Goal: Task Accomplishment & Management: Manage account settings

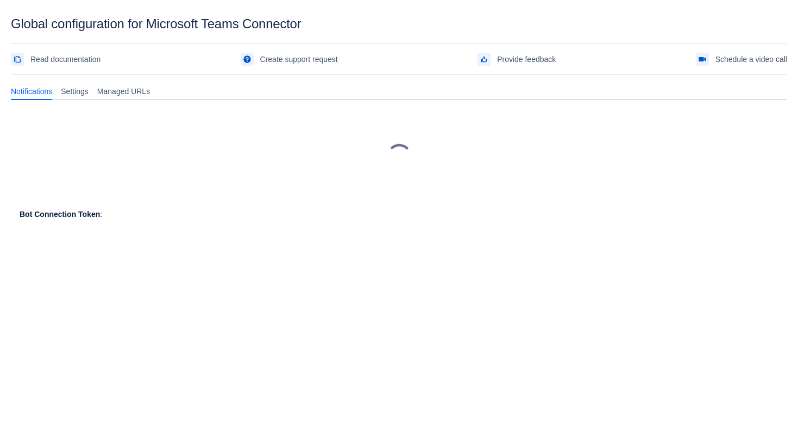
scroll to position [16, 0]
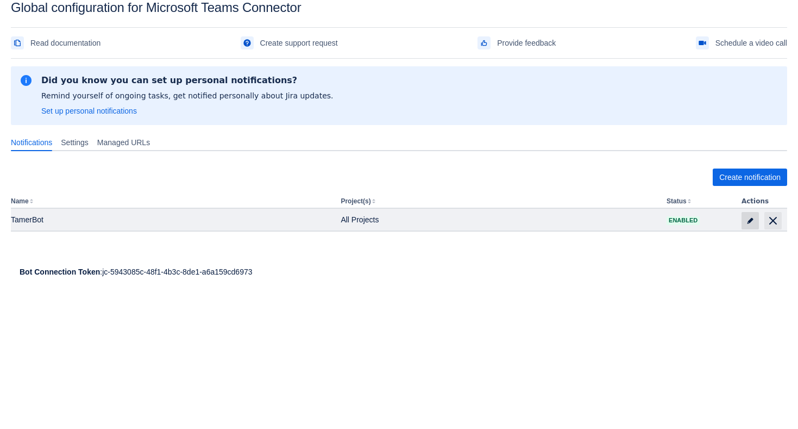
click at [746, 223] on span "edit" at bounding box center [750, 220] width 9 height 9
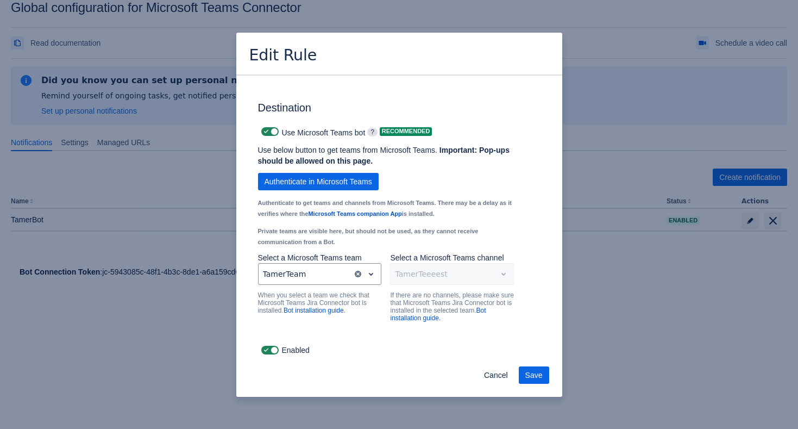
scroll to position [823, 0]
click at [491, 375] on span "Cancel" at bounding box center [496, 374] width 24 height 17
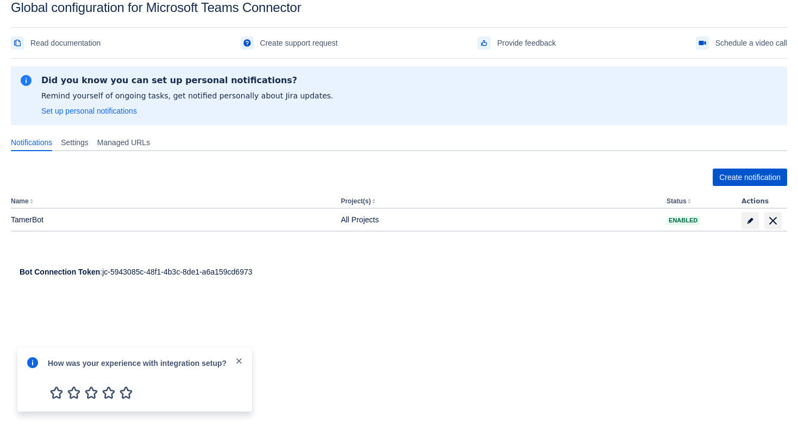
click at [740, 179] on span "Create notification" at bounding box center [749, 176] width 61 height 17
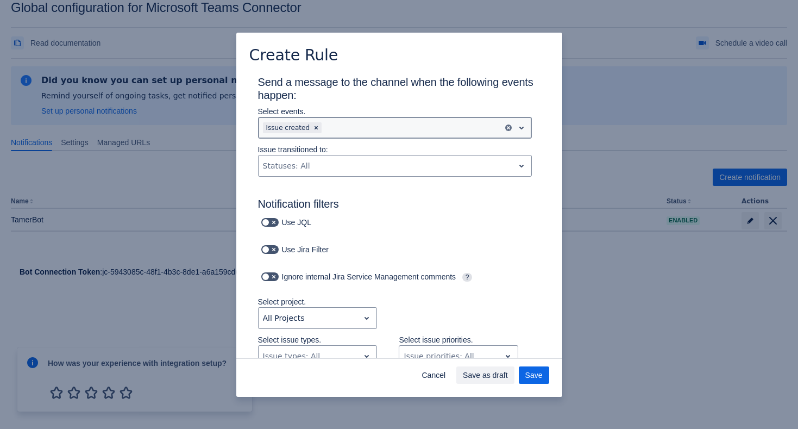
click at [409, 131] on div "Scrollable content" at bounding box center [411, 127] width 174 height 13
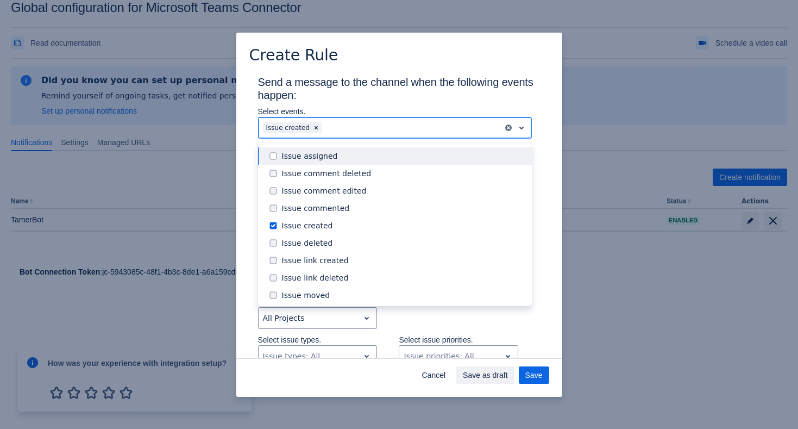
click at [379, 160] on div "Issue assigned" at bounding box center [403, 156] width 243 height 11
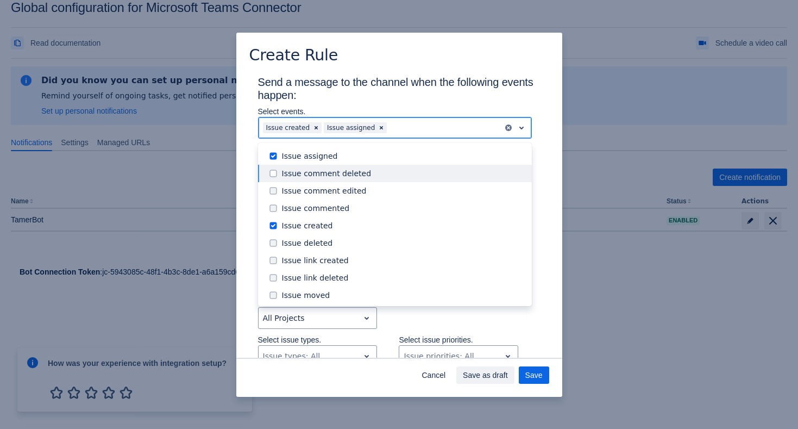
click at [379, 172] on div "Issue comment deleted" at bounding box center [403, 173] width 243 height 11
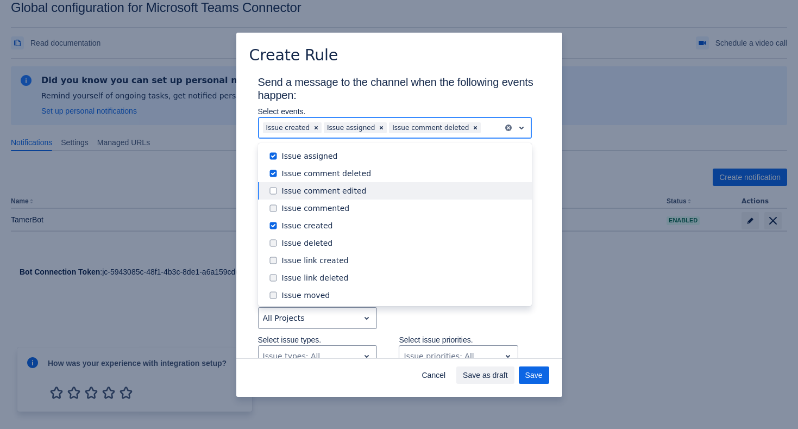
click at [378, 189] on div "Issue comment edited" at bounding box center [403, 190] width 243 height 11
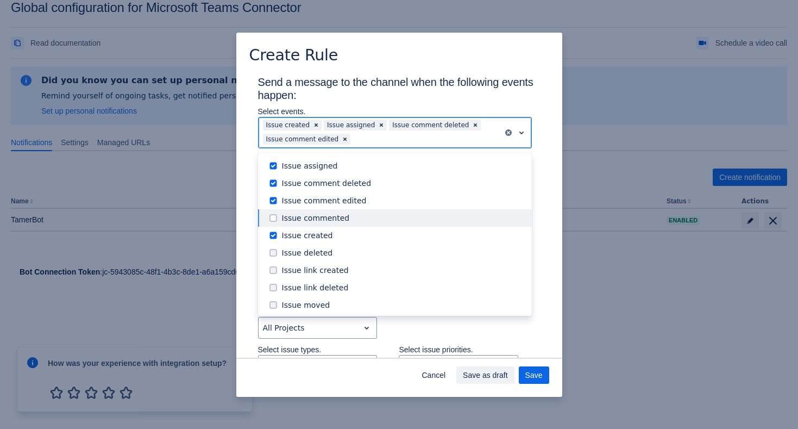
click at [367, 218] on div "Issue commented" at bounding box center [403, 217] width 243 height 11
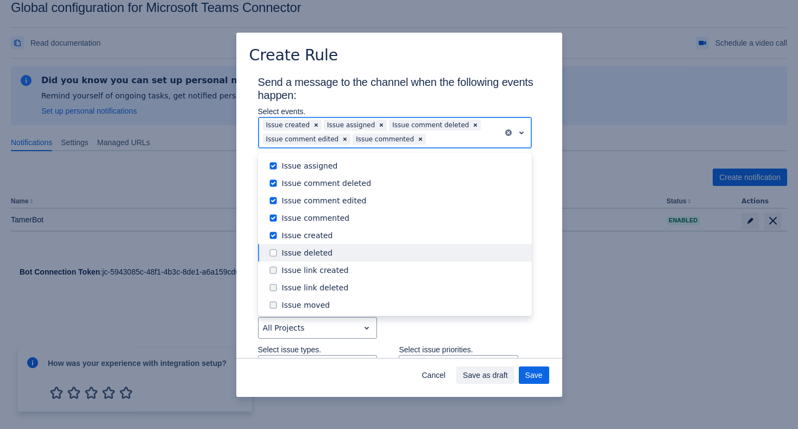
click at [364, 251] on div "Issue deleted" at bounding box center [403, 252] width 243 height 11
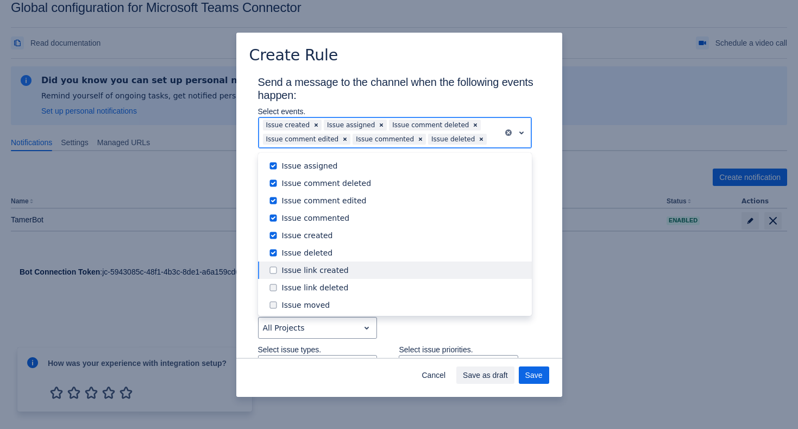
click at [360, 270] on div "Issue link created" at bounding box center [403, 270] width 243 height 11
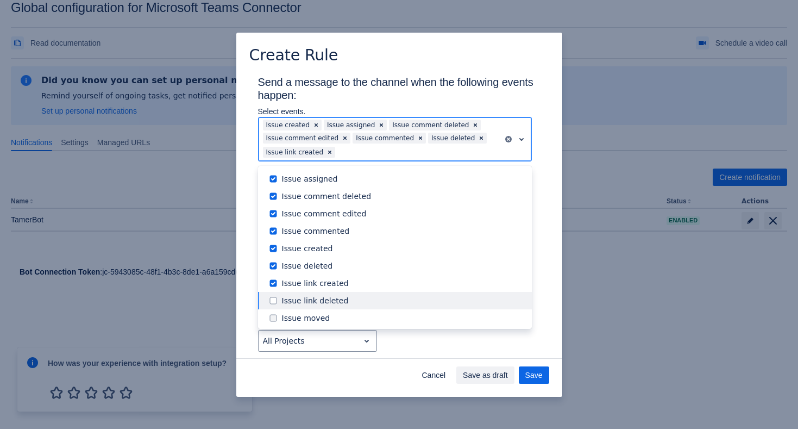
click at [359, 306] on div "Issue link deleted" at bounding box center [395, 300] width 274 height 17
click at [353, 313] on div "Issue moved" at bounding box center [403, 317] width 243 height 11
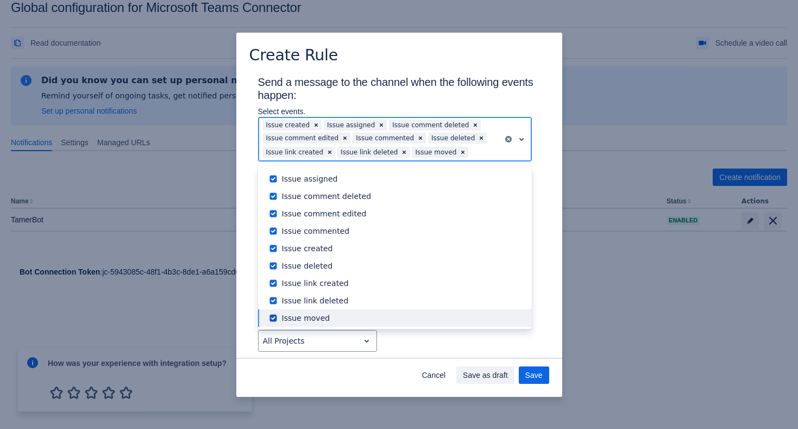
scroll to position [124, 0]
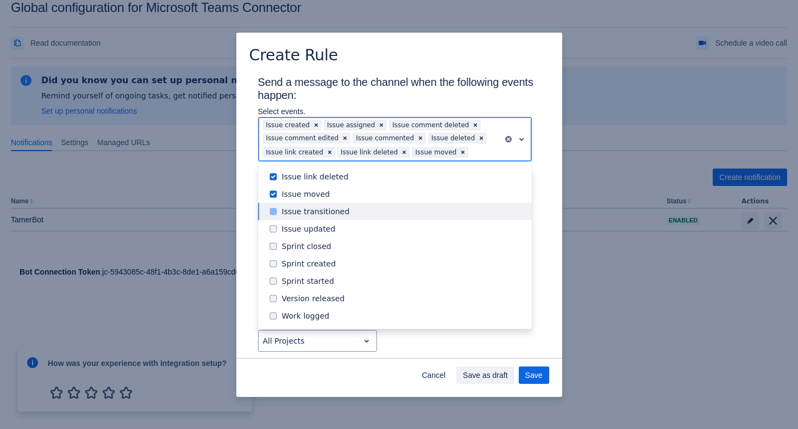
click at [361, 215] on div "Issue transitioned" at bounding box center [403, 211] width 243 height 11
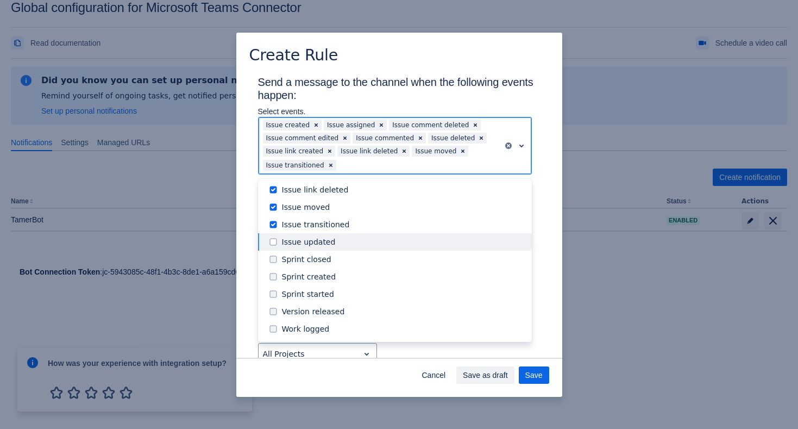
click at [358, 243] on div "Issue updated" at bounding box center [403, 241] width 243 height 11
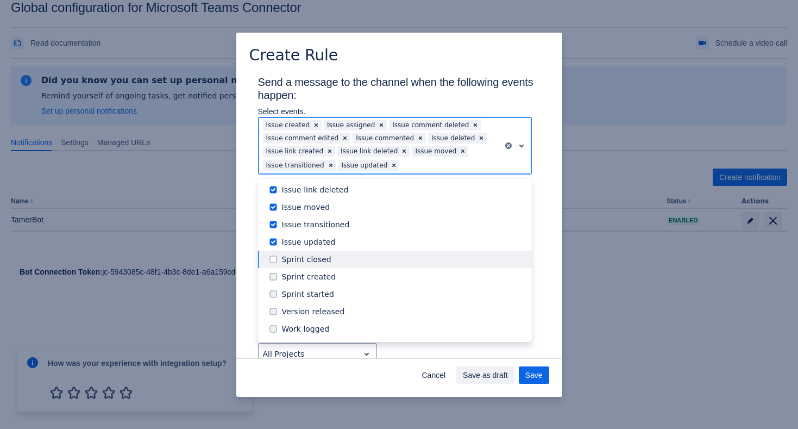
click at [356, 261] on div "Sprint closed" at bounding box center [403, 259] width 243 height 11
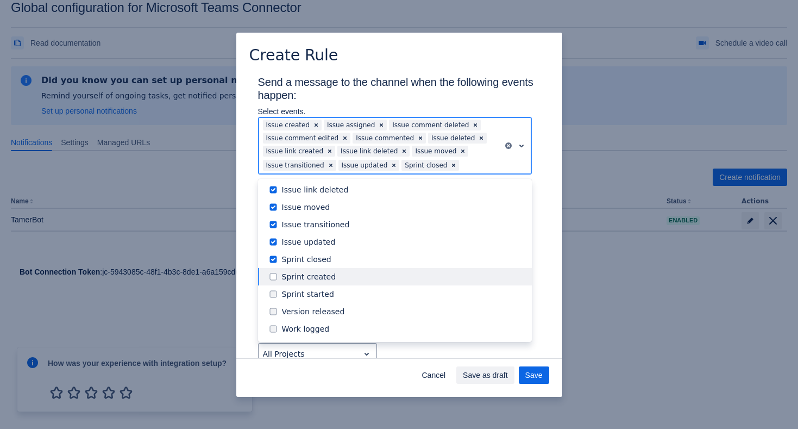
click at [356, 277] on div "Sprint created" at bounding box center [403, 276] width 243 height 11
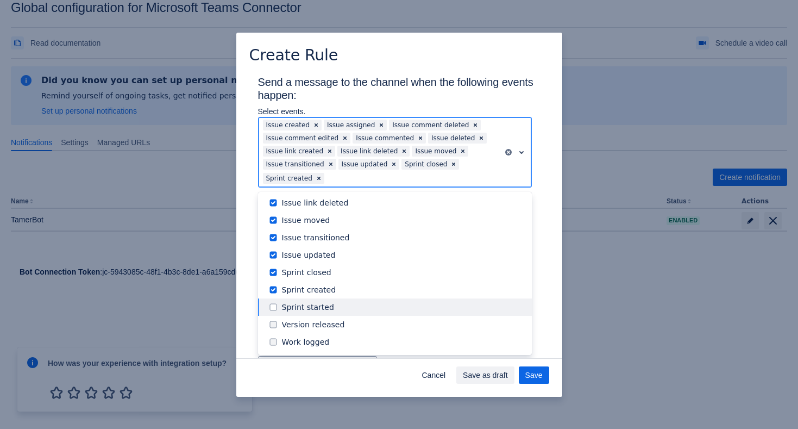
click at [352, 306] on div "Sprint started" at bounding box center [403, 307] width 243 height 11
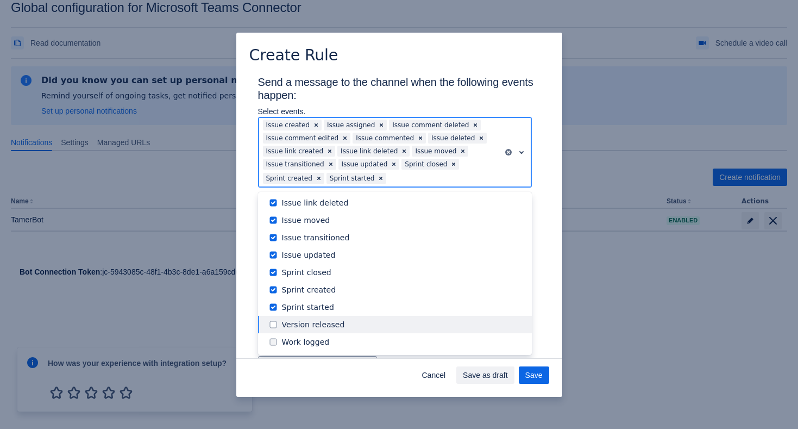
click at [350, 325] on div "Version released" at bounding box center [403, 324] width 243 height 11
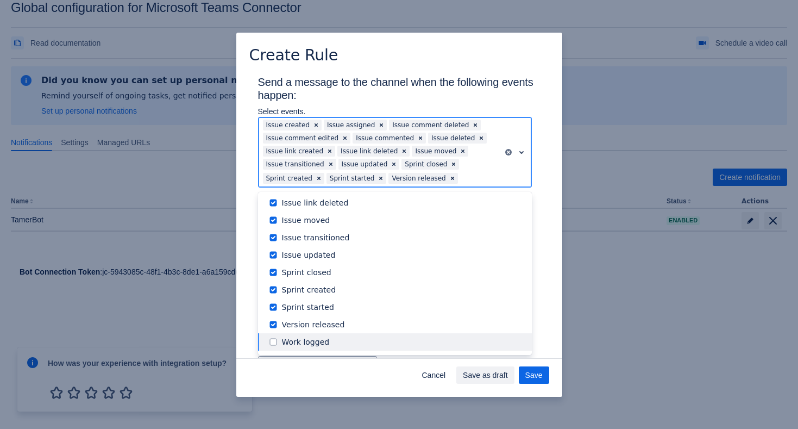
click at [350, 339] on div "Work logged" at bounding box center [403, 341] width 243 height 11
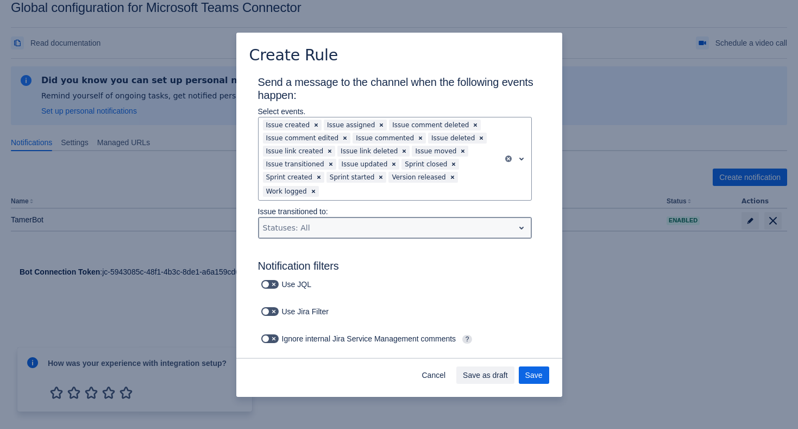
click at [317, 224] on div "Scrollable content" at bounding box center [386, 227] width 247 height 13
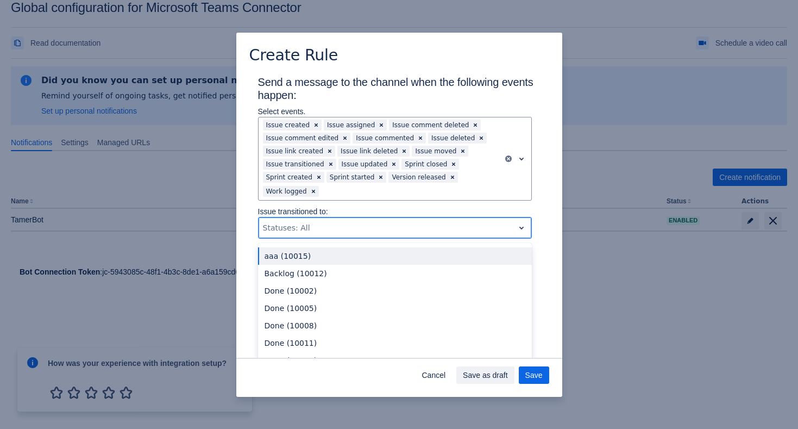
click at [317, 224] on div "Scrollable content" at bounding box center [386, 227] width 247 height 13
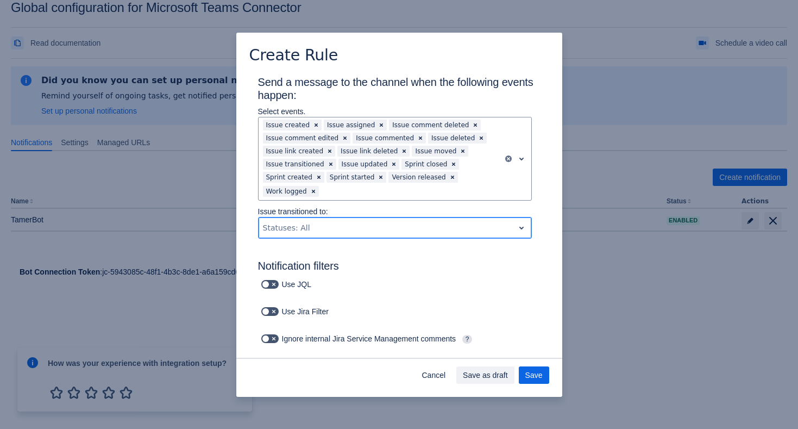
click at [317, 224] on div "Scrollable content" at bounding box center [386, 227] width 247 height 13
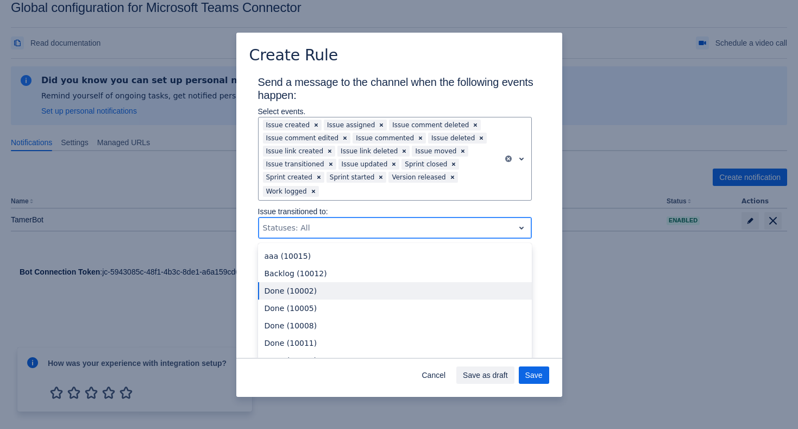
click at [317, 291] on div "Done (10002)" at bounding box center [395, 290] width 274 height 17
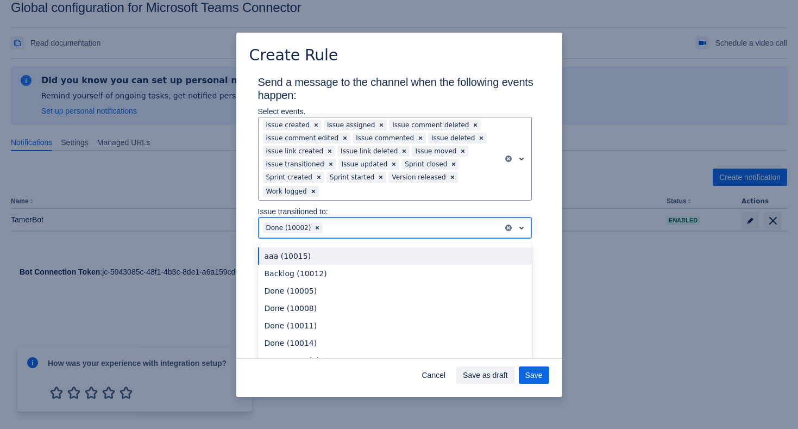
click at [354, 222] on div "Scrollable content" at bounding box center [411, 227] width 173 height 13
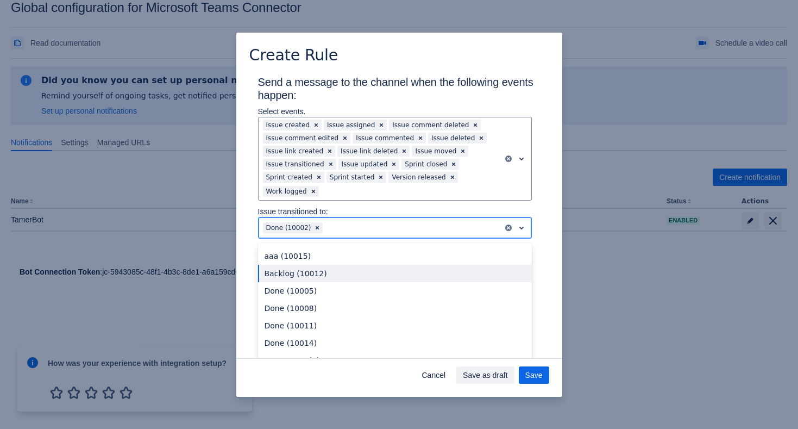
click at [329, 308] on div "Done (10008)" at bounding box center [395, 307] width 274 height 17
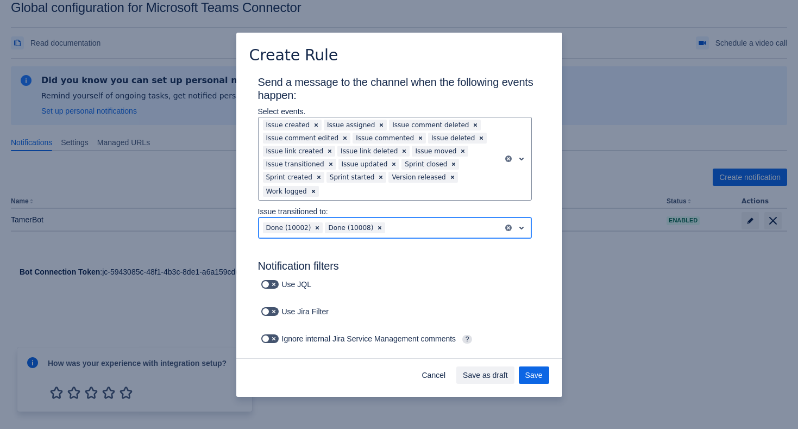
click at [400, 227] on div "Scrollable content" at bounding box center [442, 227] width 111 height 13
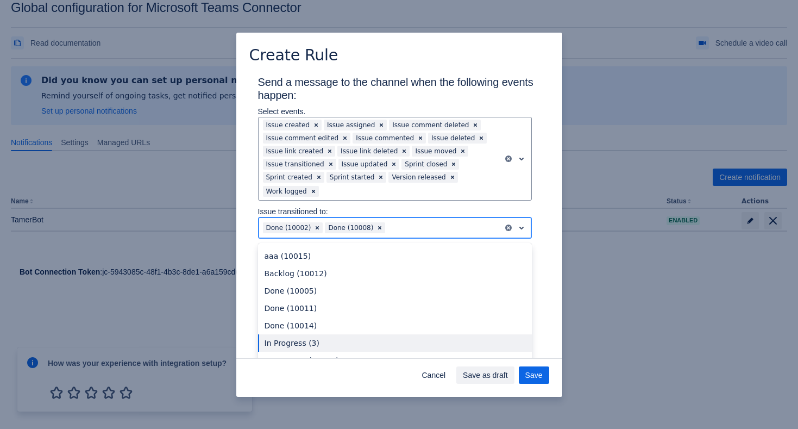
click at [342, 343] on div "In Progress (3)" at bounding box center [395, 342] width 274 height 17
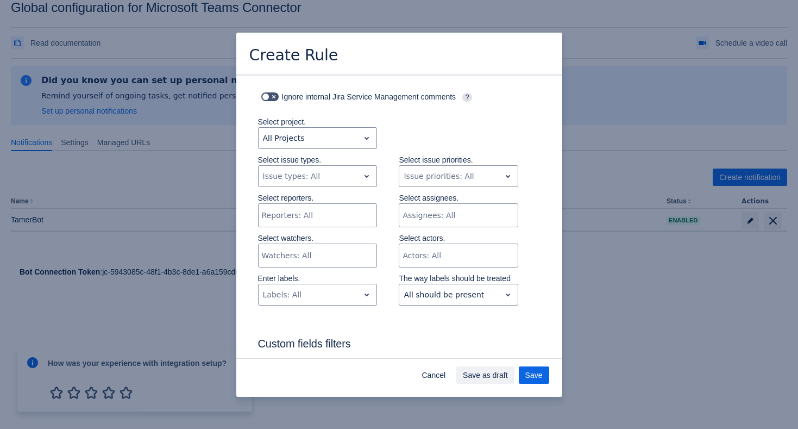
scroll to position [250, 0]
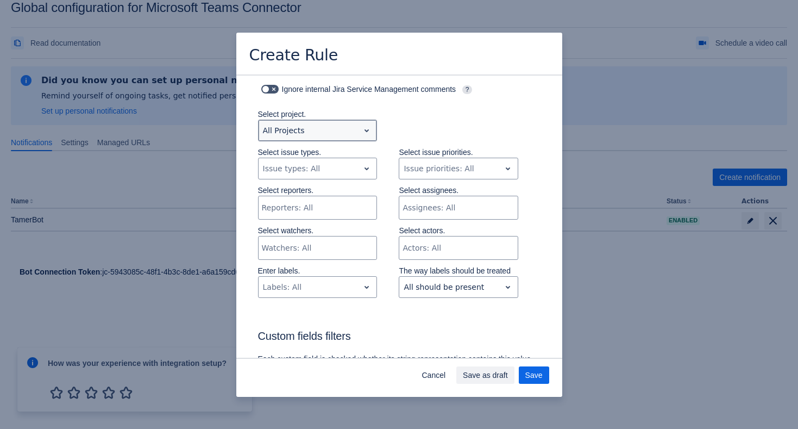
click at [327, 132] on div "Scrollable content" at bounding box center [309, 130] width 92 height 13
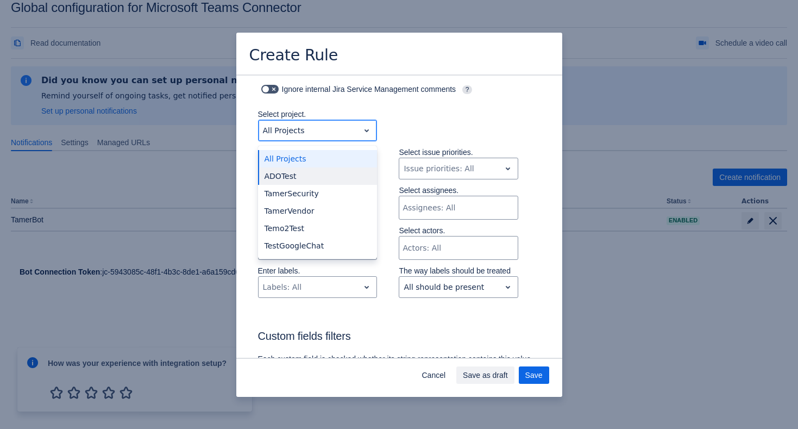
click at [318, 176] on div "ADOTest" at bounding box center [318, 175] width 120 height 17
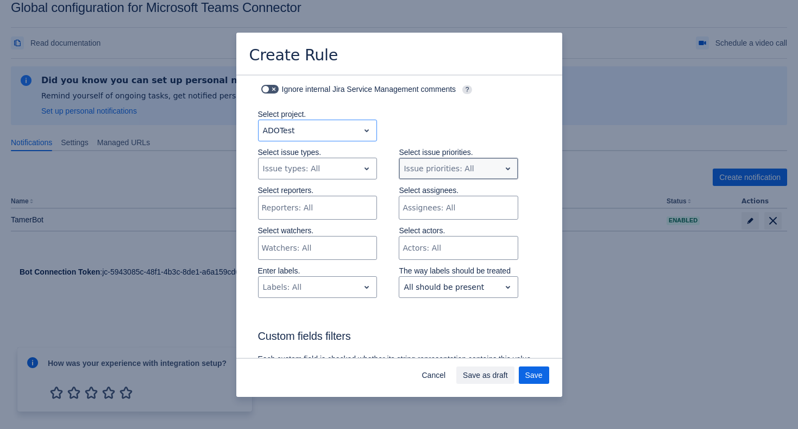
click at [437, 166] on div "Scrollable content" at bounding box center [450, 168] width 92 height 13
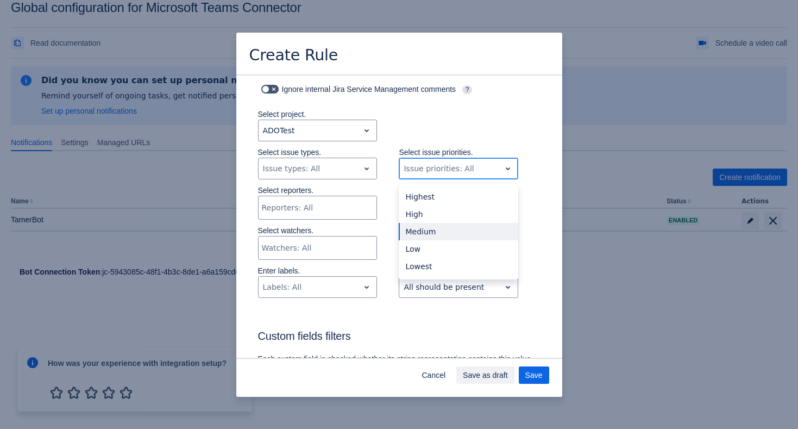
click at [431, 227] on div "Medium" at bounding box center [459, 231] width 120 height 17
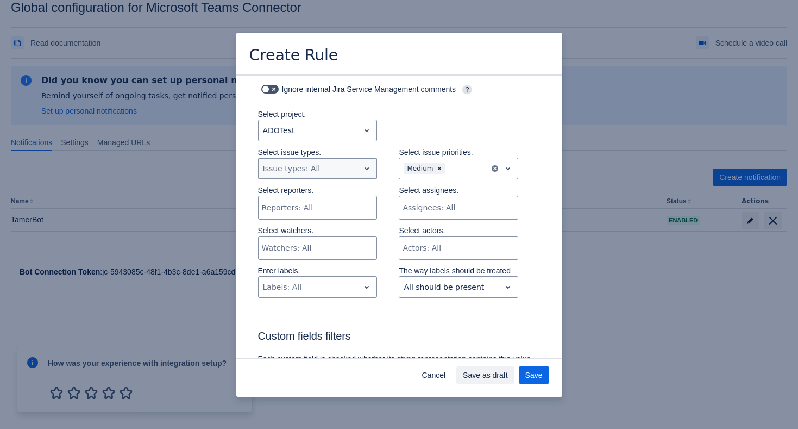
click at [337, 178] on div "Issue types: All" at bounding box center [318, 169] width 120 height 22
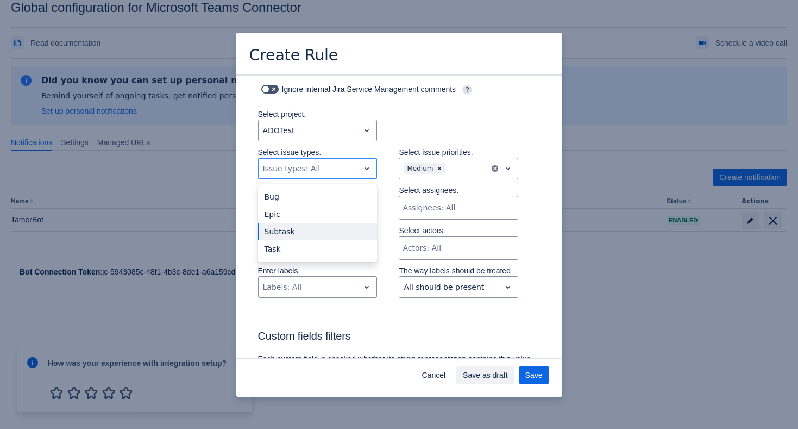
click at [331, 228] on div "Subtask" at bounding box center [318, 231] width 120 height 17
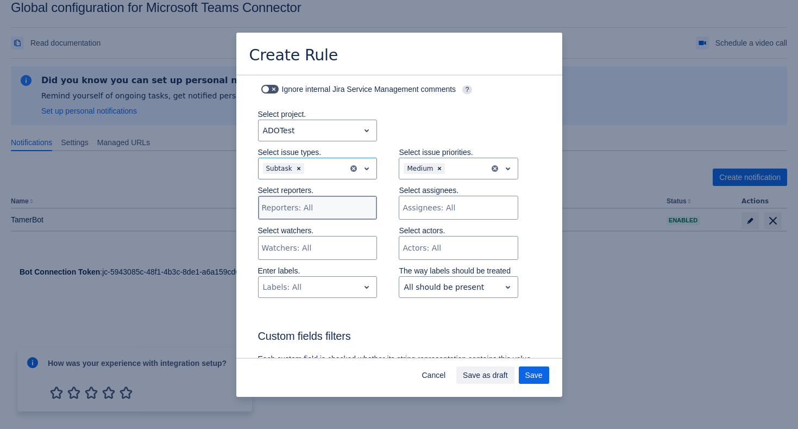
click at [343, 206] on div "Scrollable content" at bounding box center [317, 207] width 110 height 11
type input "tan"
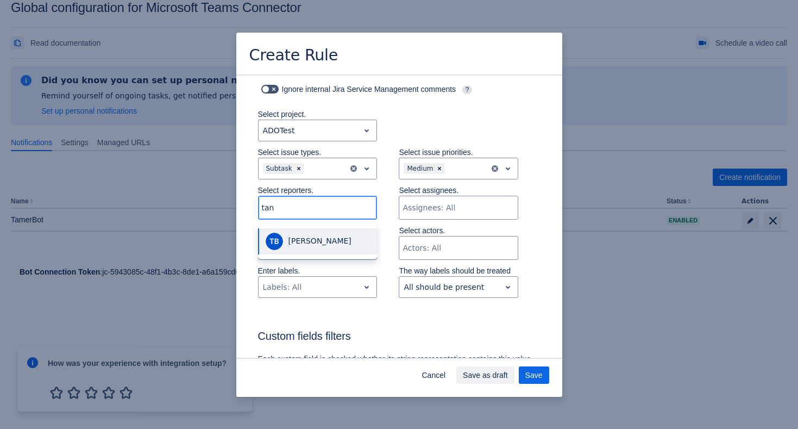
click at [337, 235] on span "Tanya Bohutska" at bounding box center [318, 241] width 106 height 20
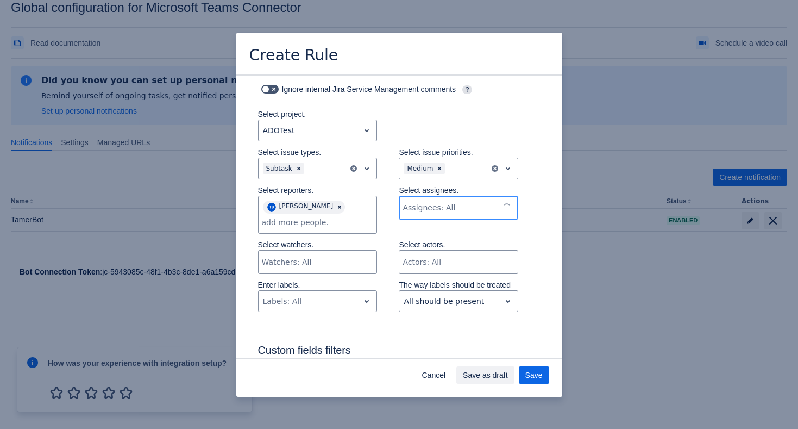
click at [430, 207] on div "Scrollable content" at bounding box center [449, 207] width 92 height 11
type input "tam"
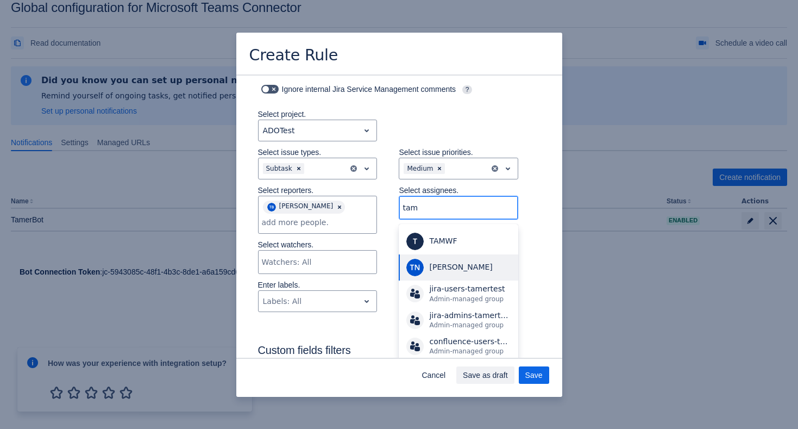
click at [433, 264] on span "Tamer Nabil" at bounding box center [460, 266] width 63 height 9
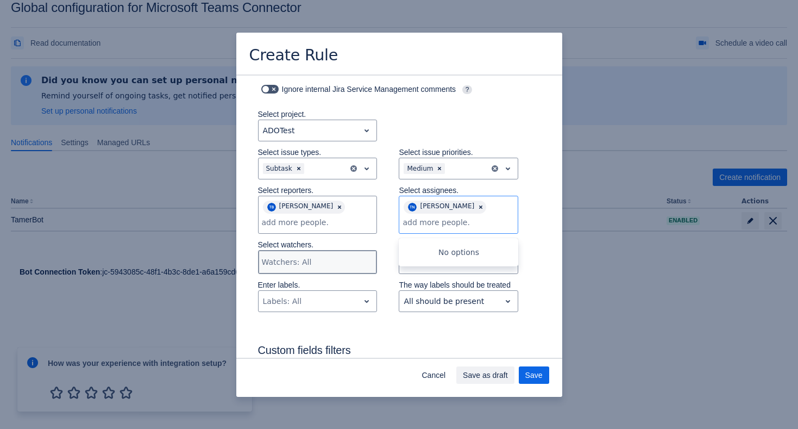
click at [343, 261] on div "Scrollable content" at bounding box center [317, 261] width 110 height 11
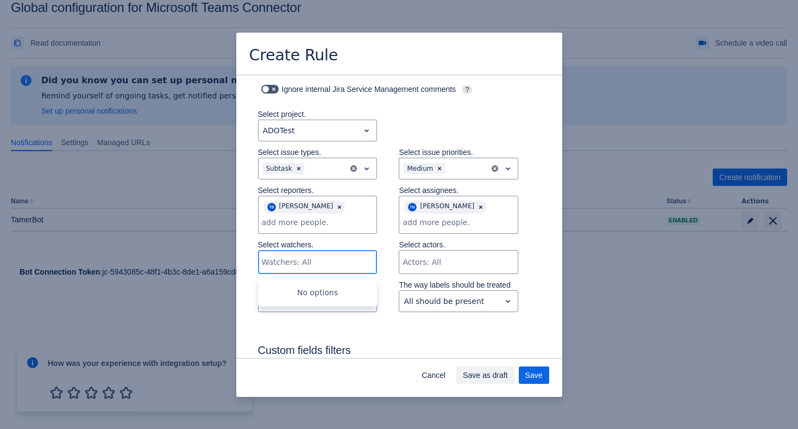
type input "e"
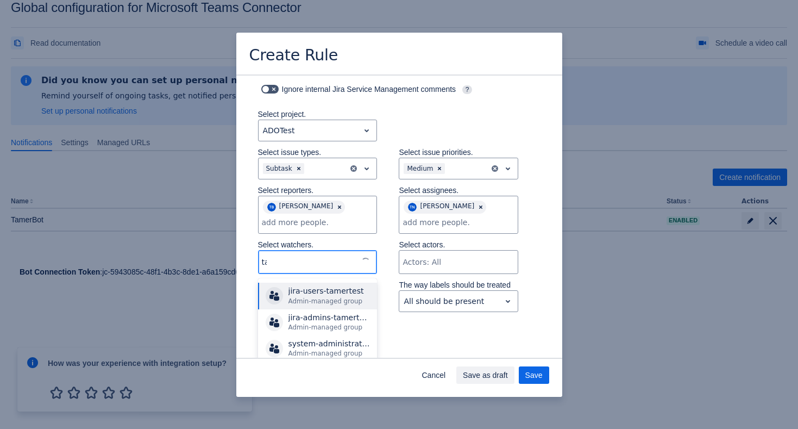
type input "tam"
click at [329, 295] on div "TAMWF" at bounding box center [330, 295] width 83 height 11
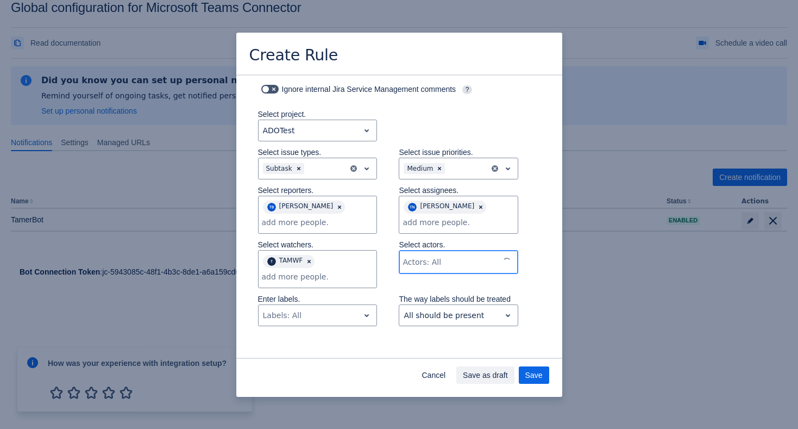
click at [414, 259] on div "Scrollable content" at bounding box center [449, 261] width 92 height 11
type input "al"
click at [429, 291] on div "Aljaz Oblonsek" at bounding box center [468, 295] width 87 height 11
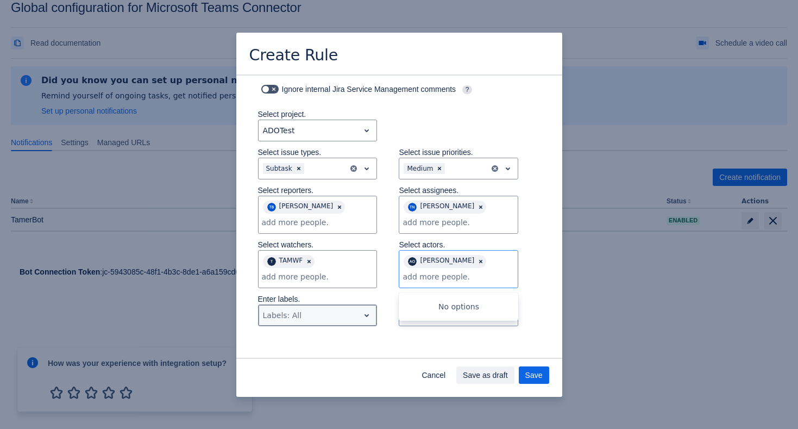
click at [316, 321] on div "Scrollable content" at bounding box center [309, 315] width 92 height 13
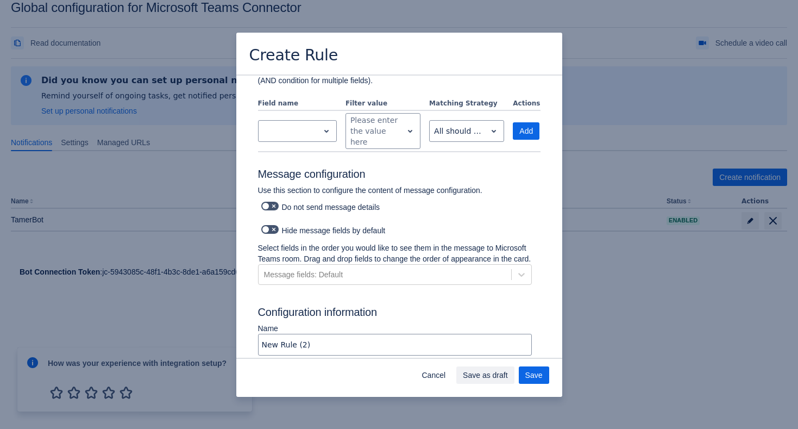
scroll to position [425, 0]
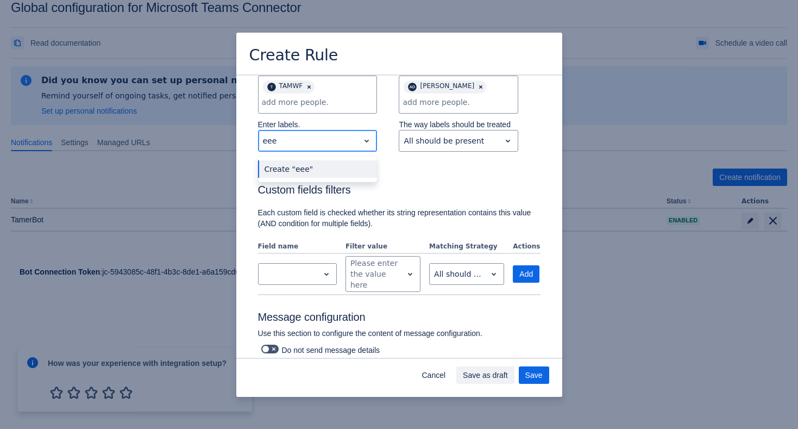
type input "eeee"
click at [316, 167] on div "Create "eeee"" at bounding box center [318, 168] width 120 height 17
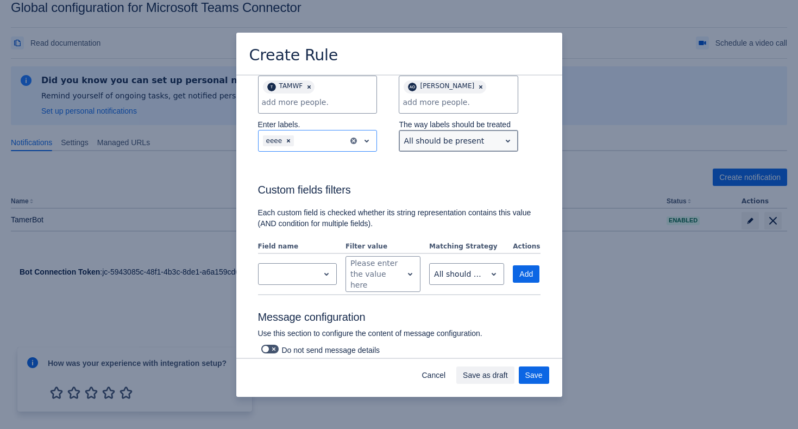
click at [423, 137] on div "Scrollable content" at bounding box center [450, 140] width 92 height 13
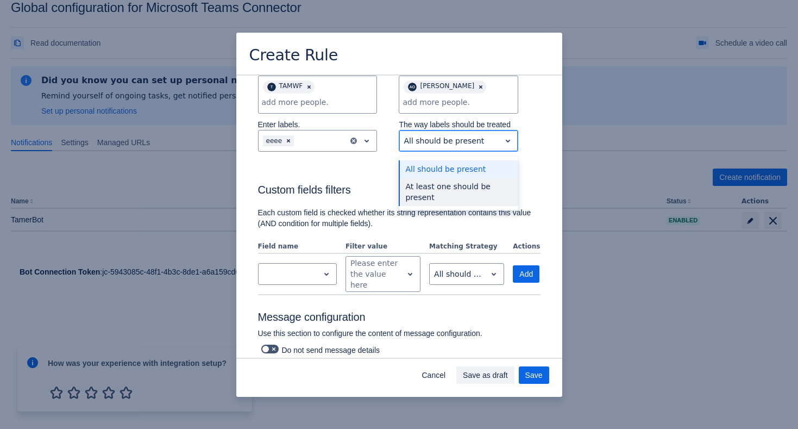
click at [438, 190] on div "At least one should be present" at bounding box center [459, 192] width 120 height 28
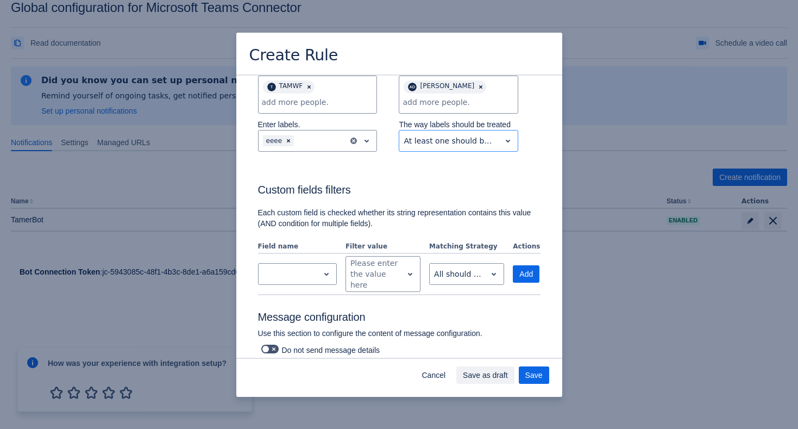
click at [408, 192] on h3 "Custom fields filters" at bounding box center [399, 191] width 283 height 17
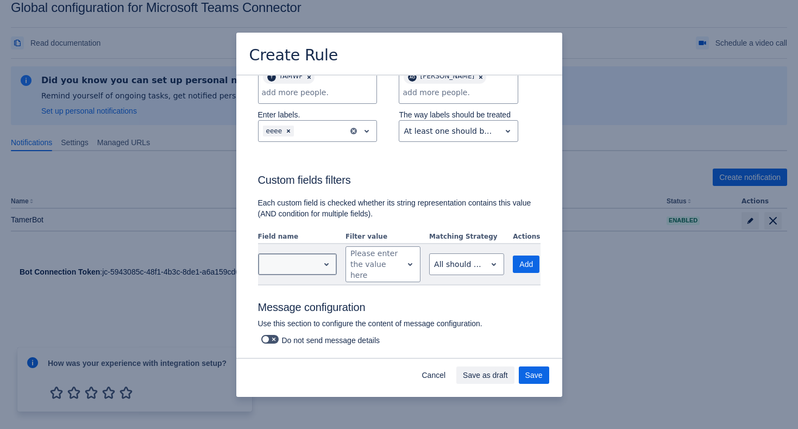
click at [302, 267] on div "Scrollable content" at bounding box center [289, 264] width 52 height 13
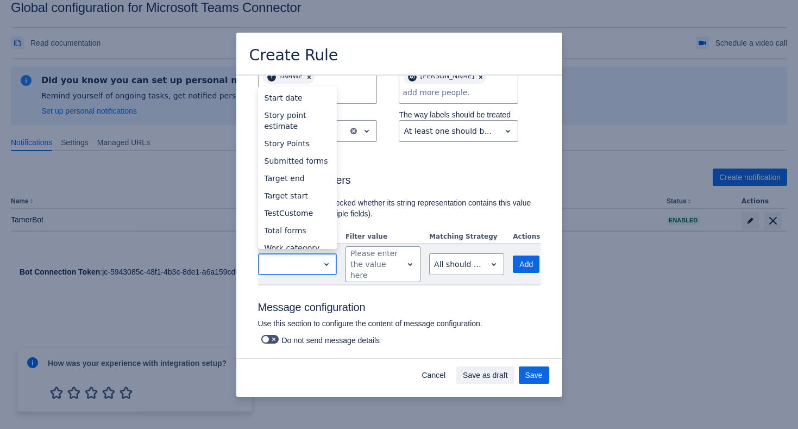
scroll to position [554, 0]
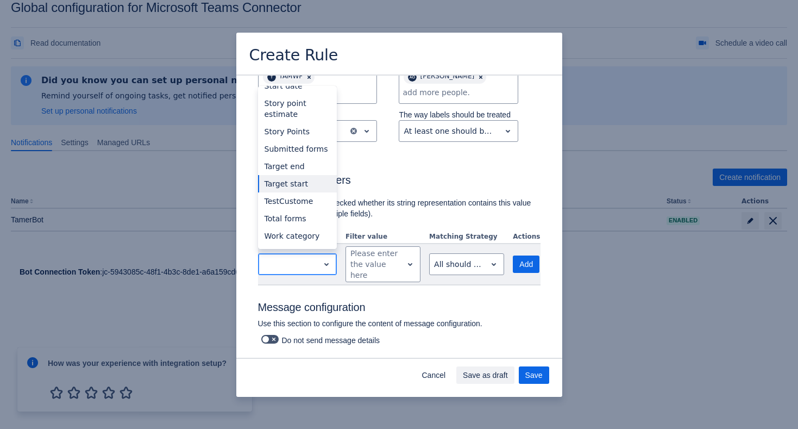
click at [298, 187] on div "Target start" at bounding box center [297, 183] width 79 height 17
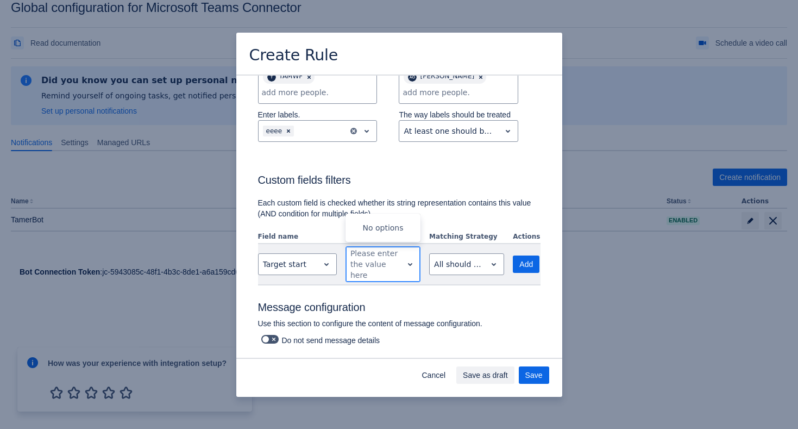
click at [366, 261] on div "Scrollable content" at bounding box center [374, 264] width 48 height 13
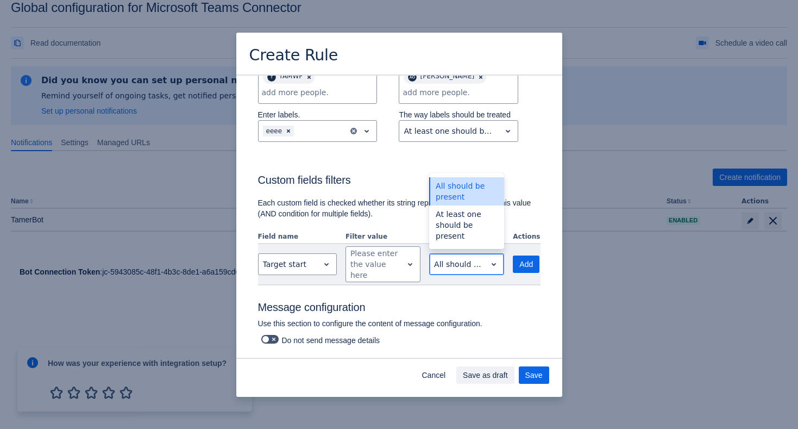
click at [446, 260] on div "Scrollable content" at bounding box center [458, 264] width 48 height 13
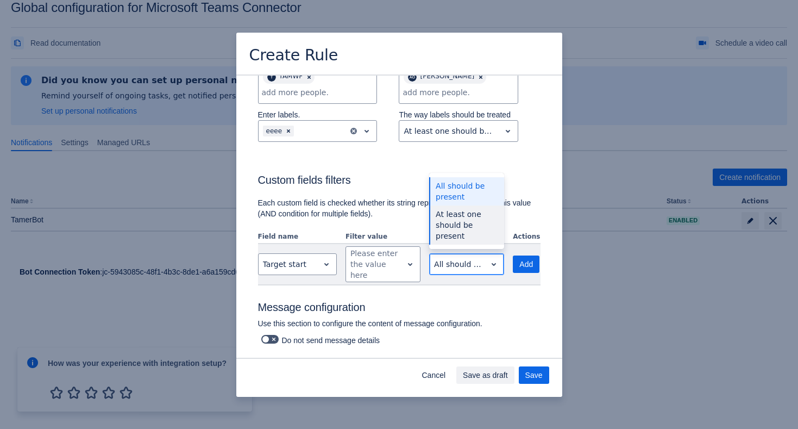
click at [469, 231] on div "At least one should be present" at bounding box center [466, 224] width 75 height 39
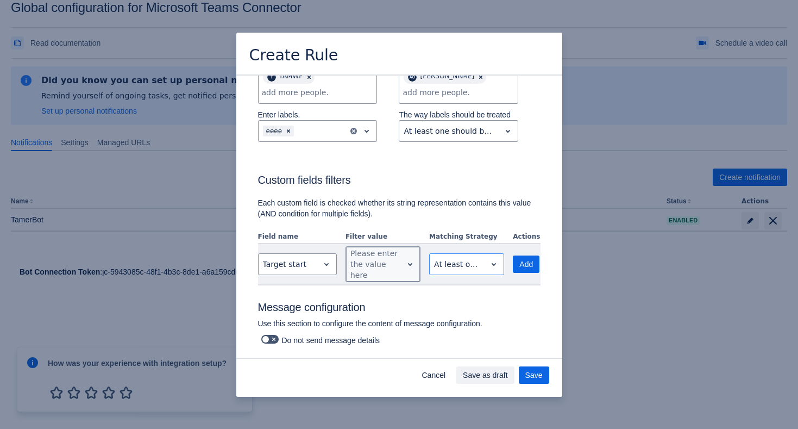
click at [399, 267] on div "Please enter the value here" at bounding box center [374, 264] width 57 height 35
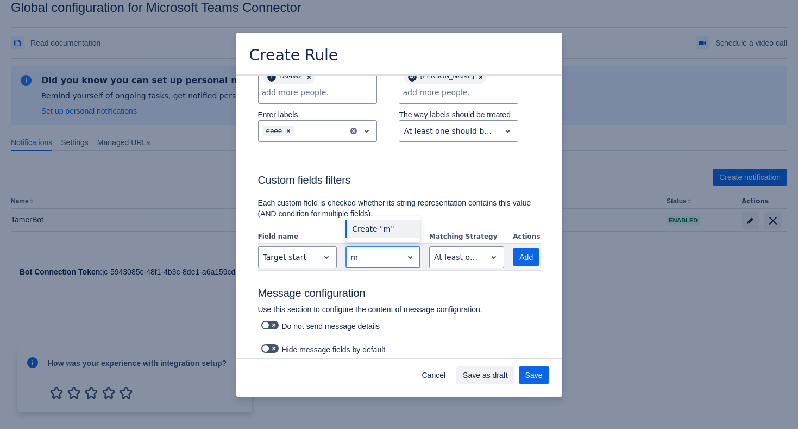
type input "mm"
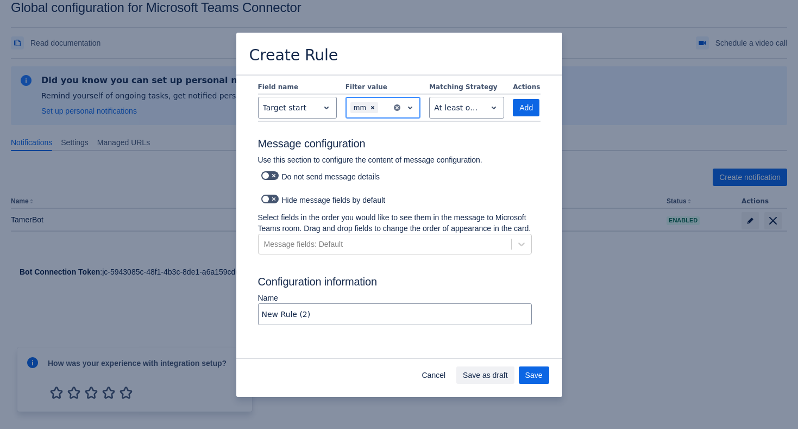
scroll to position [593, 0]
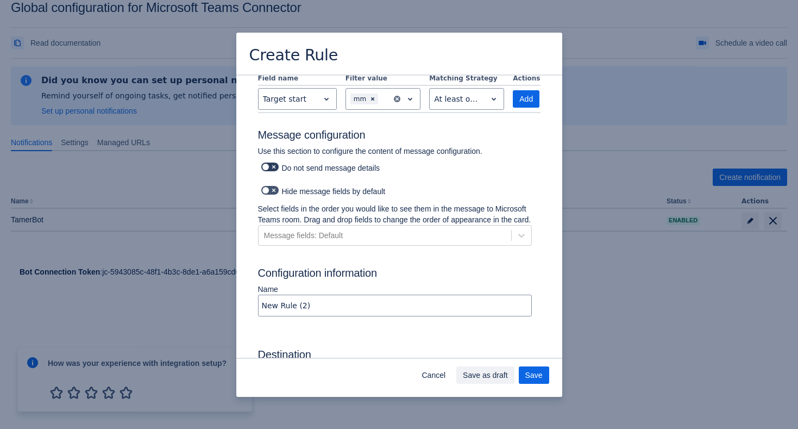
click at [279, 167] on label "Scrollable content" at bounding box center [270, 166] width 22 height 13
click at [268, 167] on input "Scrollable content" at bounding box center [264, 167] width 7 height 7
checkbox input "true"
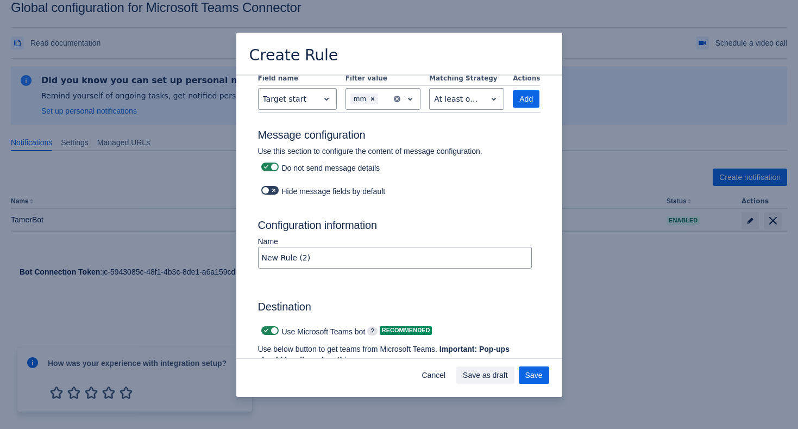
click at [277, 192] on span "Scrollable content" at bounding box center [274, 190] width 9 height 9
click at [268, 192] on input "Scrollable content" at bounding box center [264, 190] width 7 height 7
checkbox input "true"
click at [312, 259] on input "New Rule (2)" at bounding box center [395, 258] width 273 height 20
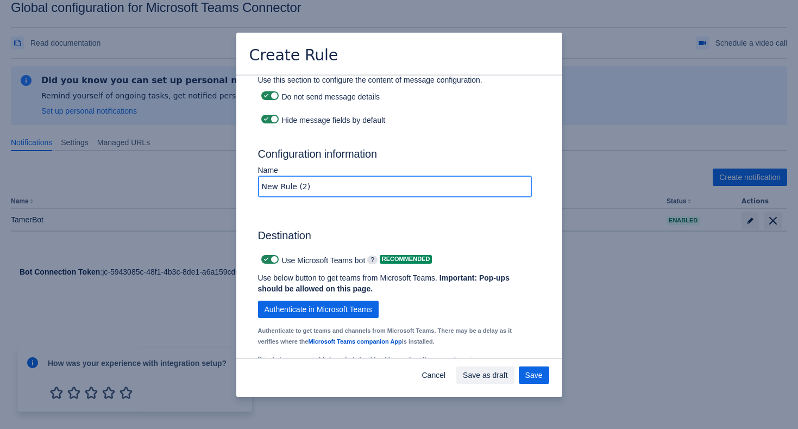
scroll to position [676, 0]
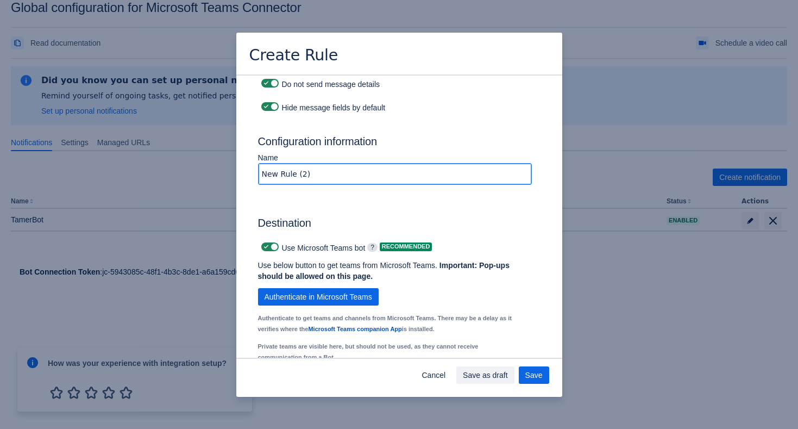
click at [325, 176] on input "New Rule (2)" at bounding box center [395, 174] width 273 height 20
type input "CombinationWebook"
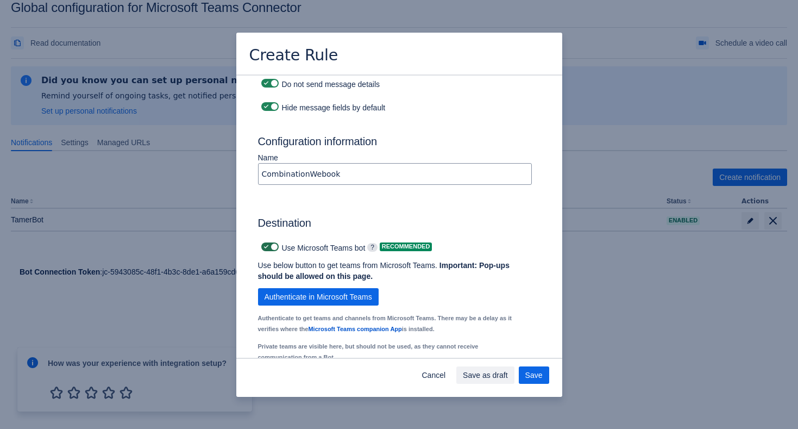
click at [279, 247] on label "Scrollable content" at bounding box center [270, 246] width 22 height 13
click at [268, 247] on input "Scrollable content" at bounding box center [264, 246] width 7 height 7
checkbox input "false"
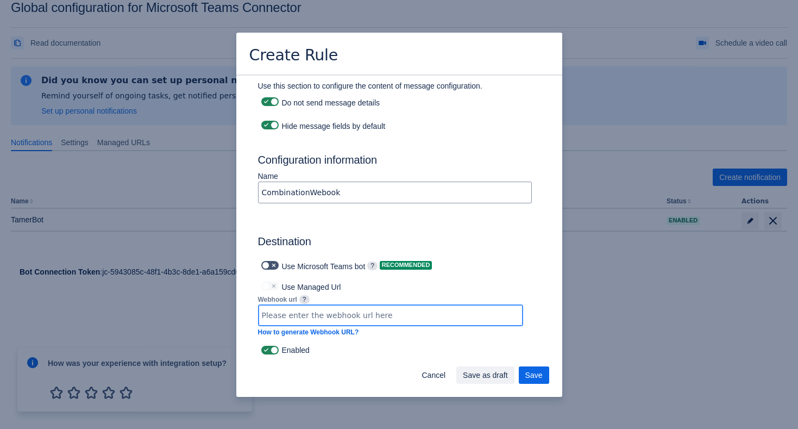
click at [317, 313] on input "Scrollable content" at bounding box center [391, 315] width 264 height 20
click at [354, 310] on input "Scrollable content" at bounding box center [391, 315] width 264 height 20
paste input "[URL][DOMAIN_NAME][DATE]"
type input "[URL][DOMAIN_NAME][DATE]"
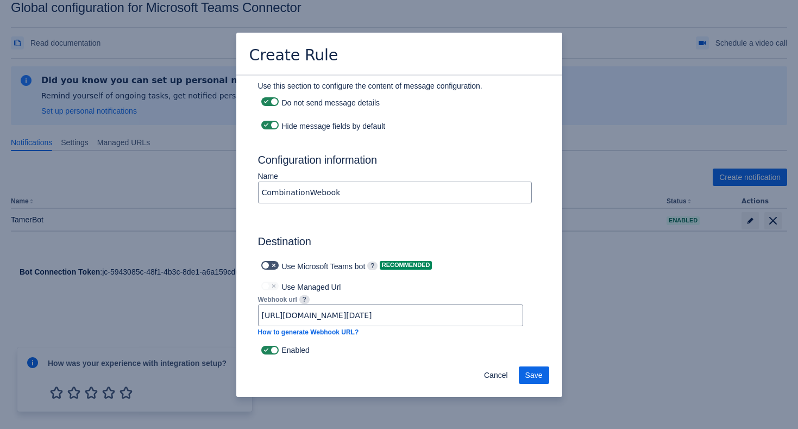
scroll to position [0, 0]
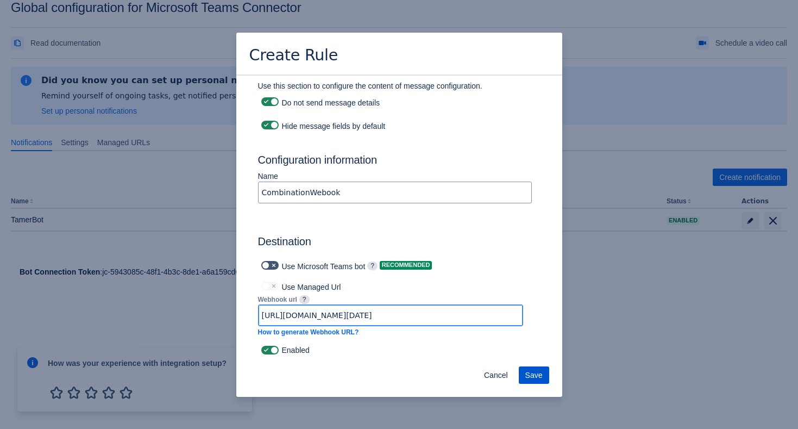
click at [538, 377] on span "Save" at bounding box center [533, 374] width 17 height 17
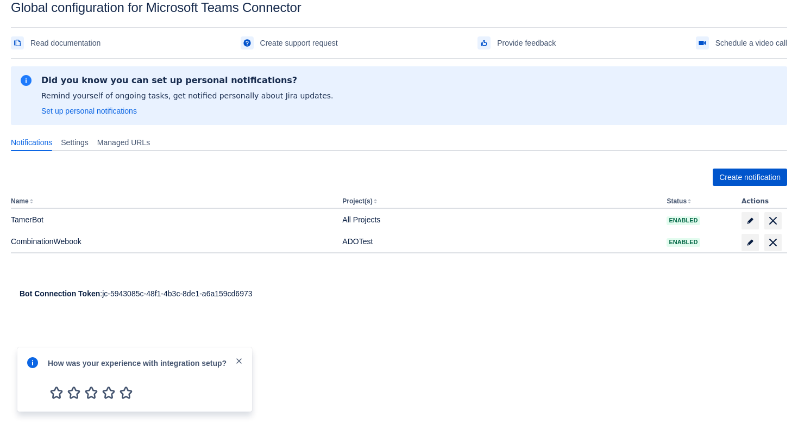
click at [726, 178] on span "Create notification" at bounding box center [749, 176] width 61 height 17
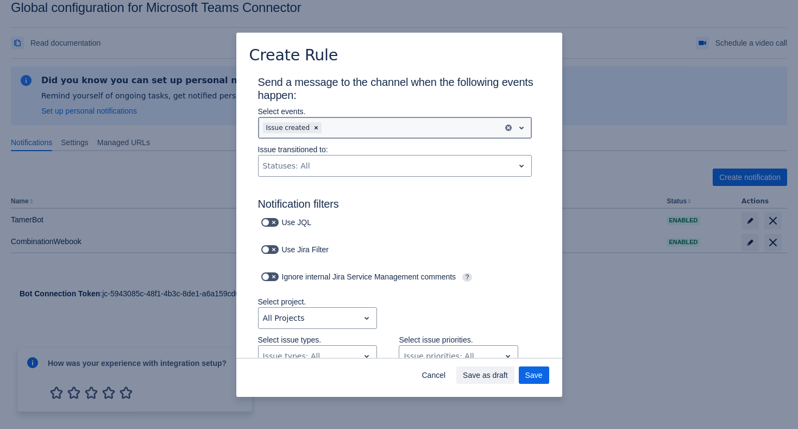
click at [353, 131] on div "Scrollable content" at bounding box center [411, 127] width 174 height 13
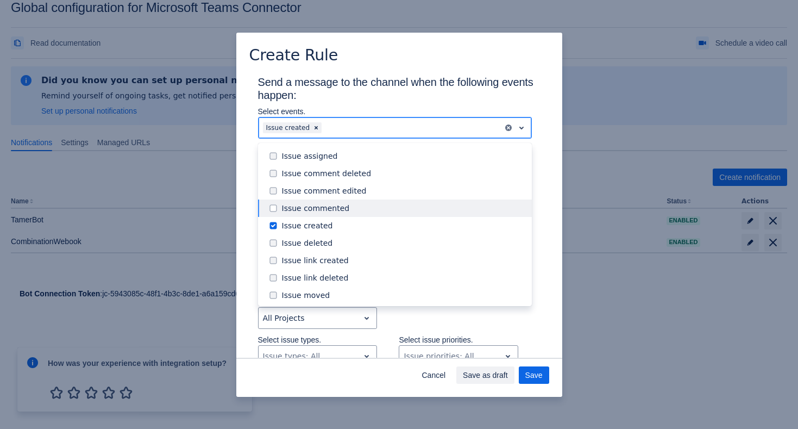
click at [344, 202] on div "Issue commented" at bounding box center [395, 207] width 274 height 17
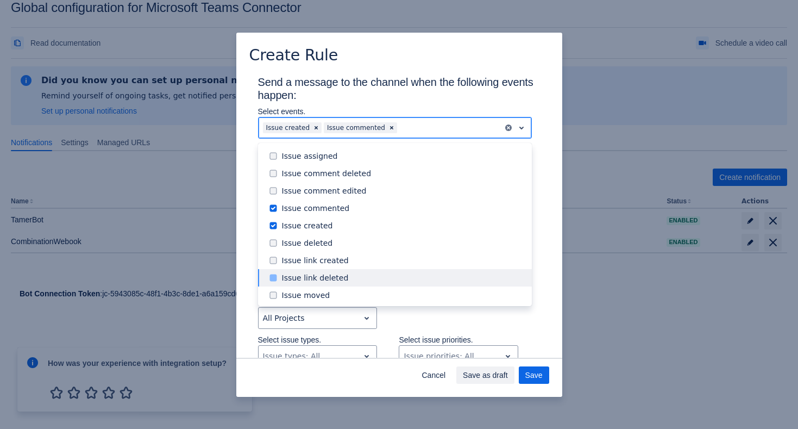
click at [333, 271] on div "Issue link deleted" at bounding box center [395, 277] width 274 height 17
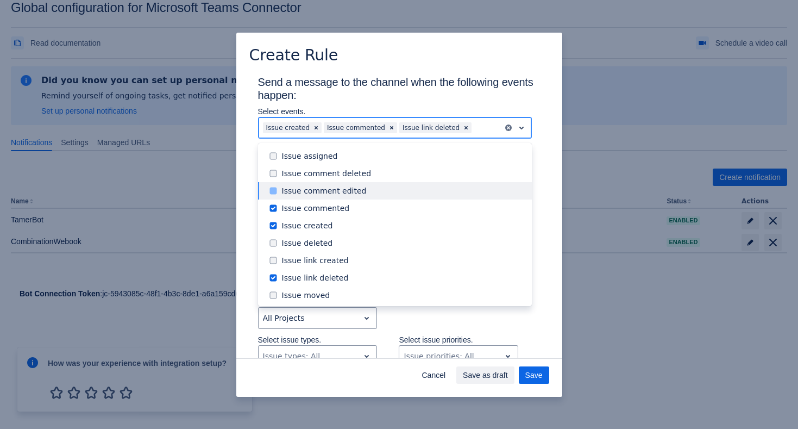
click at [352, 186] on div "Issue comment edited" at bounding box center [403, 190] width 243 height 11
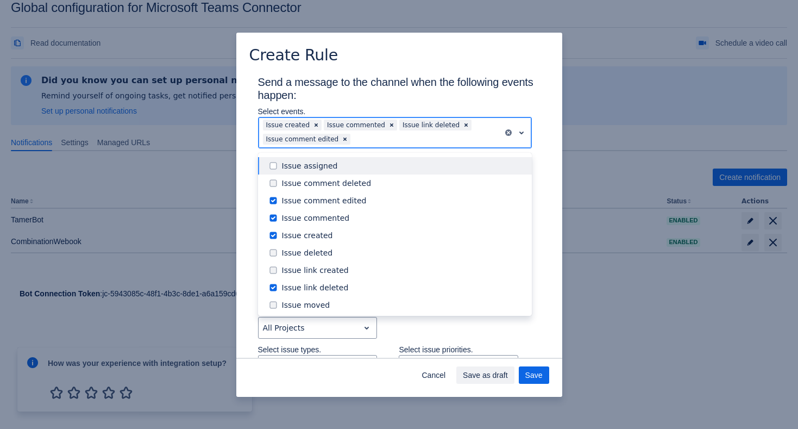
click at [353, 171] on div "Issue assigned" at bounding box center [395, 165] width 274 height 17
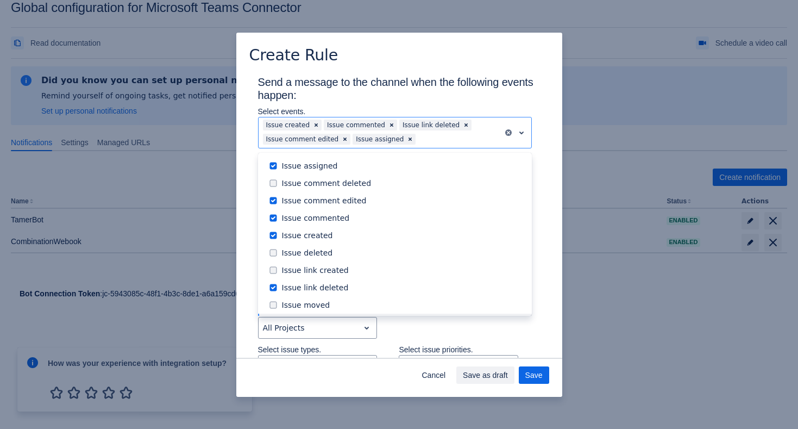
click at [422, 327] on div "Select project. All Projects" at bounding box center [388, 325] width 304 height 38
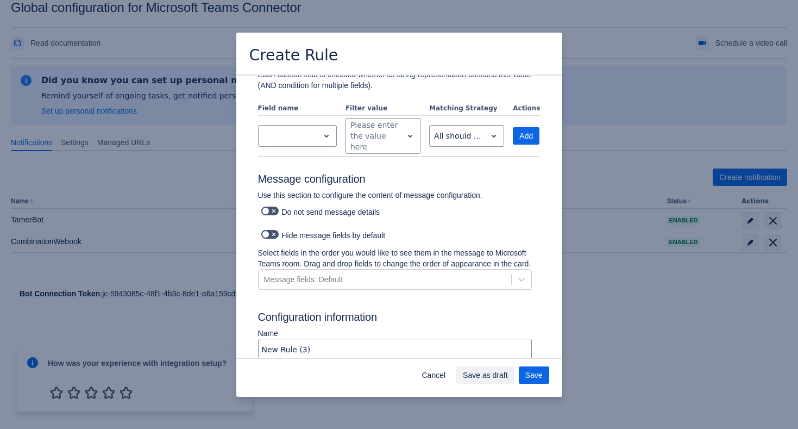
scroll to position [621, 0]
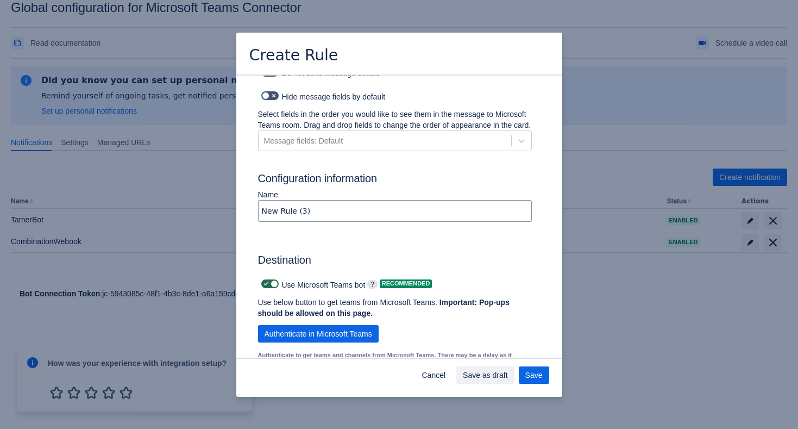
click at [274, 288] on span "Scrollable content" at bounding box center [274, 283] width 9 height 9
click at [268, 287] on input "Scrollable content" at bounding box center [264, 283] width 7 height 7
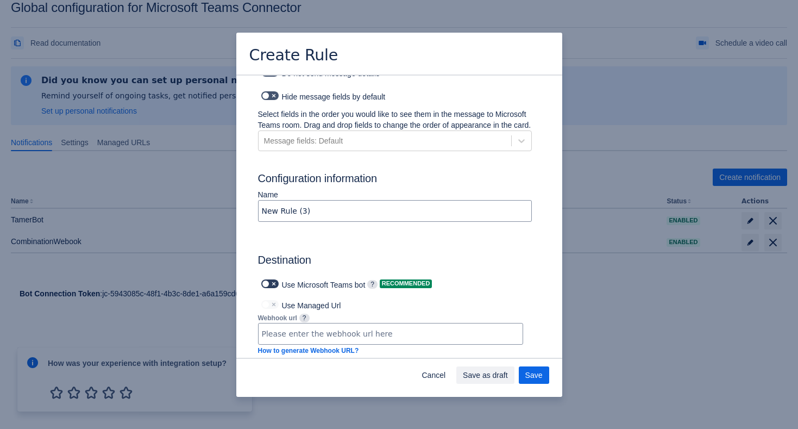
click at [274, 288] on span "Scrollable content" at bounding box center [274, 283] width 9 height 9
click at [268, 287] on input "Scrollable content" at bounding box center [264, 283] width 7 height 7
checkbox input "true"
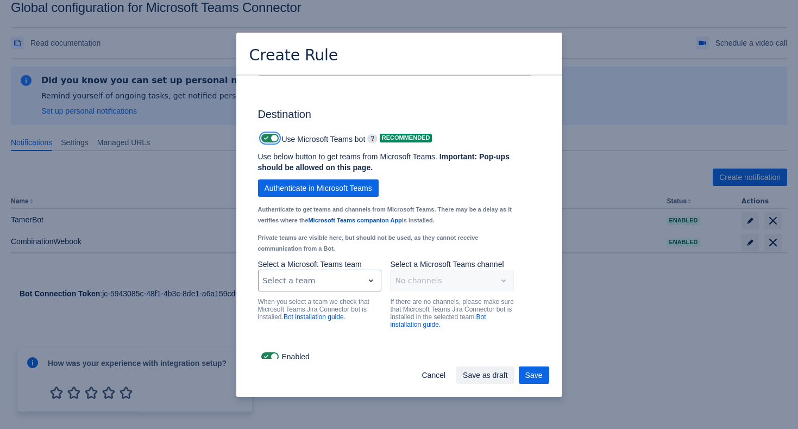
scroll to position [784, 0]
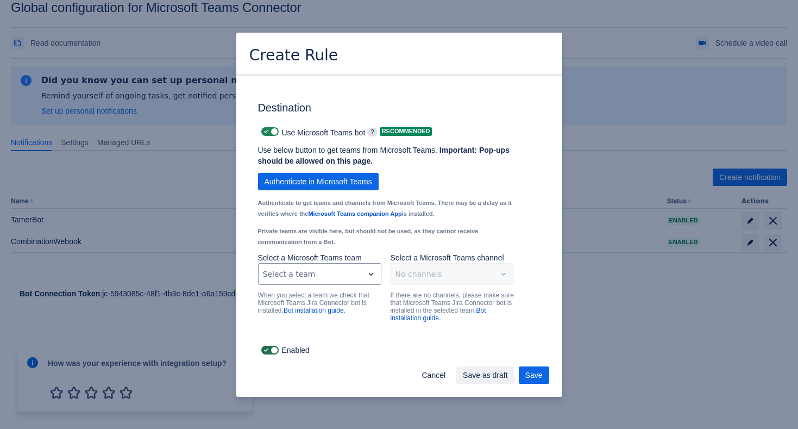
click at [273, 347] on span "Scrollable content" at bounding box center [274, 350] width 9 height 9
click at [268, 347] on input "Scrollable content" at bounding box center [264, 350] width 7 height 7
checkbox input "false"
click at [479, 374] on span "Save as draft" at bounding box center [485, 374] width 45 height 17
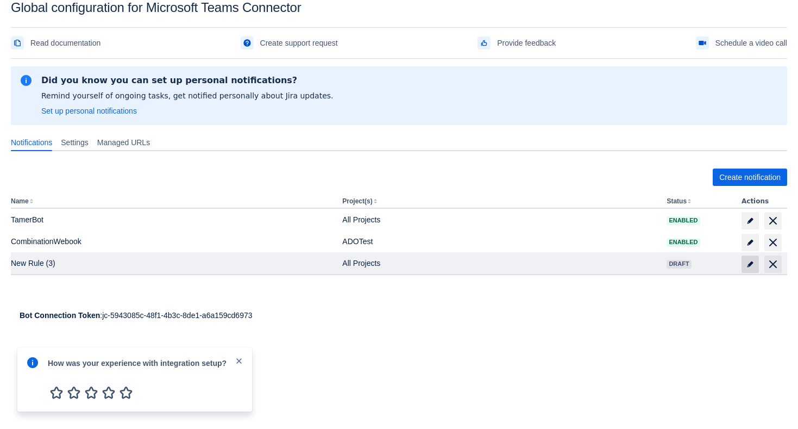
click at [753, 264] on span "edit" at bounding box center [750, 264] width 9 height 9
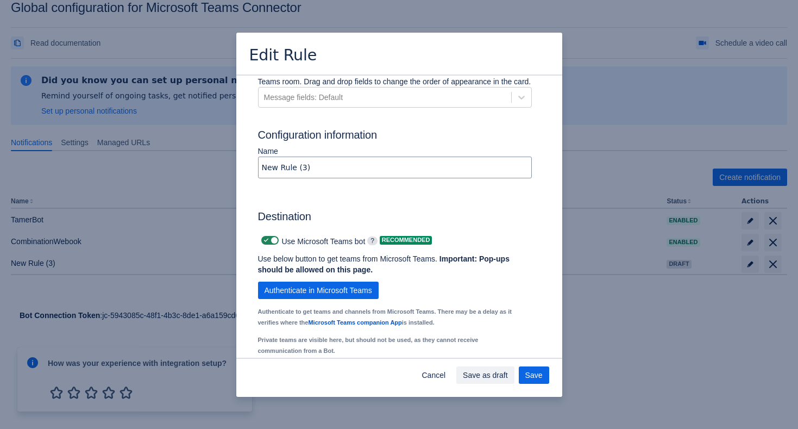
scroll to position [623, 0]
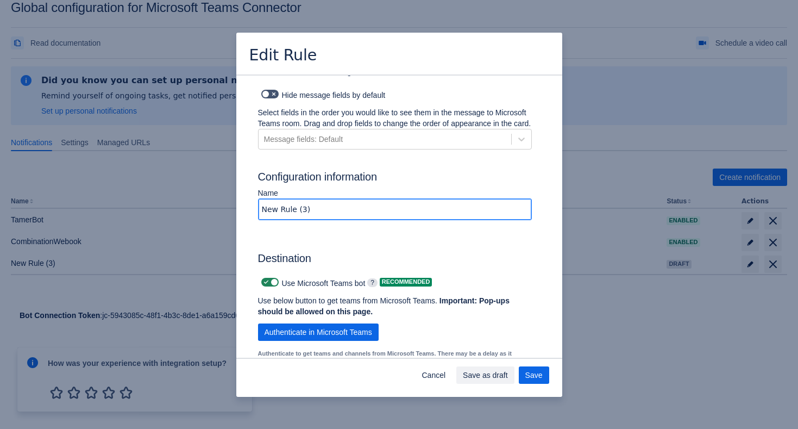
click at [324, 210] on input "New Rule (3)" at bounding box center [395, 209] width 273 height 20
click at [324, 211] on input "New Rule (3)" at bounding box center [395, 209] width 273 height 20
type input "DraftbOT"
click at [499, 376] on span "Save as draft" at bounding box center [485, 374] width 45 height 17
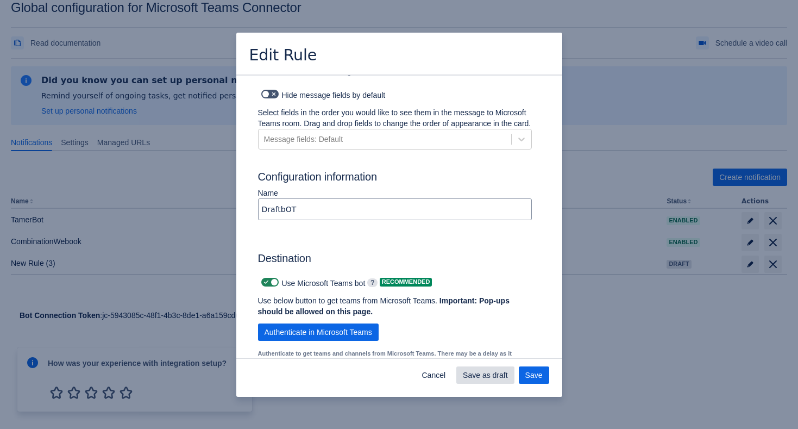
scroll to position [0, 0]
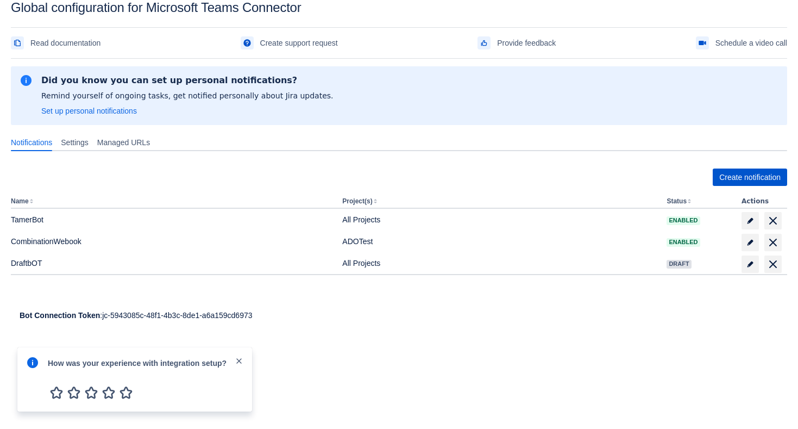
click at [741, 182] on span "Create notification" at bounding box center [749, 176] width 61 height 17
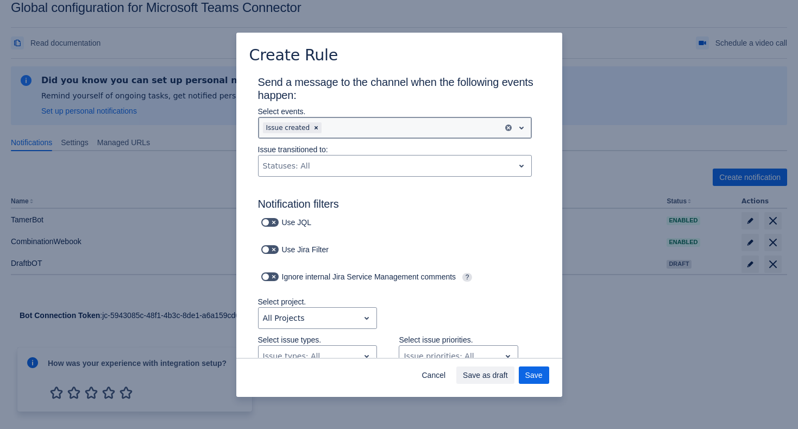
click at [351, 127] on div "Scrollable content" at bounding box center [411, 127] width 174 height 13
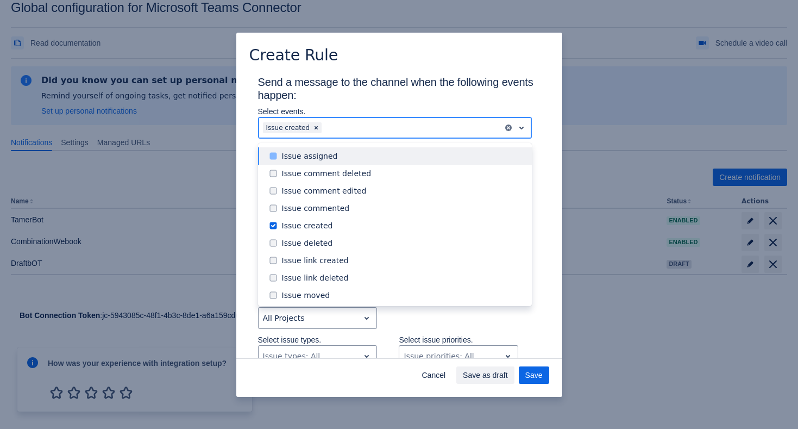
click at [349, 161] on div "Issue assigned" at bounding box center [403, 156] width 243 height 11
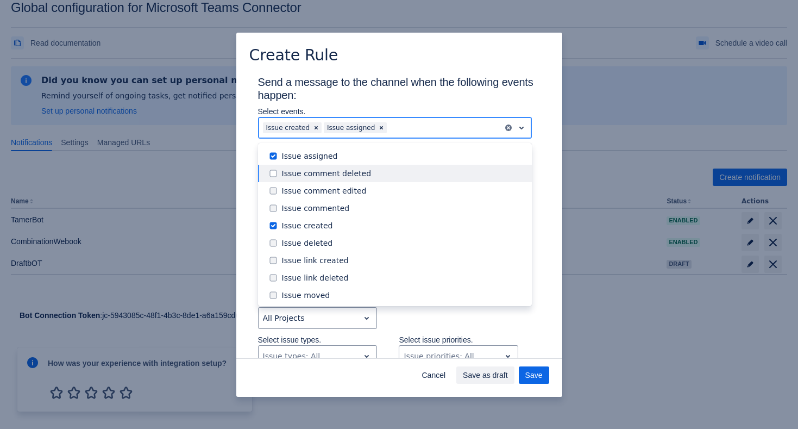
click at [349, 177] on div "Issue comment deleted" at bounding box center [403, 173] width 243 height 11
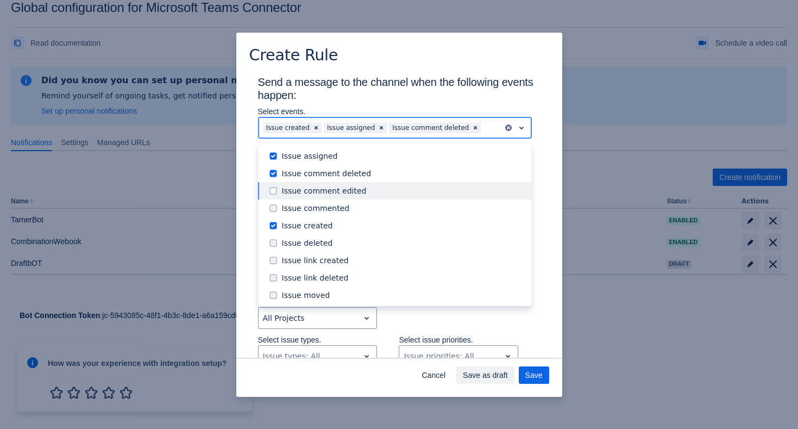
click at [349, 190] on div "Issue comment edited" at bounding box center [403, 190] width 243 height 11
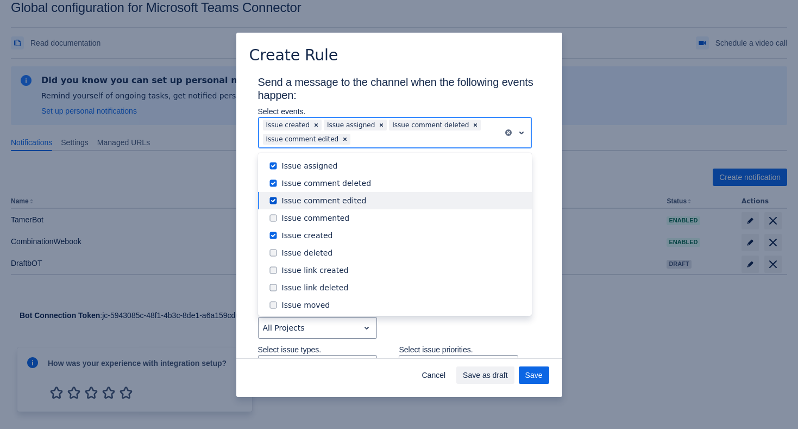
click at [349, 204] on div "Issue comment edited" at bounding box center [403, 200] width 243 height 11
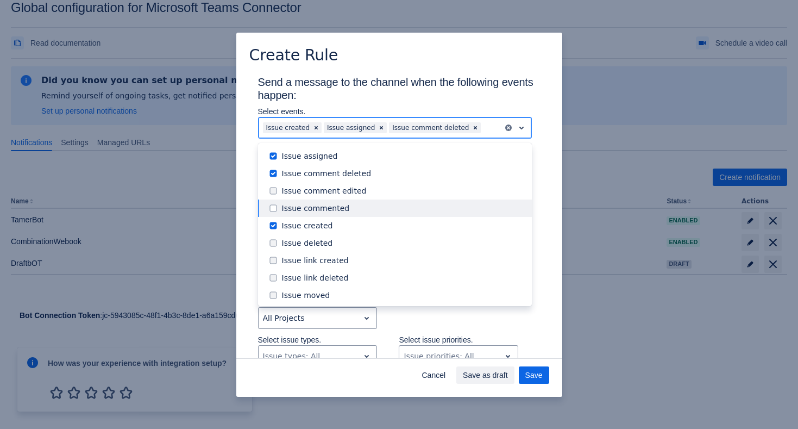
click at [349, 202] on div "Issue commented" at bounding box center [395, 207] width 274 height 17
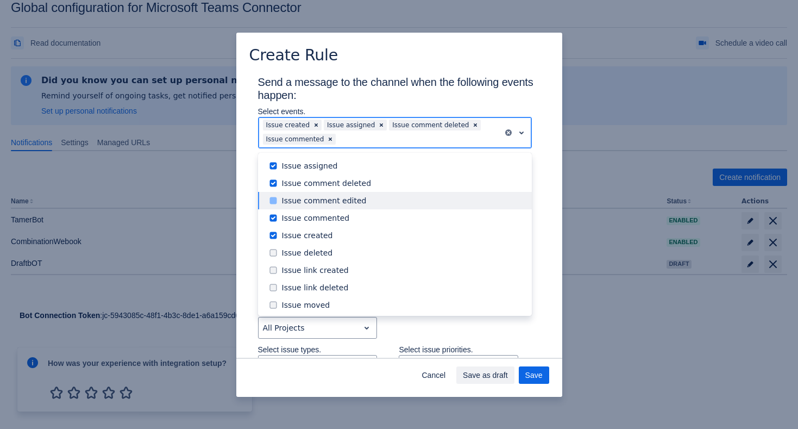
click at [350, 198] on div "Issue comment edited" at bounding box center [403, 200] width 243 height 11
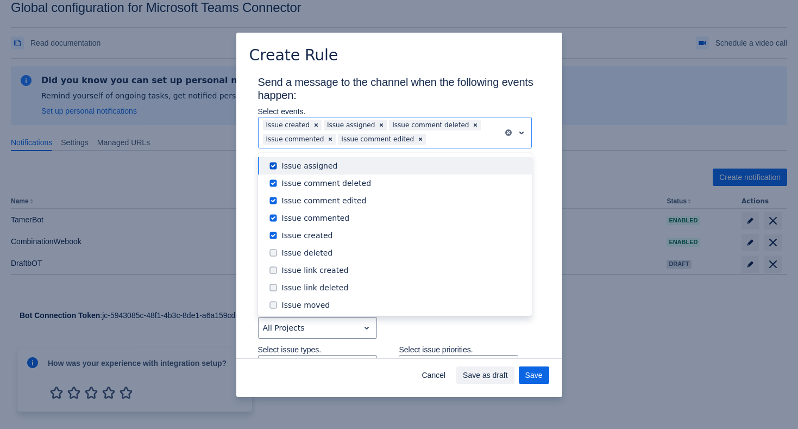
click at [417, 80] on h3 "Send a message to the channel when the following events happen:" at bounding box center [399, 91] width 283 height 30
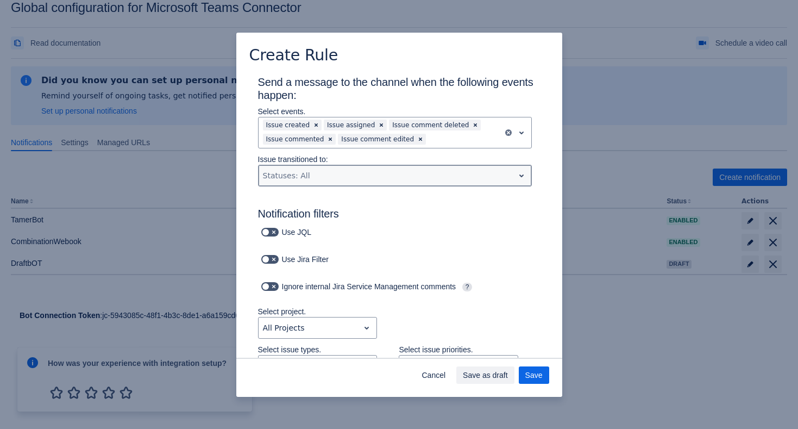
click at [374, 171] on div "Scrollable content" at bounding box center [386, 175] width 247 height 13
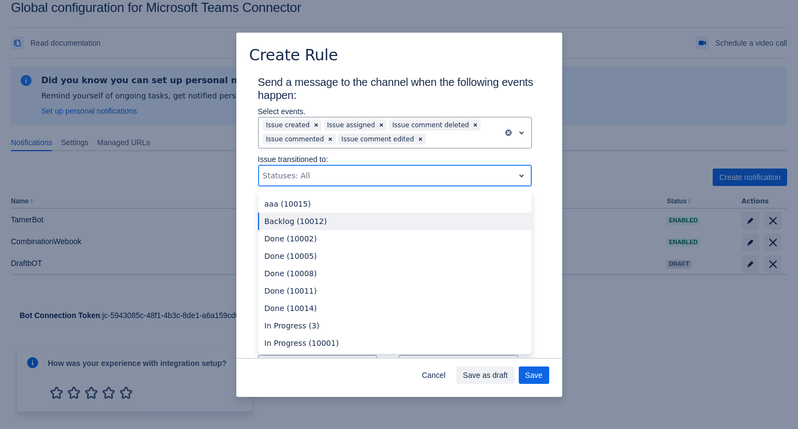
click at [371, 233] on div "Done (10002)" at bounding box center [395, 238] width 274 height 17
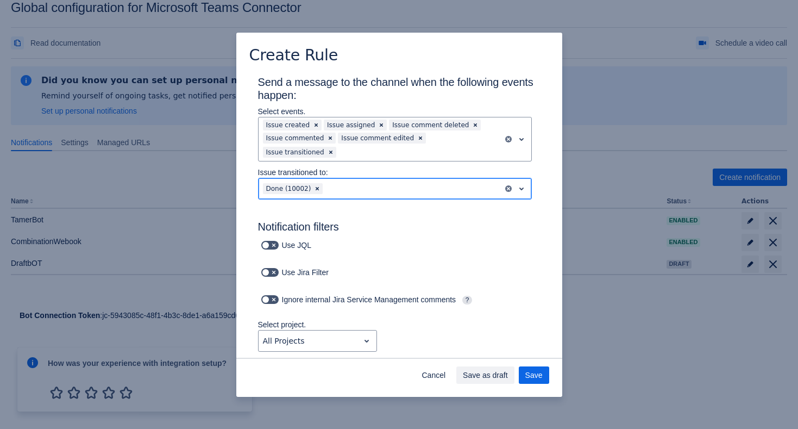
click at [397, 182] on div "Scrollable content" at bounding box center [411, 188] width 173 height 13
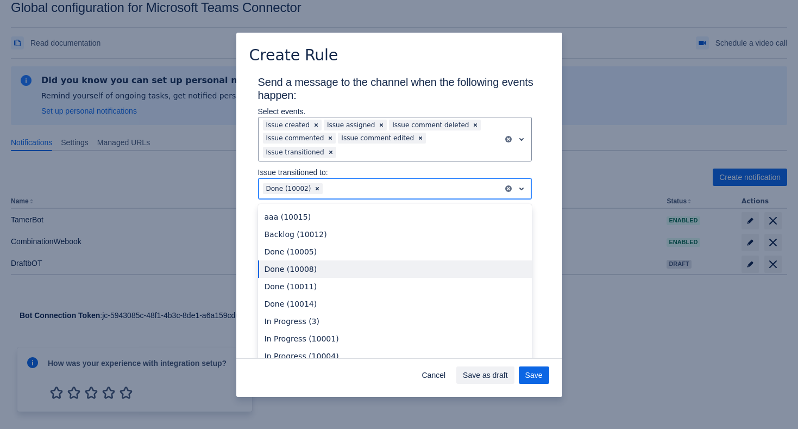
click at [390, 279] on div "Done (10011)" at bounding box center [395, 286] width 274 height 17
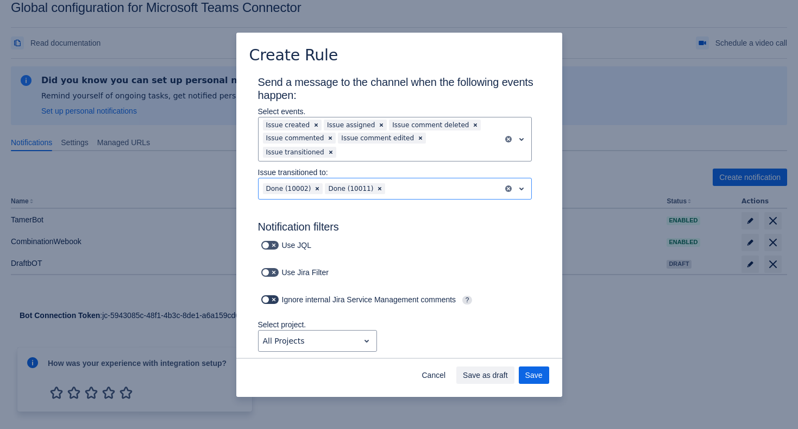
click at [277, 295] on span "Scrollable content" at bounding box center [274, 299] width 9 height 9
click at [268, 296] on input "Scrollable content" at bounding box center [264, 299] width 7 height 7
checkbox input "true"
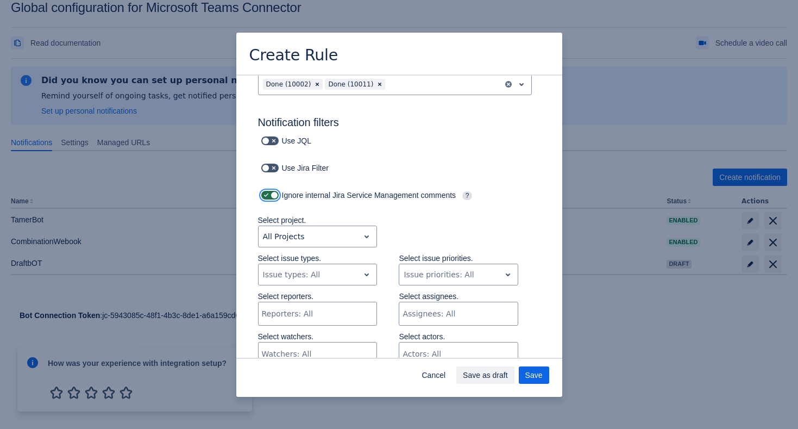
scroll to position [120, 0]
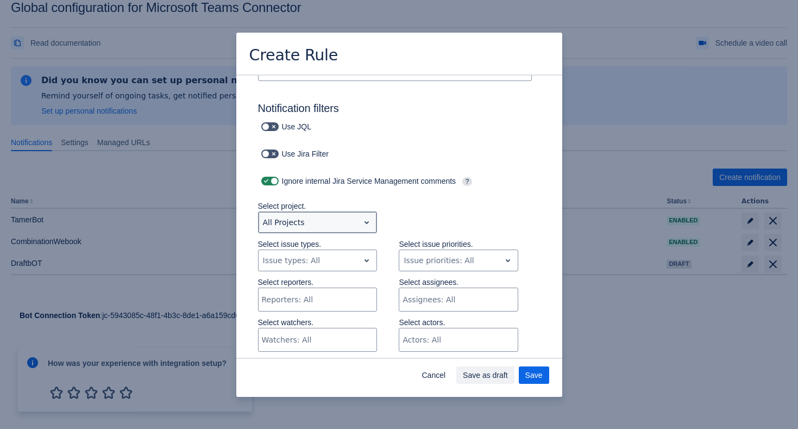
click at [305, 216] on div "Scrollable content" at bounding box center [309, 222] width 92 height 13
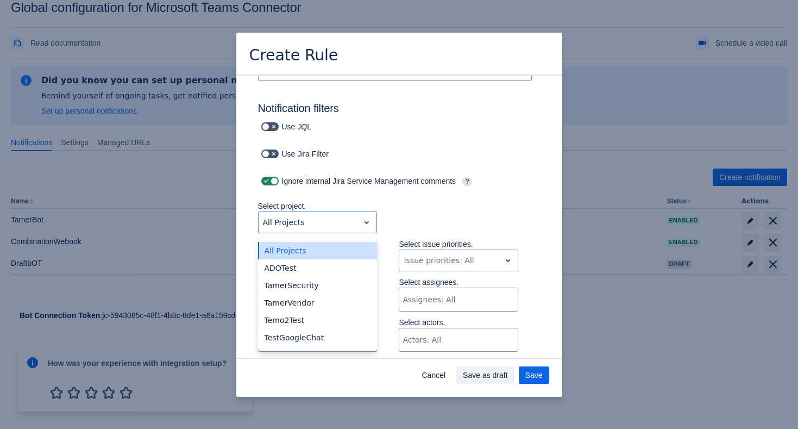
click at [427, 205] on div "Select project. All Projects not selected, (1 of 6), completion selected 6 resu…" at bounding box center [388, 219] width 304 height 38
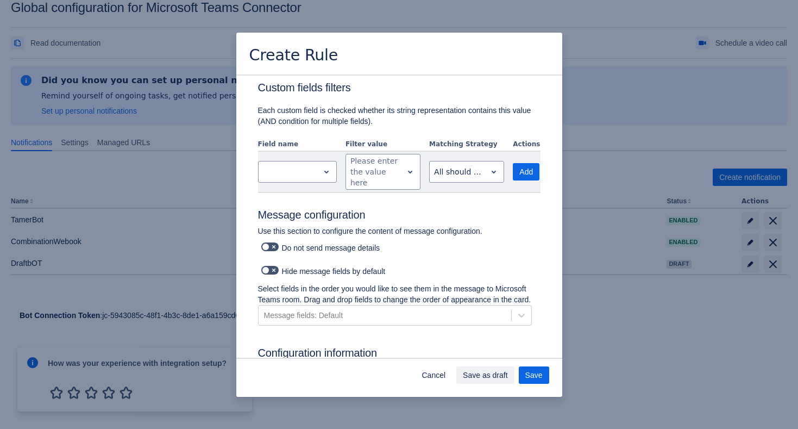
scroll to position [467, 0]
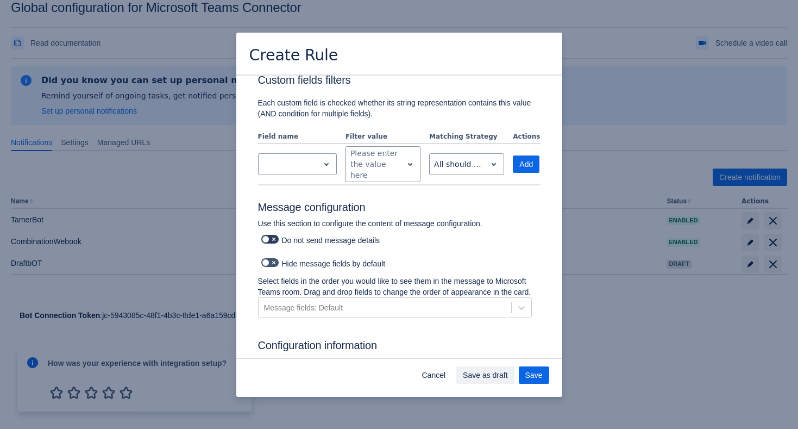
click at [270, 235] on span "Scrollable content" at bounding box center [274, 239] width 9 height 9
click at [268, 236] on input "Scrollable content" at bounding box center [264, 239] width 7 height 7
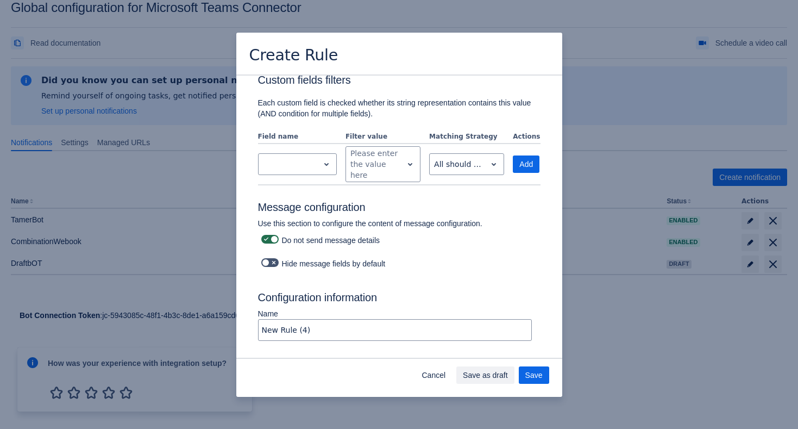
click at [270, 235] on span "Scrollable content" at bounding box center [274, 239] width 9 height 9
click at [268, 236] on input "Scrollable content" at bounding box center [264, 239] width 7 height 7
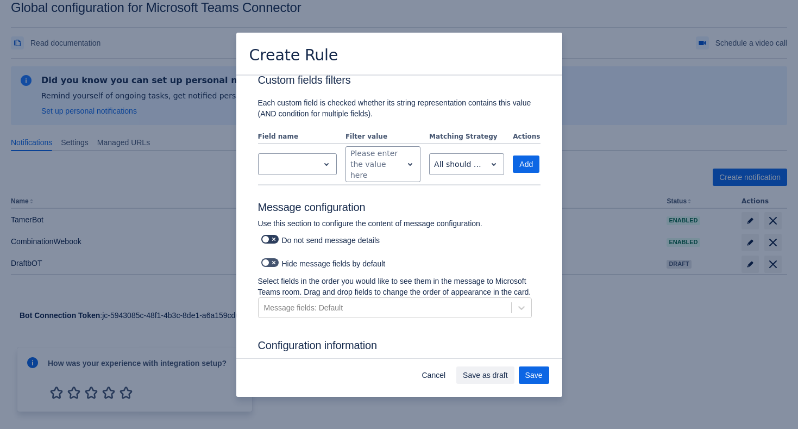
click at [266, 235] on span "Scrollable content" at bounding box center [266, 239] width 9 height 9
click at [266, 236] on input "Scrollable content" at bounding box center [264, 239] width 7 height 7
checkbox input "true"
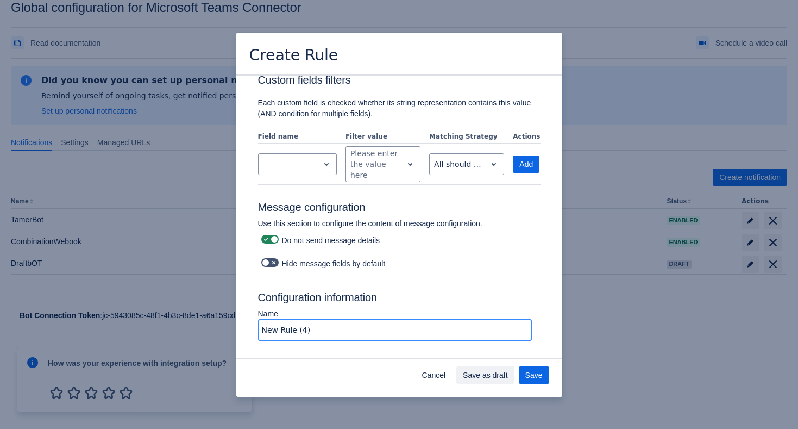
click at [299, 320] on input "New Rule (4)" at bounding box center [395, 330] width 273 height 20
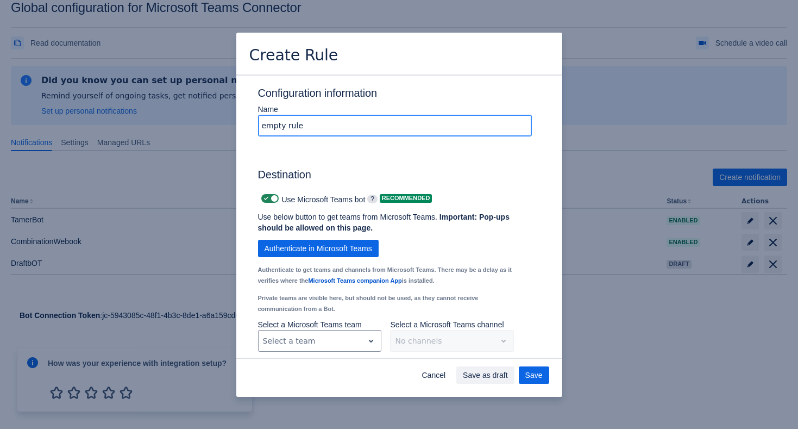
scroll to position [710, 0]
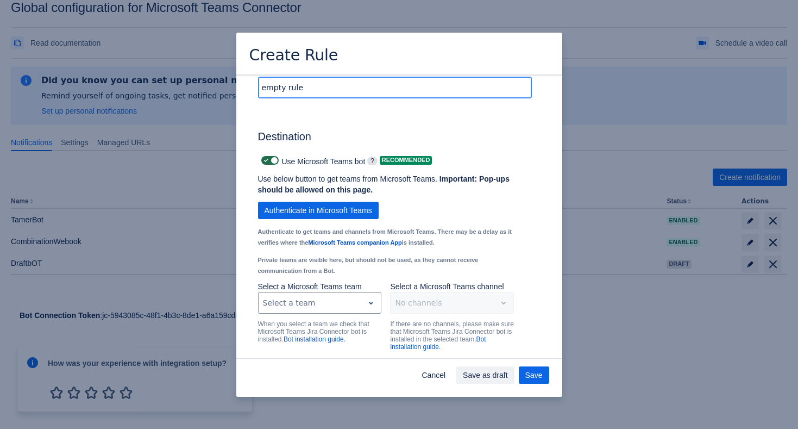
type input "empty rule"
click at [267, 156] on span "Scrollable content" at bounding box center [266, 160] width 9 height 9
click at [267, 157] on input "Scrollable content" at bounding box center [264, 160] width 7 height 7
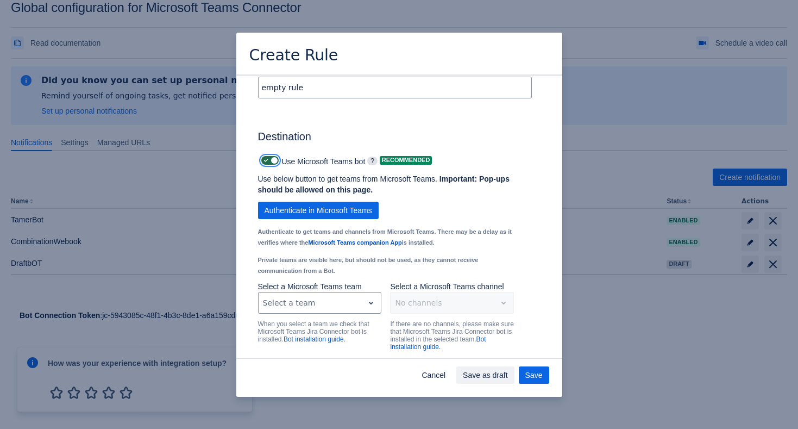
checkbox input "false"
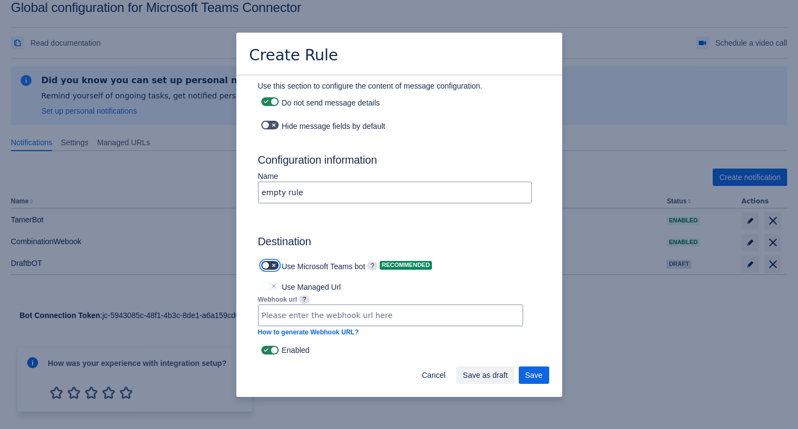
scroll to position [592, 0]
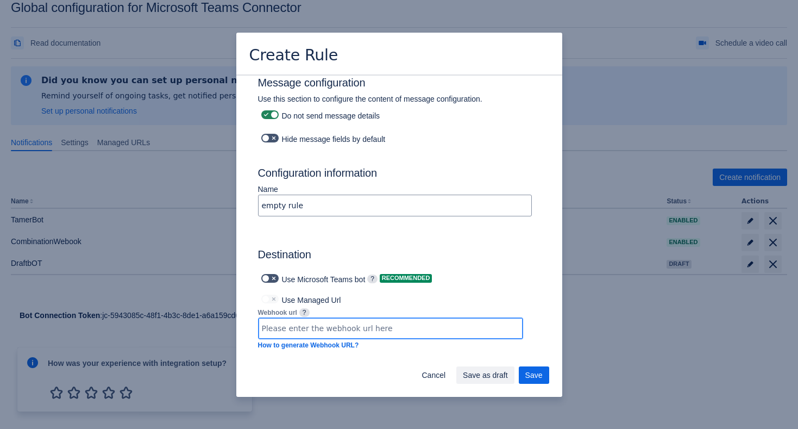
click at [392, 318] on input "Scrollable content" at bounding box center [391, 328] width 264 height 20
paste input "[URL][DOMAIN_NAME][DATE]"
type input "[URL][DOMAIN_NAME][DATE]"
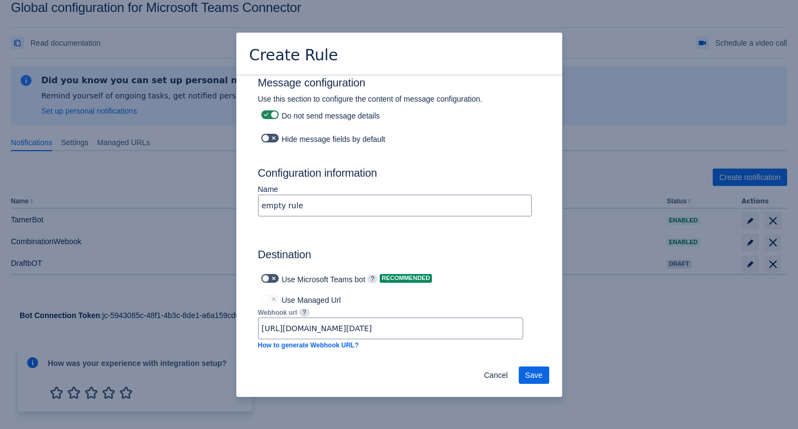
click at [452, 291] on div "Use Managed Url" at bounding box center [390, 298] width 265 height 15
click at [530, 371] on span "Save" at bounding box center [533, 374] width 17 height 17
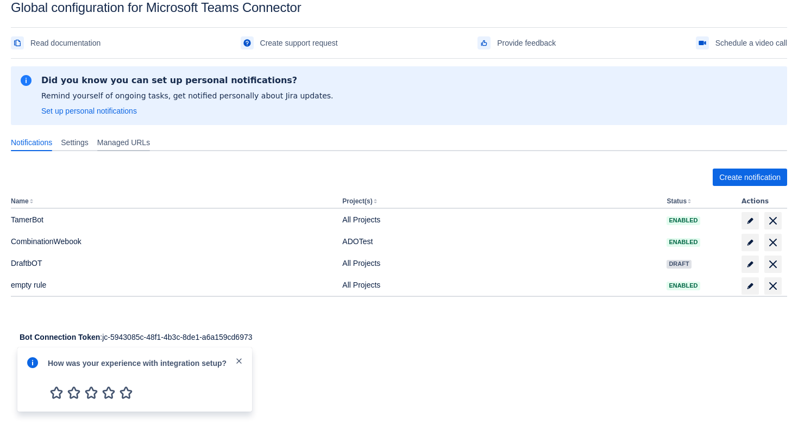
click at [122, 143] on span "Managed URLs" at bounding box center [123, 142] width 53 height 11
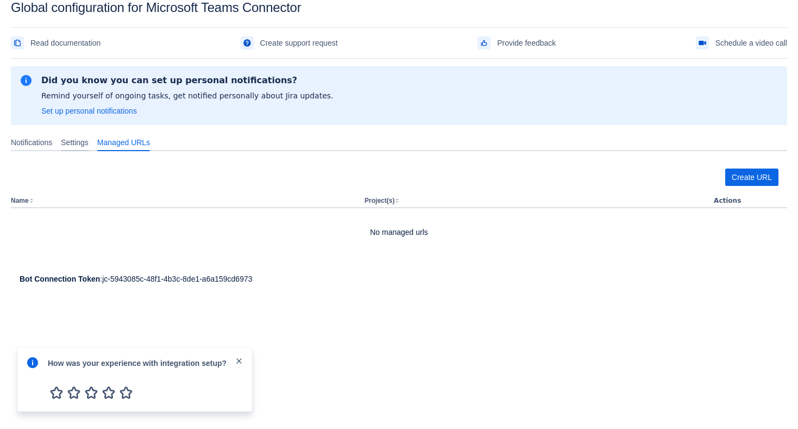
click at [74, 139] on span "Settings" at bounding box center [75, 142] width 28 height 11
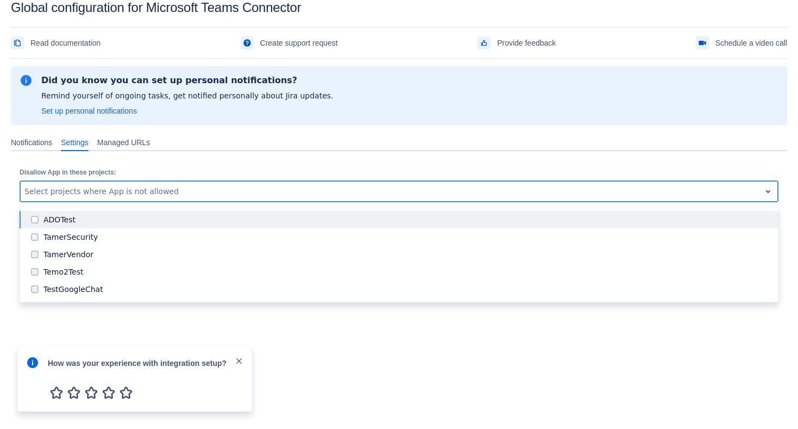
click at [124, 193] on div at bounding box center [390, 191] width 732 height 13
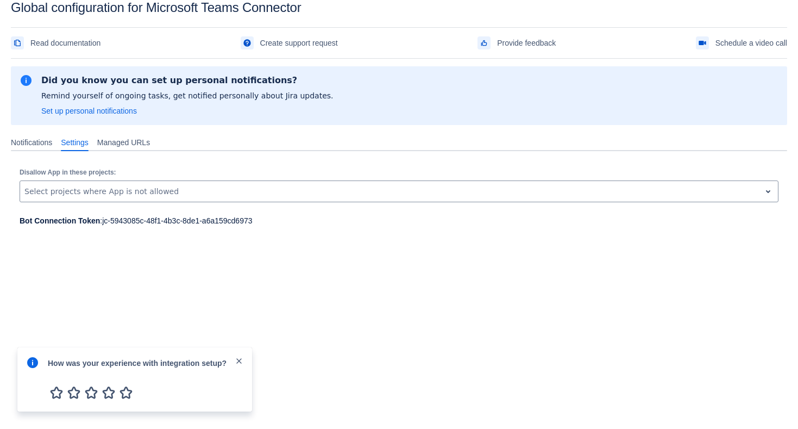
click at [138, 156] on div "Disallow App in these projects: , multiple selections available, Select project…" at bounding box center [399, 183] width 776 height 64
click at [138, 145] on span "Managed URLs" at bounding box center [123, 142] width 53 height 11
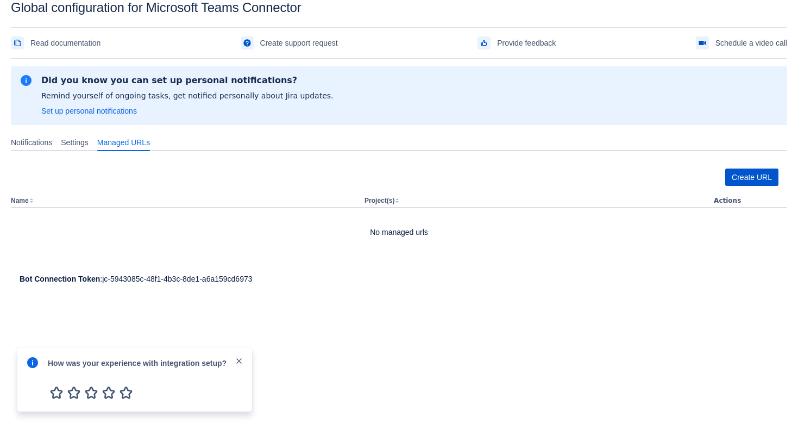
click at [749, 181] on span "Create URL" at bounding box center [752, 176] width 40 height 17
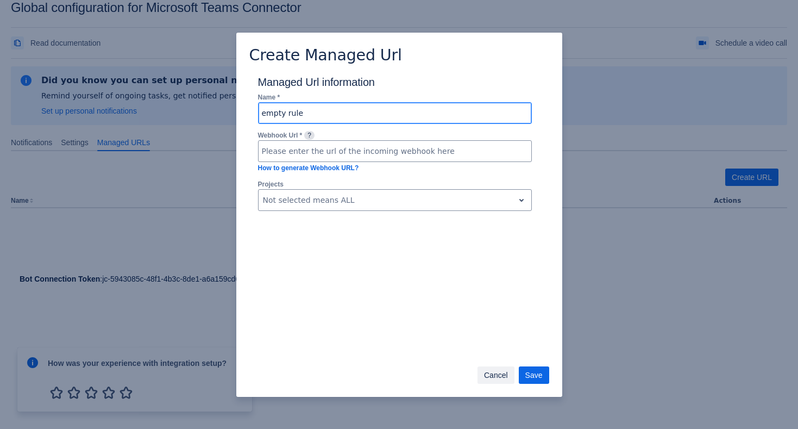
click at [335, 121] on input "empty rule" at bounding box center [395, 113] width 273 height 20
click at [336, 121] on input "empty rule" at bounding box center [395, 113] width 273 height 20
type input "Managed Tamer"
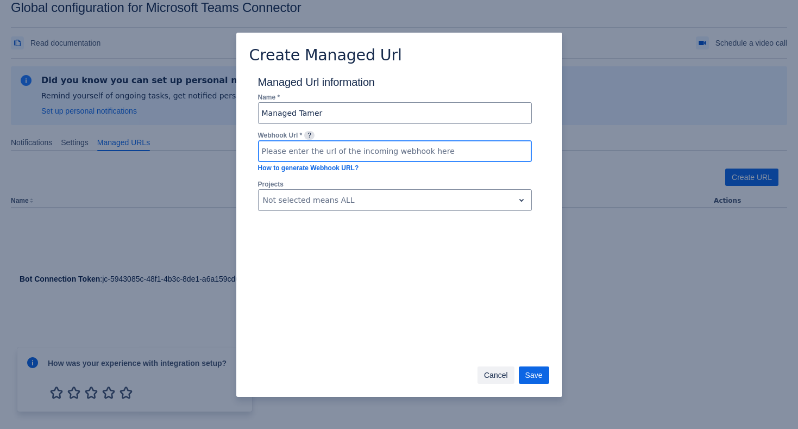
click at [311, 160] on input at bounding box center [395, 151] width 273 height 20
paste input "[URL][DOMAIN_NAME][DATE]"
type input "[URL][DOMAIN_NAME][DATE]"
click at [310, 160] on input "[URL][DOMAIN_NAME][DATE]" at bounding box center [395, 151] width 273 height 20
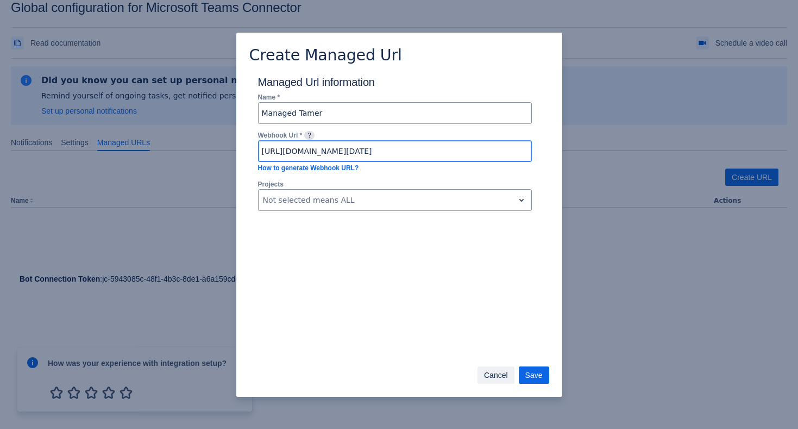
scroll to position [0, 0]
drag, startPoint x: 302, startPoint y: 156, endPoint x: 218, endPoint y: 153, distance: 84.3
click at [218, 154] on div "Create Managed Url Managed Url information Name * Managed Tamer Webhook Url * ?…" at bounding box center [399, 214] width 798 height 429
click at [541, 373] on span "Save" at bounding box center [533, 374] width 17 height 17
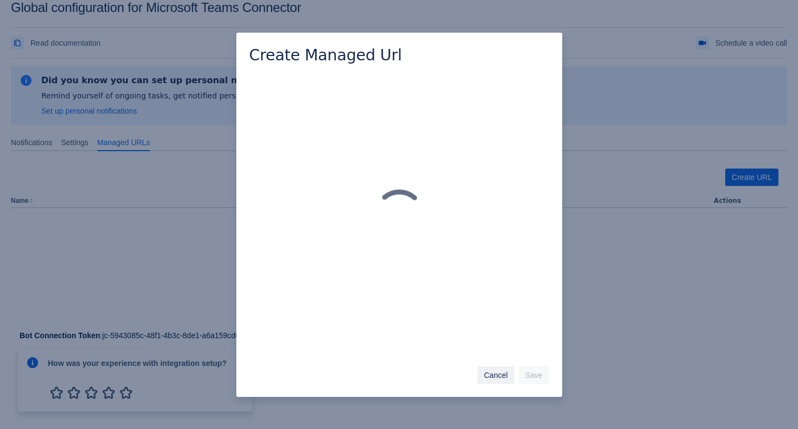
click at [187, 170] on div "Create Managed Url Cancel Save" at bounding box center [399, 214] width 798 height 429
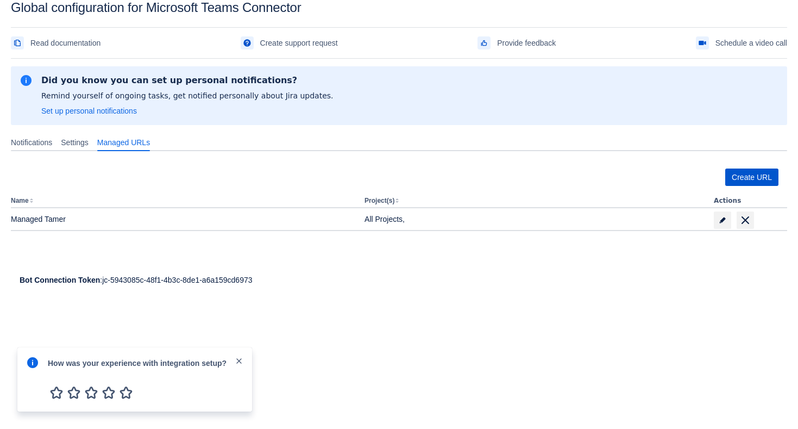
click at [750, 172] on span "Create URL" at bounding box center [752, 176] width 40 height 17
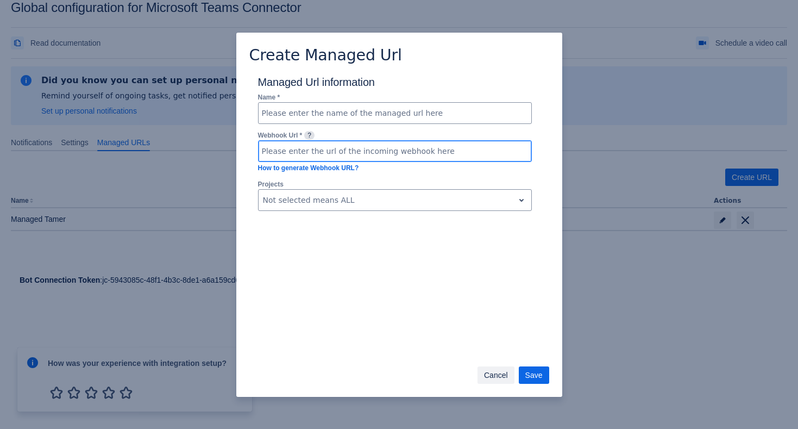
click at [364, 154] on input at bounding box center [395, 151] width 273 height 20
paste input "[URL][DOMAIN_NAME][DATE]"
type input "[URL][DOMAIN_NAME][DATE]"
click at [530, 378] on span "Save" at bounding box center [533, 374] width 17 height 17
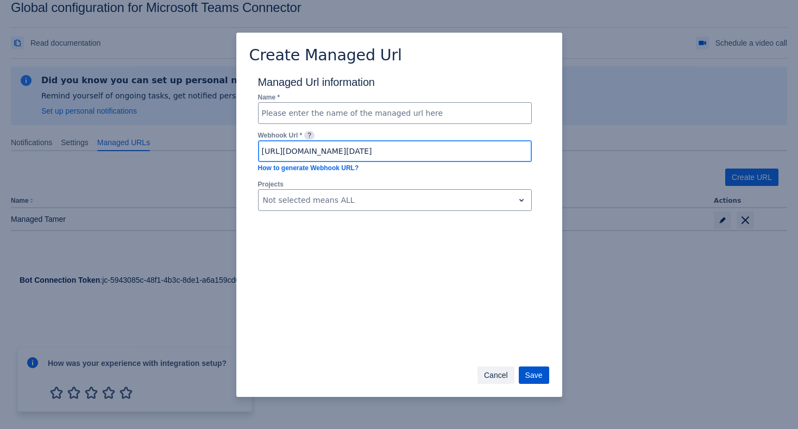
click at [539, 373] on span "Save" at bounding box center [533, 374] width 17 height 17
click at [488, 375] on span "Cancel" at bounding box center [496, 374] width 24 height 17
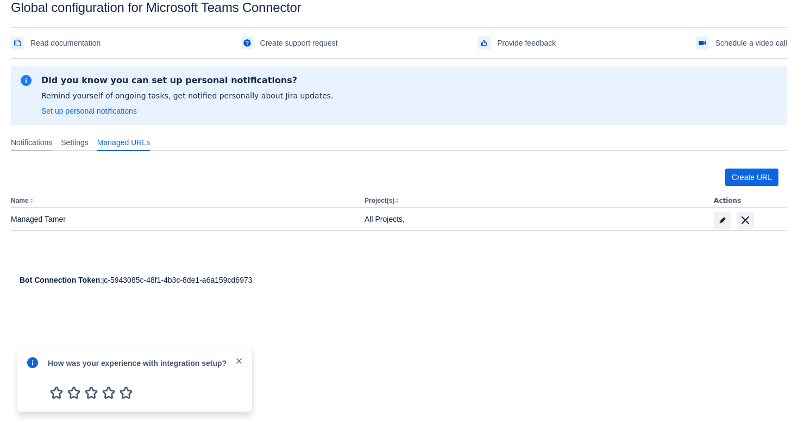
click at [40, 140] on span "Notifications" at bounding box center [31, 142] width 41 height 11
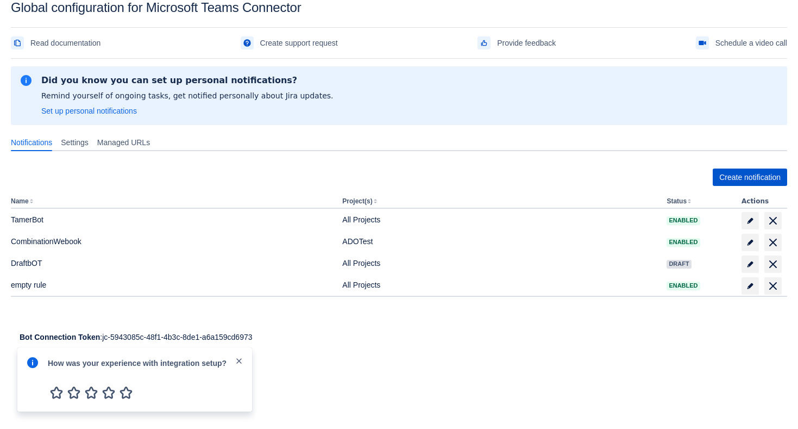
click at [749, 173] on span "Create notification" at bounding box center [749, 176] width 61 height 17
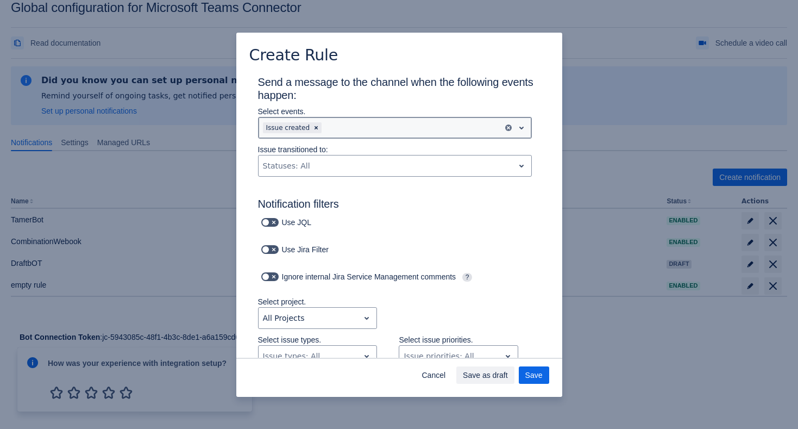
click at [365, 131] on div "Scrollable content" at bounding box center [411, 127] width 174 height 13
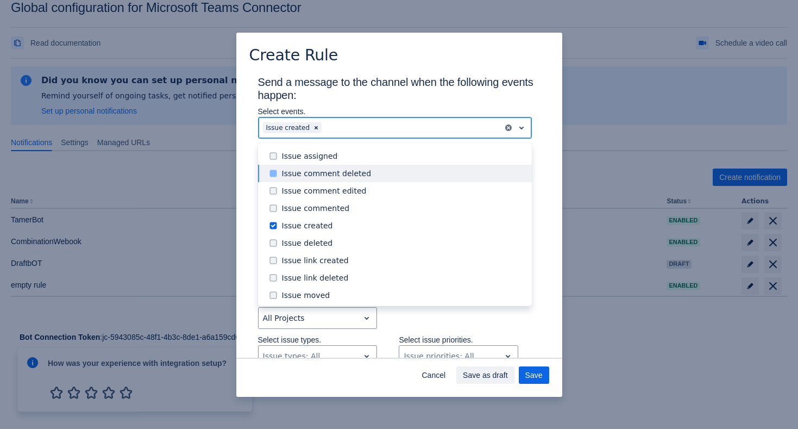
click at [355, 168] on div "Issue comment deleted" at bounding box center [403, 173] width 243 height 11
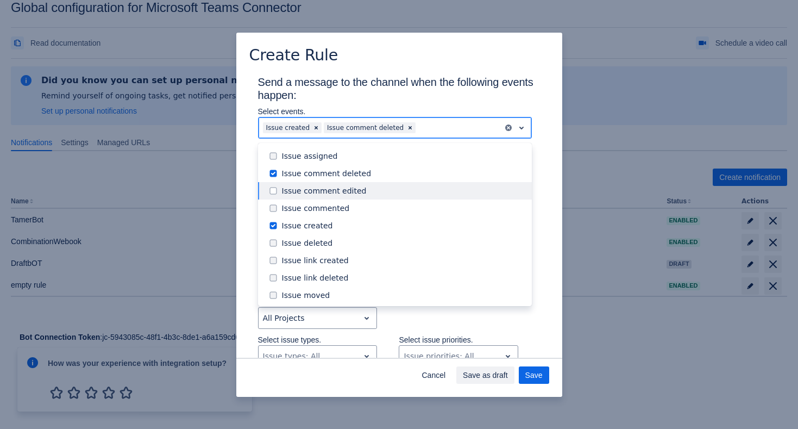
click at [355, 197] on div "Issue comment edited" at bounding box center [395, 190] width 274 height 17
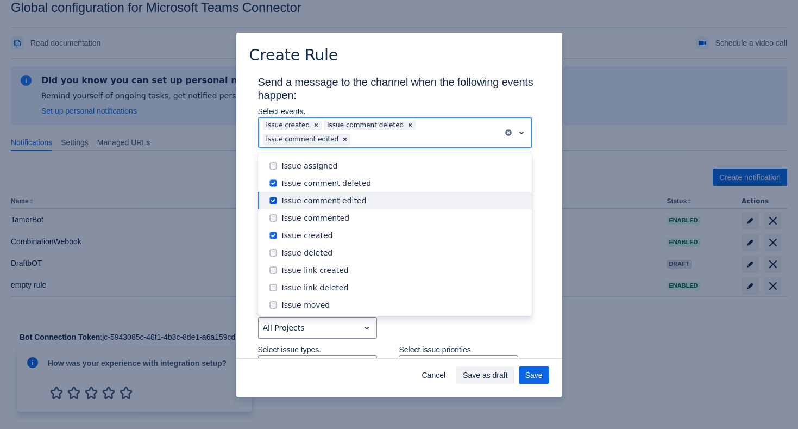
click at [355, 212] on div "Issue commented" at bounding box center [403, 217] width 243 height 11
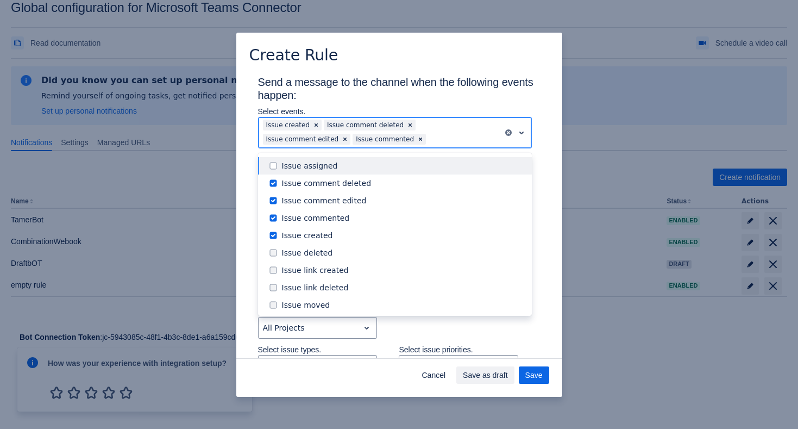
click at [356, 156] on div "Issue assigned Issue comment deleted Issue comment edited Issue commented Issue…" at bounding box center [395, 234] width 274 height 163
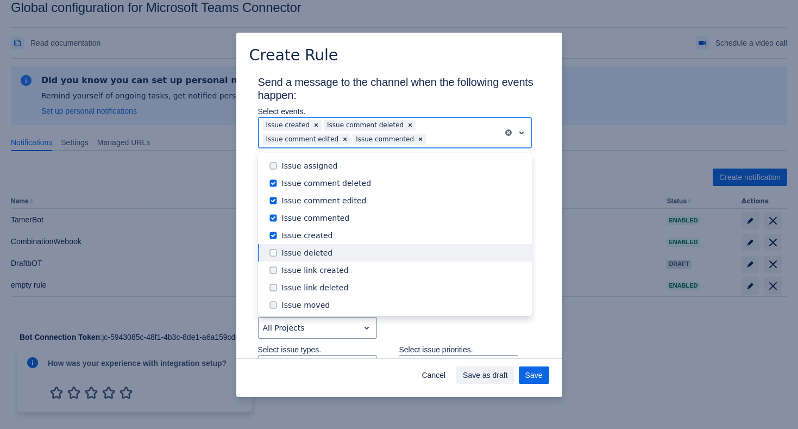
click at [342, 262] on div "Issue link created" at bounding box center [395, 269] width 274 height 17
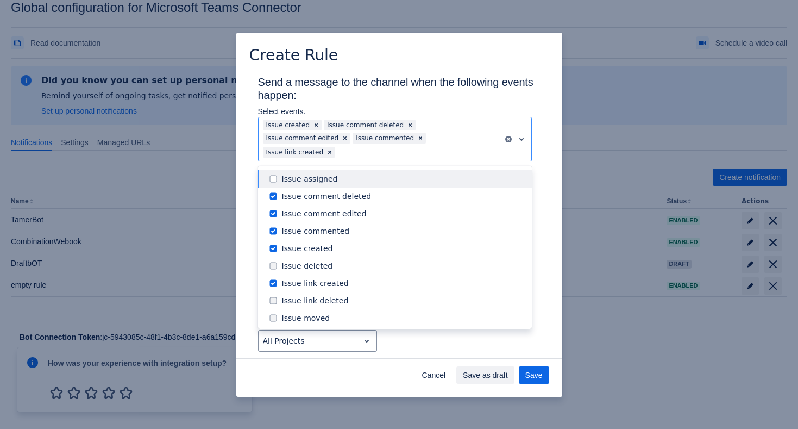
click at [367, 64] on div "Create Rule" at bounding box center [399, 54] width 326 height 43
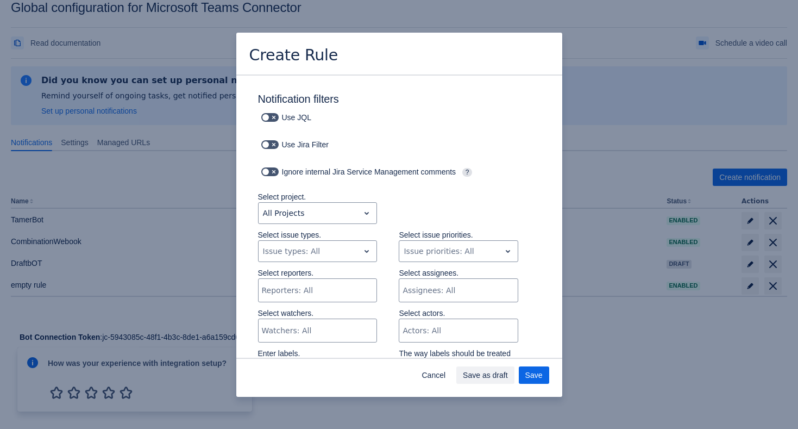
scroll to position [120, 0]
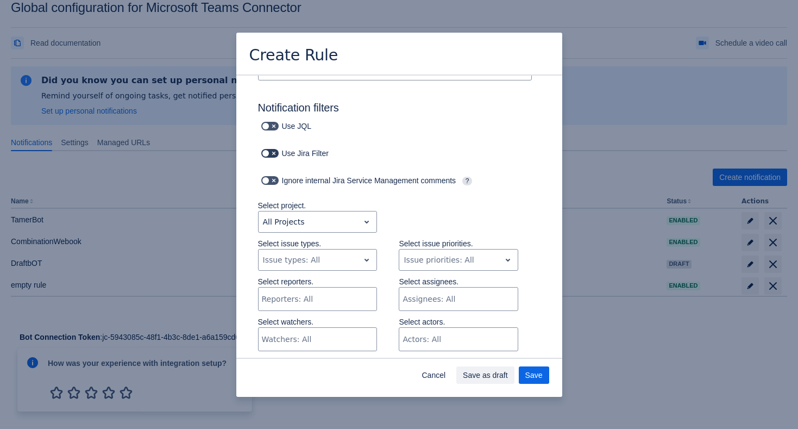
click at [268, 147] on label "Scrollable content" at bounding box center [270, 153] width 22 height 13
click at [268, 150] on input "Scrollable content" at bounding box center [264, 153] width 7 height 7
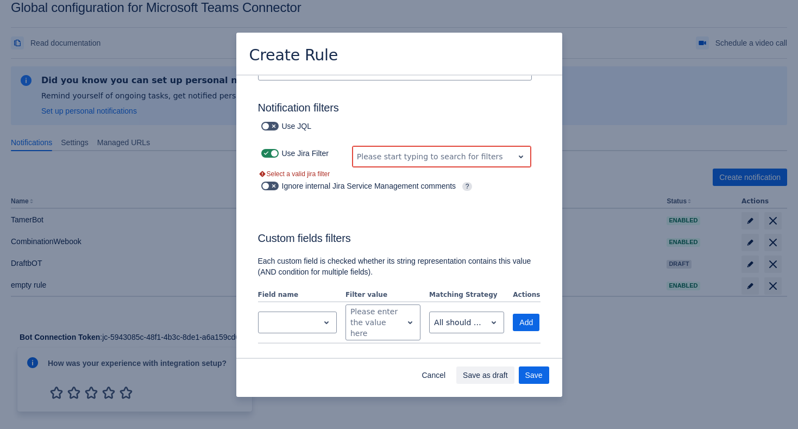
click at [379, 131] on div "Use JQL" at bounding box center [399, 131] width 283 height 27
click at [378, 150] on div "Scrollable content" at bounding box center [433, 156] width 153 height 13
click at [259, 147] on label "Scrollable content" at bounding box center [270, 153] width 22 height 13
click at [261, 150] on input "Scrollable content" at bounding box center [264, 153] width 7 height 7
checkbox input "false"
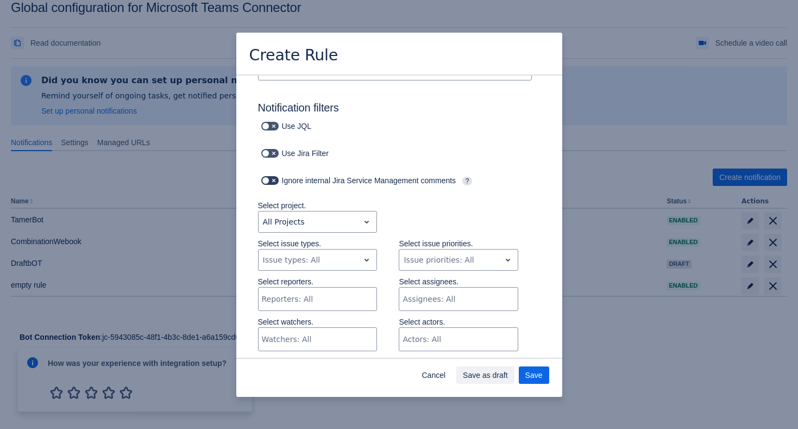
click at [273, 176] on span "Scrollable content" at bounding box center [274, 180] width 9 height 9
click at [268, 177] on input "Scrollable content" at bounding box center [264, 180] width 7 height 7
click at [273, 176] on span "Scrollable content" at bounding box center [274, 180] width 9 height 9
click at [268, 177] on input "Scrollable content" at bounding box center [264, 180] width 7 height 7
checkbox input "false"
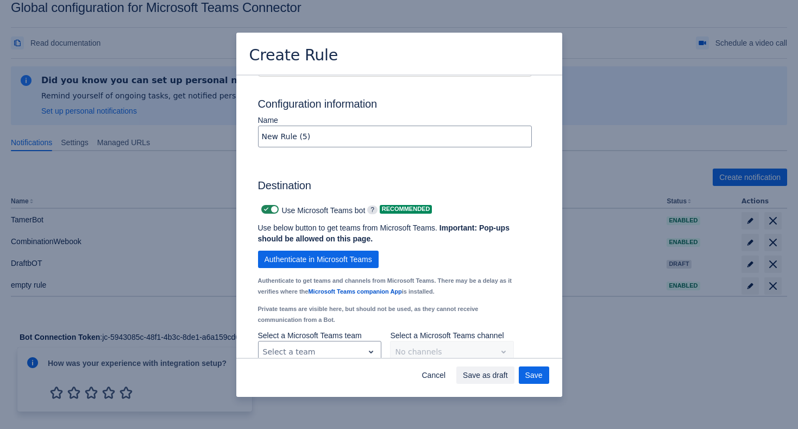
scroll to position [724, 0]
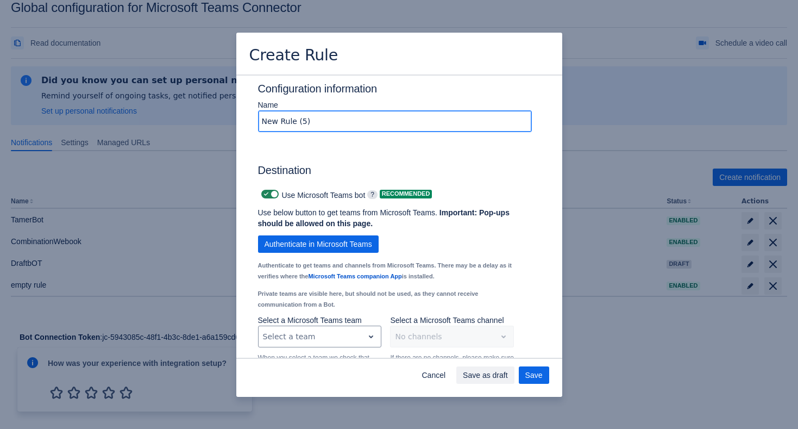
click at [335, 124] on input "New Rule (5)" at bounding box center [395, 121] width 273 height 20
type input "Managed Rule"
click at [271, 192] on span "Scrollable content" at bounding box center [274, 194] width 9 height 9
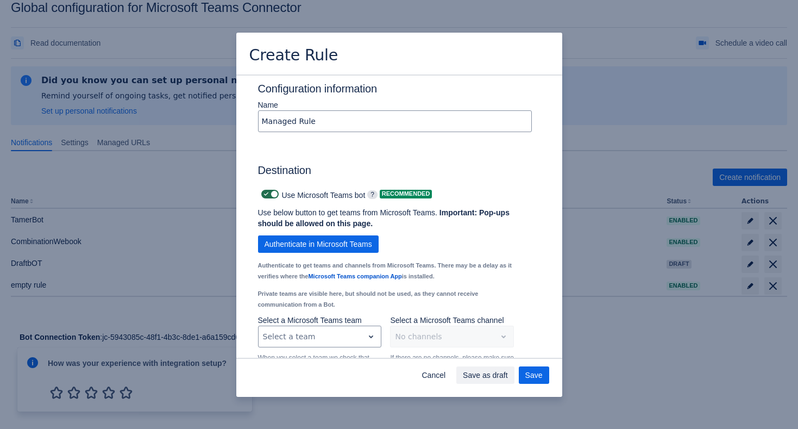
click at [268, 192] on input "Scrollable content" at bounding box center [264, 194] width 7 height 7
checkbox input "false"
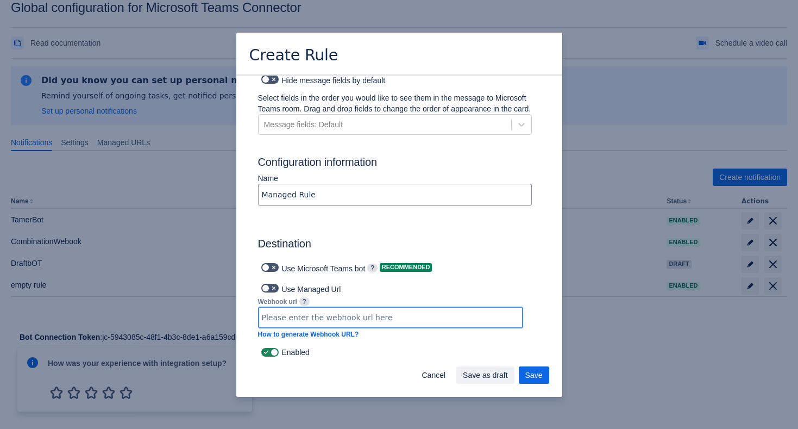
click at [309, 322] on input "Scrollable content" at bounding box center [391, 318] width 264 height 20
click at [273, 285] on span "Scrollable content" at bounding box center [274, 288] width 9 height 9
click at [268, 285] on input "Scrollable content" at bounding box center [264, 288] width 7 height 7
checkbox input "true"
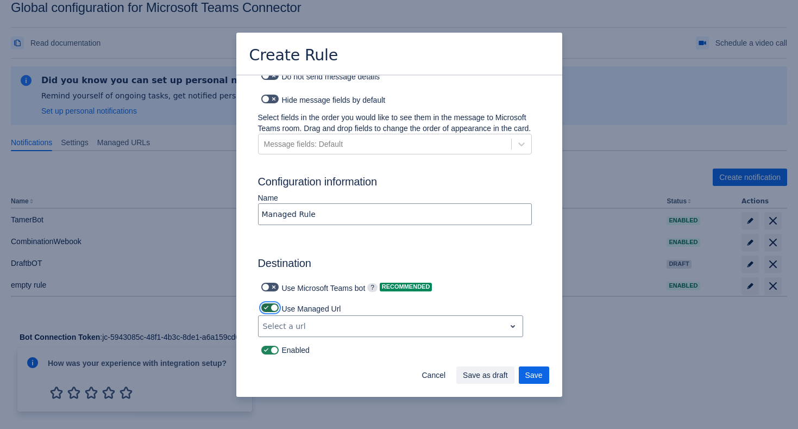
scroll to position [629, 0]
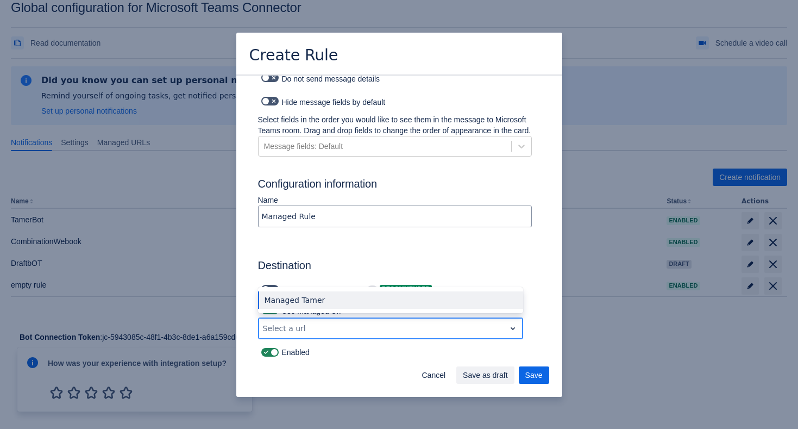
click at [321, 319] on div "Select a url" at bounding box center [382, 327] width 247 height 17
click at [328, 294] on div "Managed Tamer" at bounding box center [390, 299] width 265 height 17
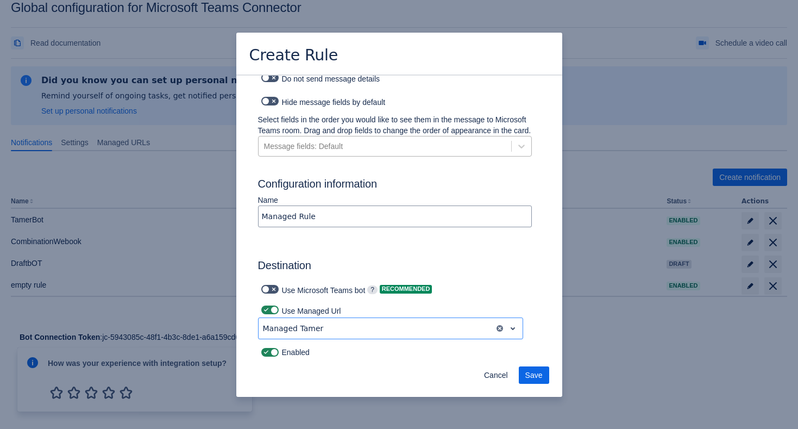
click at [368, 151] on div "Message fields: Default" at bounding box center [385, 145] width 253 height 17
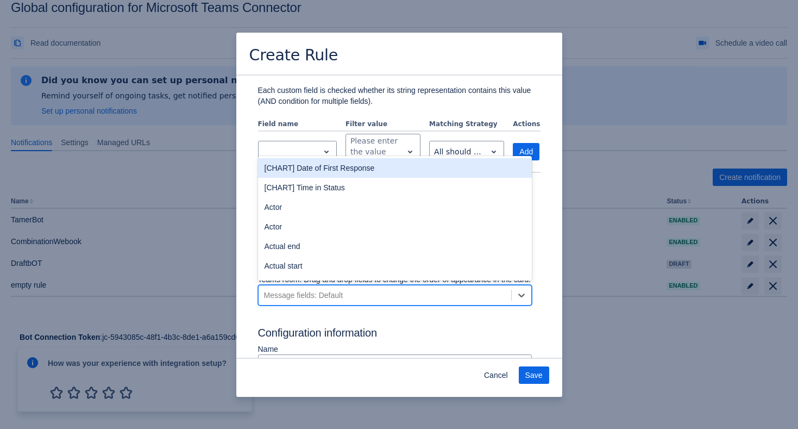
scroll to position [479, 0]
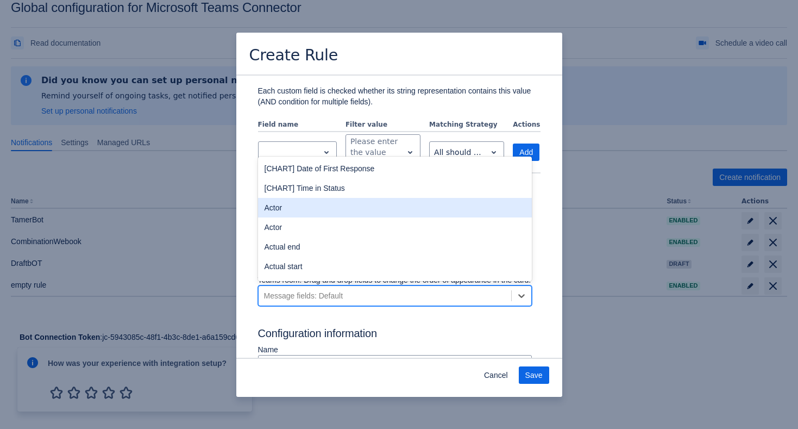
click at [331, 204] on div "Actor" at bounding box center [395, 208] width 274 height 20
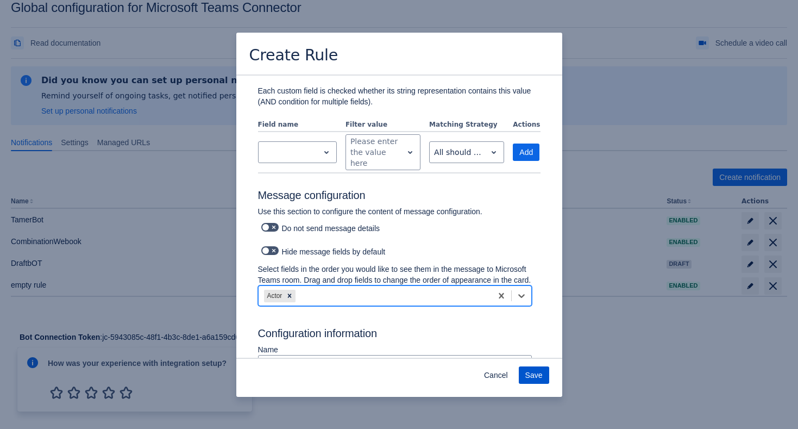
click at [538, 377] on span "Save" at bounding box center [533, 374] width 17 height 17
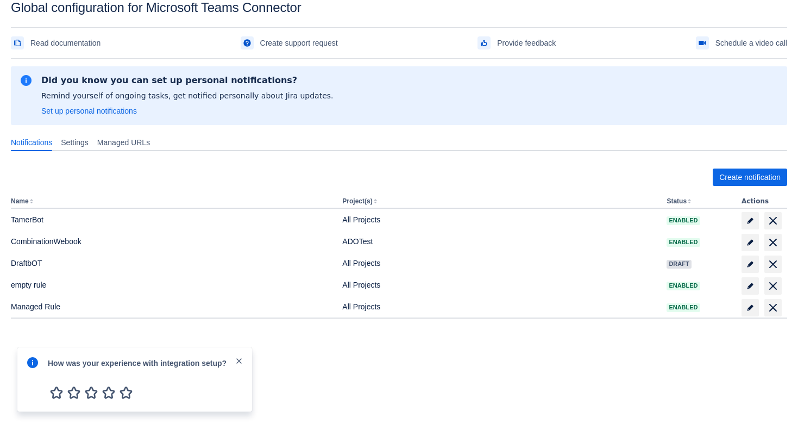
click at [240, 366] on span "button" at bounding box center [239, 361] width 9 height 11
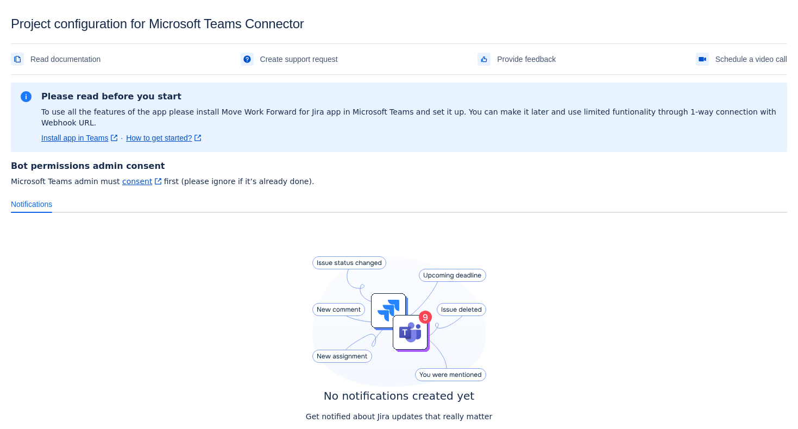
scroll to position [82, 0]
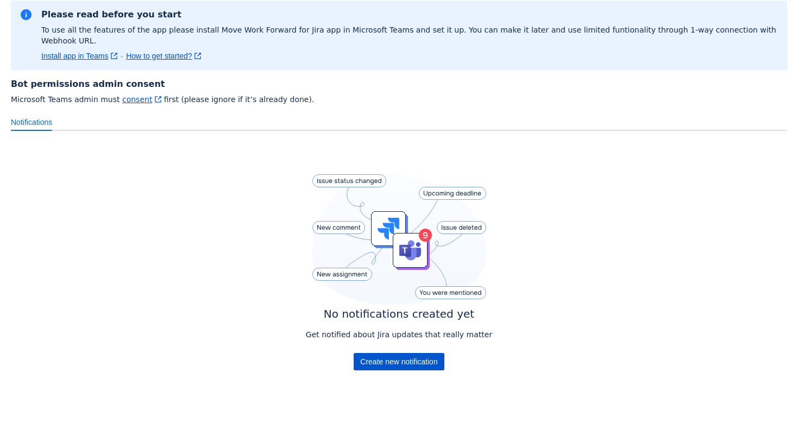
click at [422, 353] on span "Create new notification" at bounding box center [398, 361] width 77 height 17
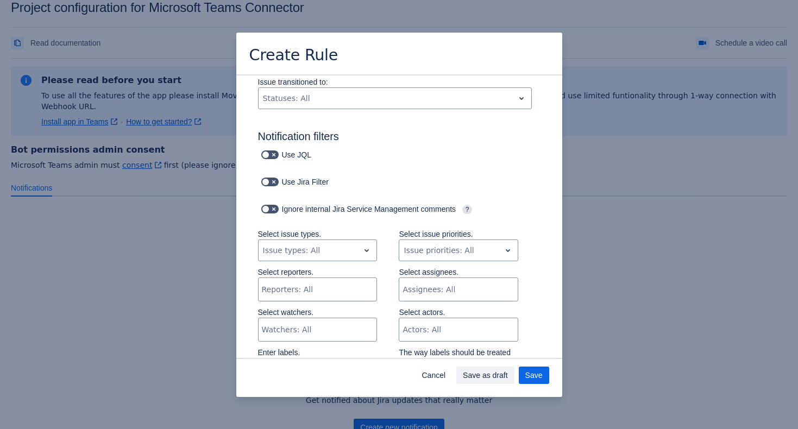
scroll to position [0, 0]
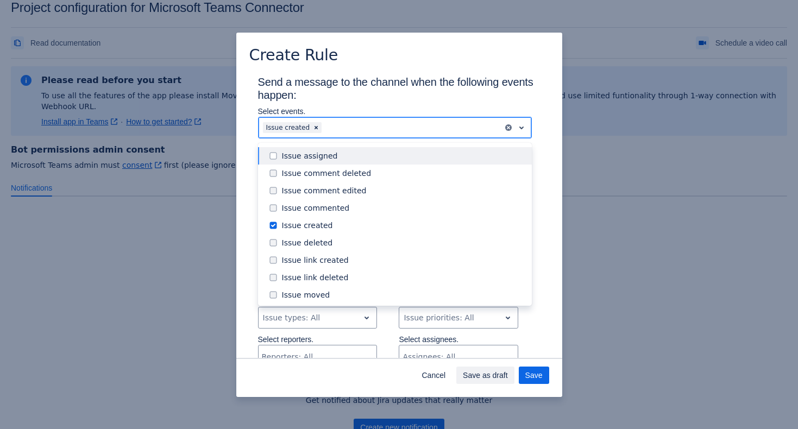
click at [366, 127] on div at bounding box center [411, 127] width 174 height 13
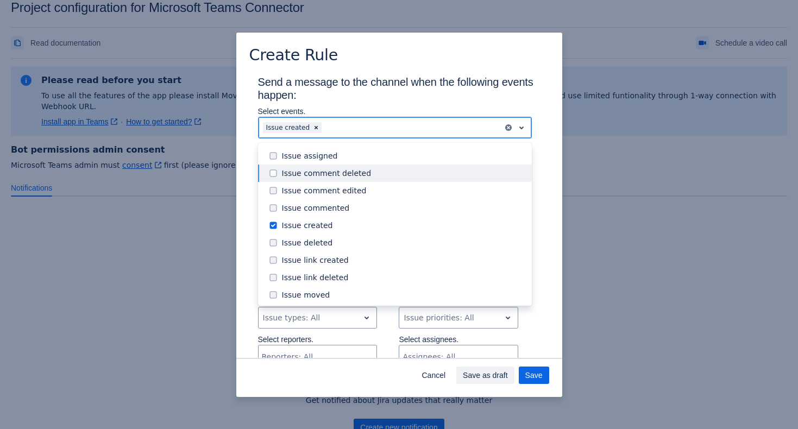
click at [359, 174] on div "Issue comment deleted" at bounding box center [403, 173] width 243 height 11
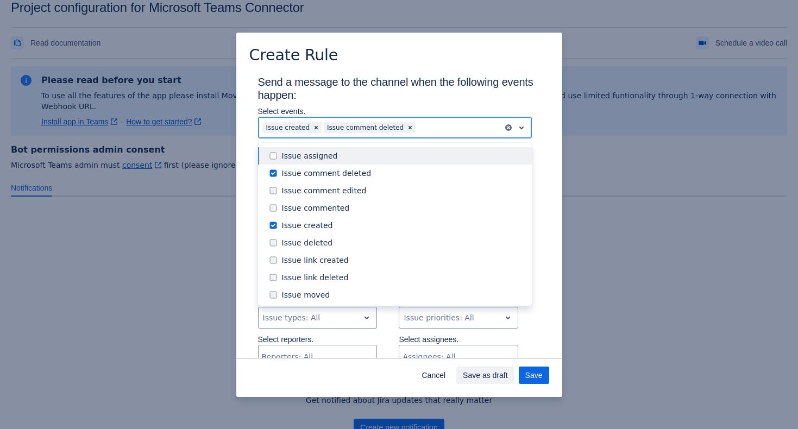
click at [359, 162] on div "Issue assigned" at bounding box center [395, 155] width 274 height 17
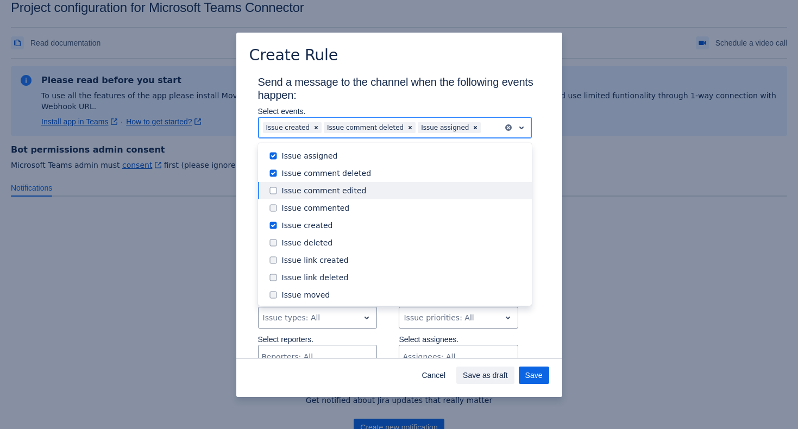
click at [358, 201] on div "Issue commented" at bounding box center [395, 207] width 274 height 17
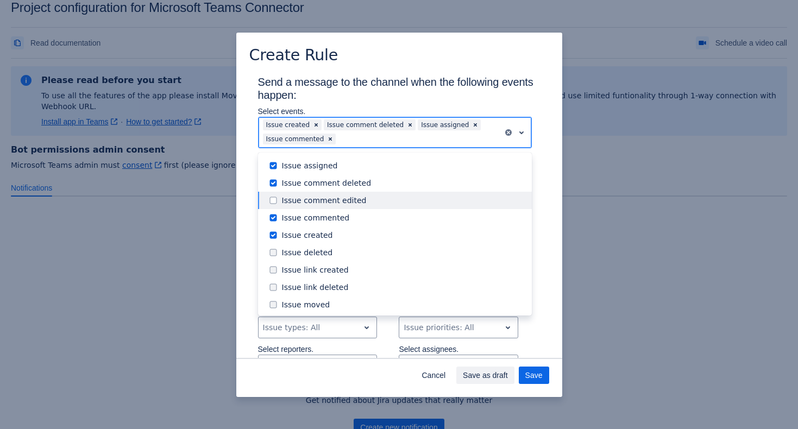
click at [357, 197] on div "Issue comment edited" at bounding box center [403, 200] width 243 height 11
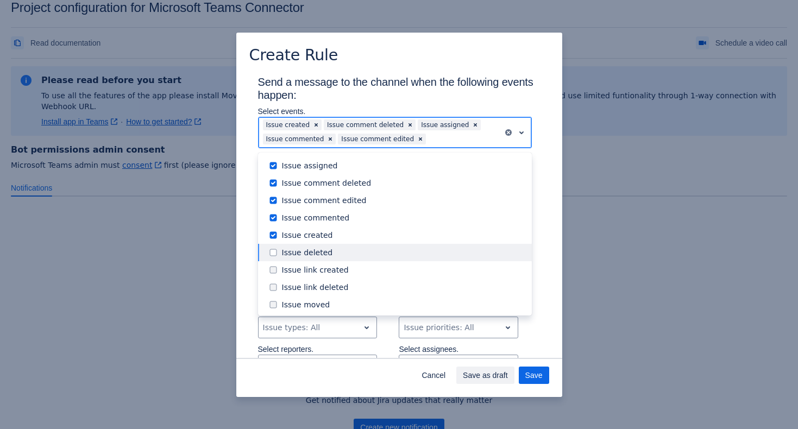
click at [351, 245] on div "Issue deleted" at bounding box center [395, 252] width 274 height 17
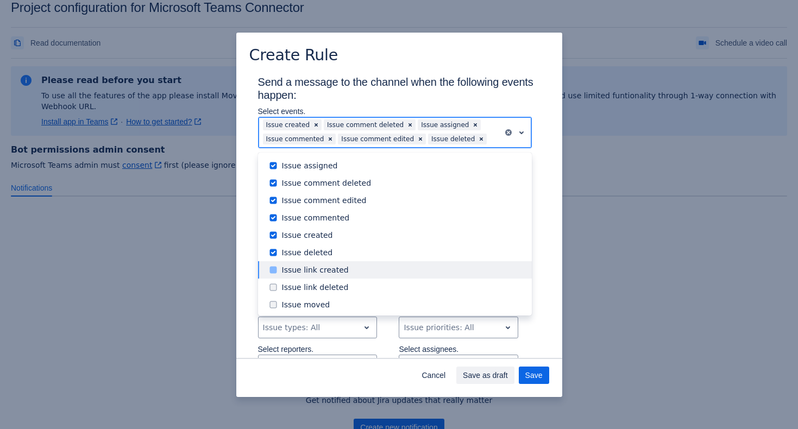
click at [351, 267] on div "Issue link created" at bounding box center [403, 270] width 243 height 11
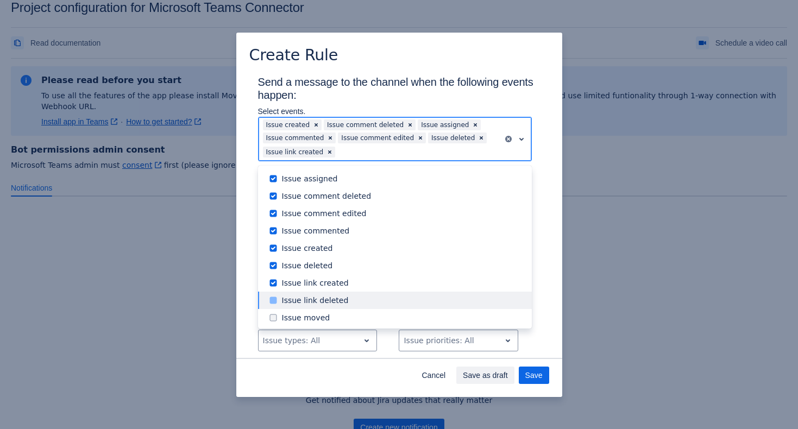
click at [351, 296] on div "Issue link deleted" at bounding box center [403, 300] width 243 height 11
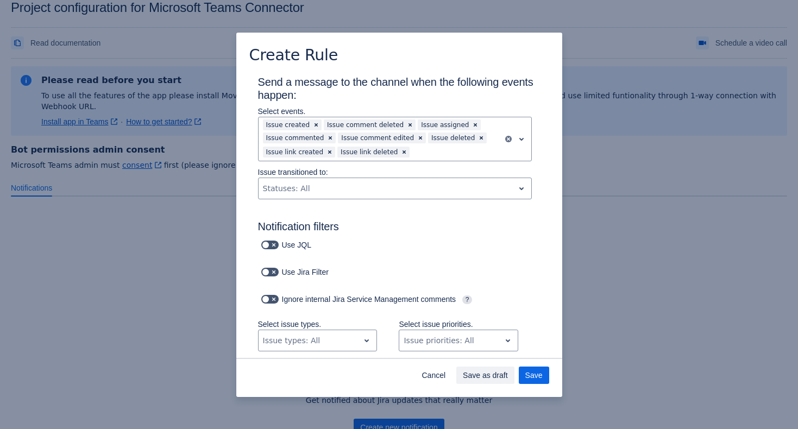
click at [409, 103] on h3 "Send a message to the channel when the following events happen:" at bounding box center [399, 91] width 283 height 30
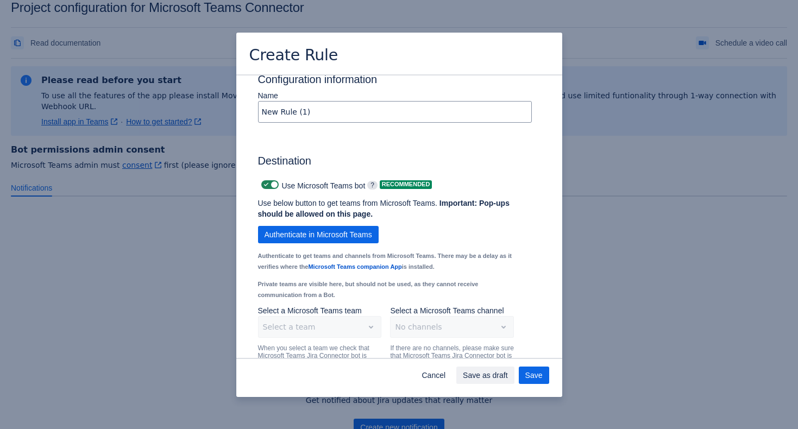
scroll to position [682, 0]
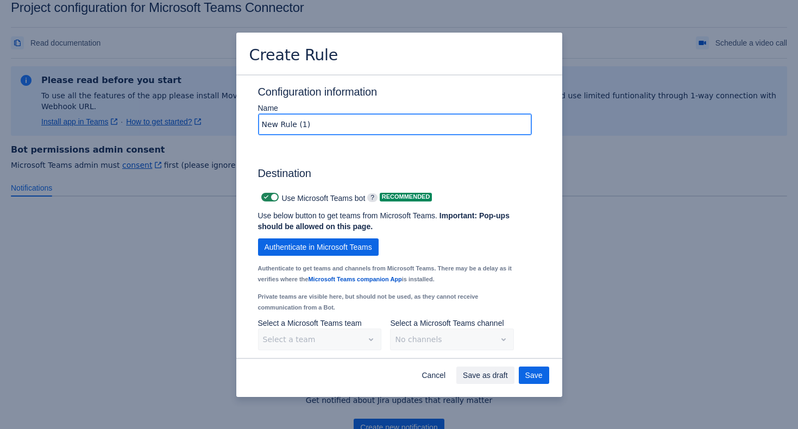
click at [313, 134] on input "New Rule (1)" at bounding box center [395, 125] width 273 height 20
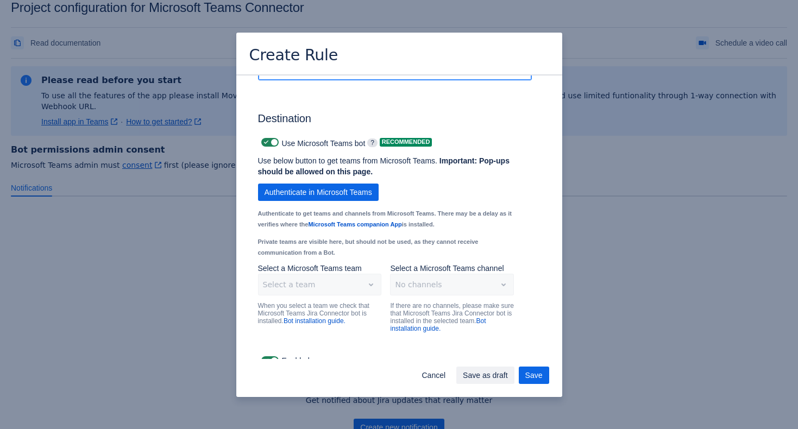
scroll to position [759, 0]
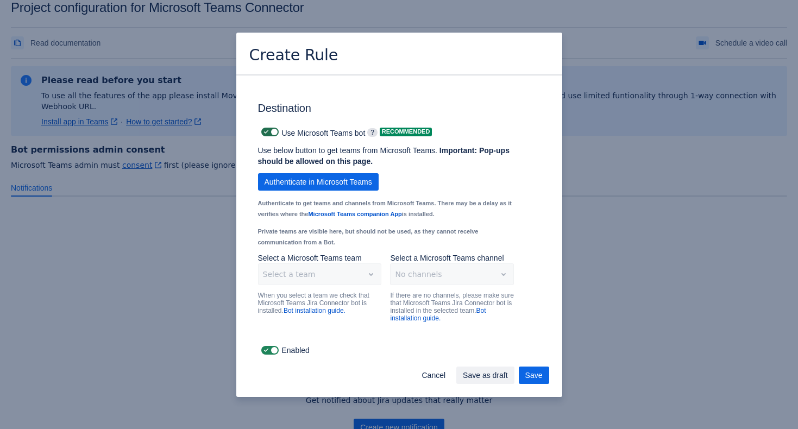
type input "TamerSecurity"
click at [273, 135] on span at bounding box center [274, 132] width 9 height 9
click at [268, 135] on input "checkbox" at bounding box center [264, 132] width 7 height 7
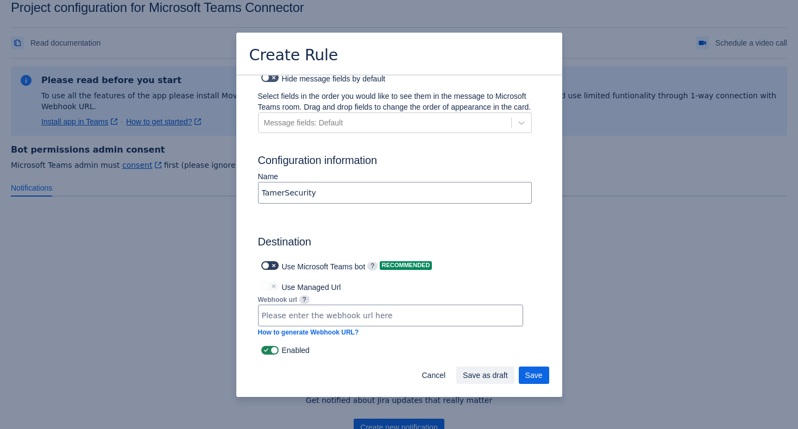
click at [275, 268] on span at bounding box center [274, 265] width 9 height 9
click at [268, 268] on input "checkbox" at bounding box center [264, 265] width 7 height 7
checkbox input "true"
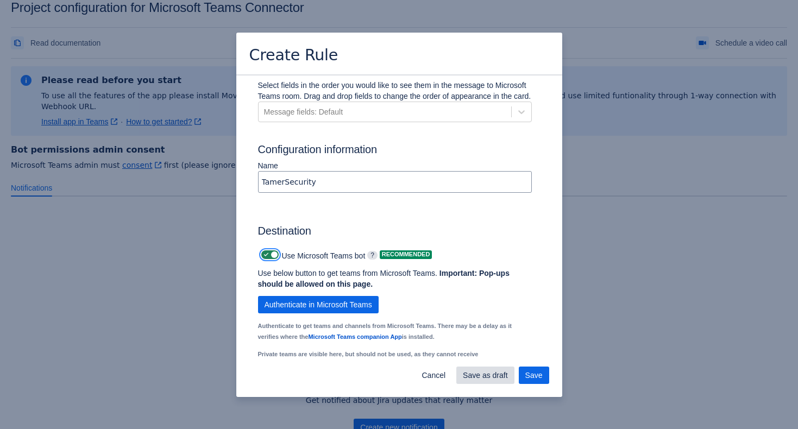
click at [492, 375] on span "Save as draft" at bounding box center [485, 375] width 45 height 17
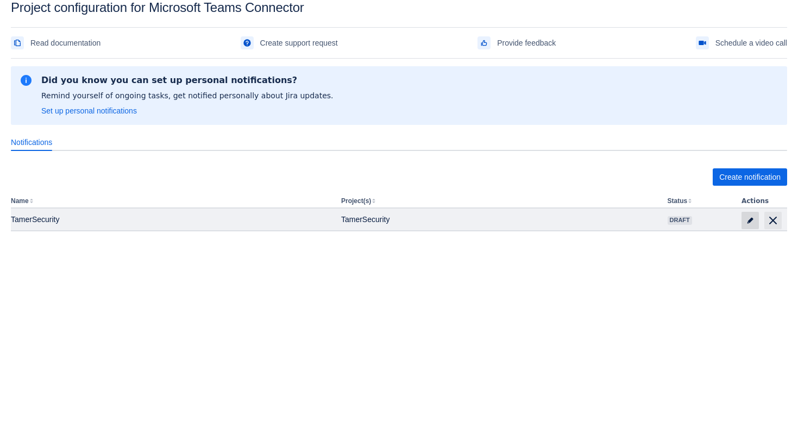
click at [748, 220] on span "edit" at bounding box center [750, 220] width 9 height 9
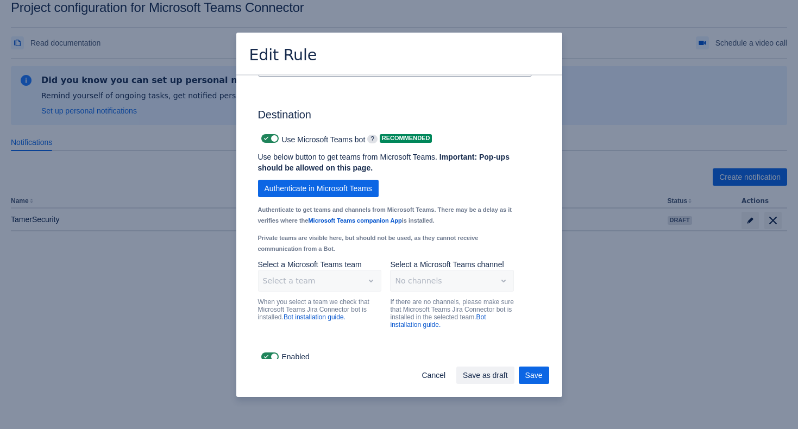
scroll to position [759, 0]
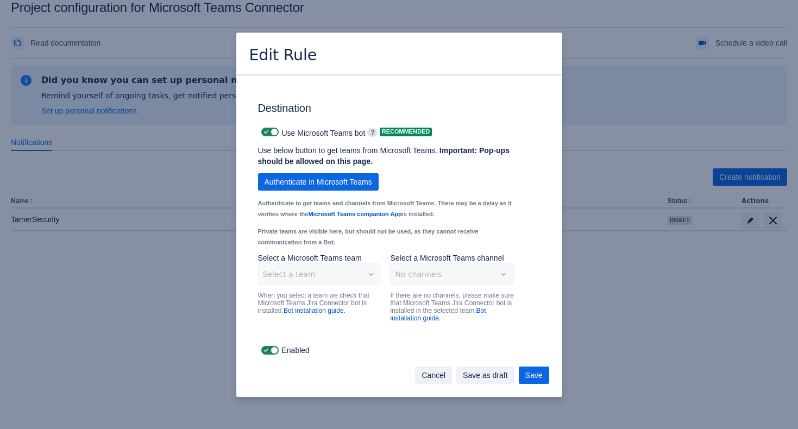
click at [433, 379] on span "Cancel" at bounding box center [434, 375] width 24 height 17
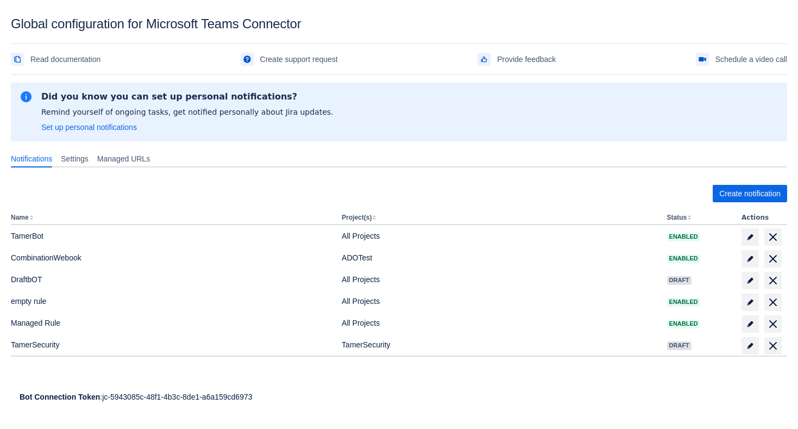
scroll to position [16, 0]
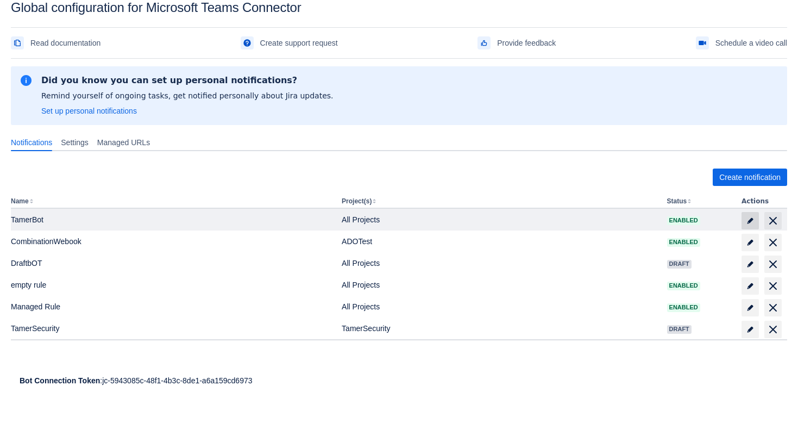
click at [749, 217] on span "edit" at bounding box center [750, 220] width 9 height 9
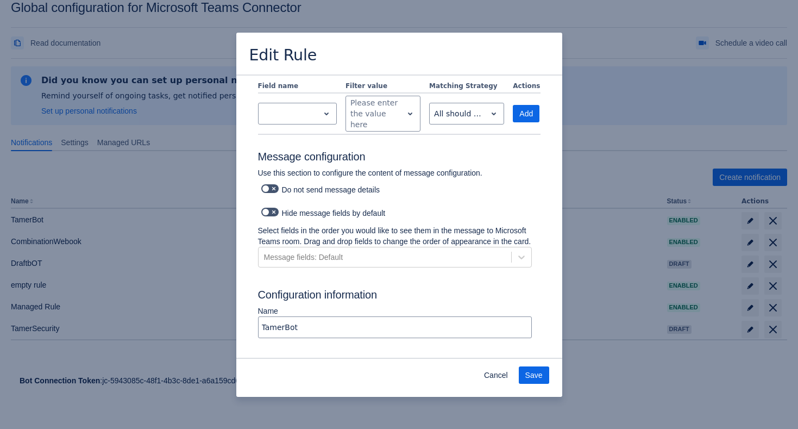
scroll to position [545, 0]
click at [497, 377] on span "Cancel" at bounding box center [496, 374] width 24 height 17
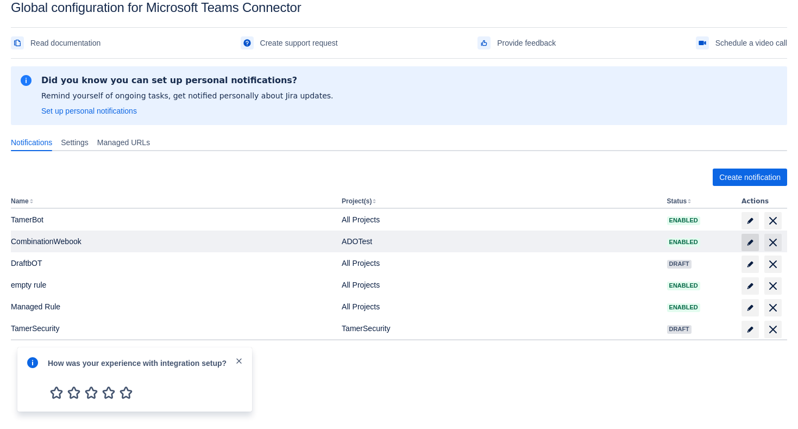
click at [744, 242] on span at bounding box center [750, 242] width 17 height 17
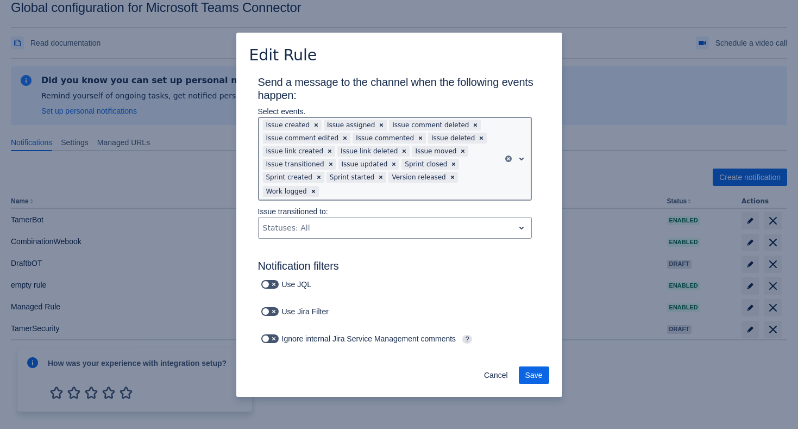
click at [431, 193] on div at bounding box center [410, 191] width 178 height 13
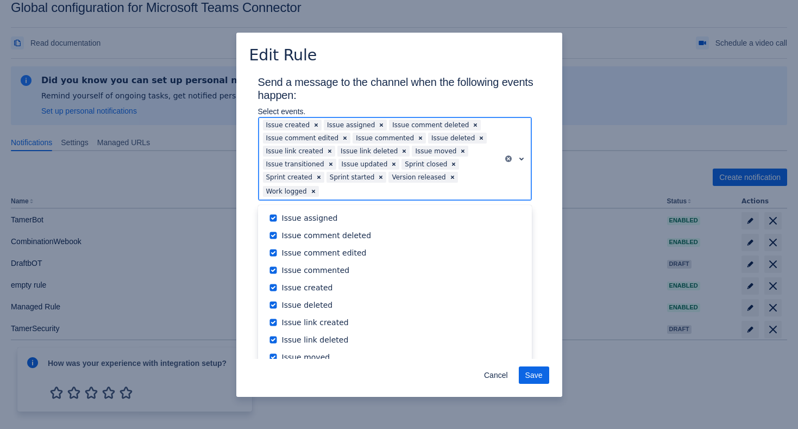
scroll to position [124, 0]
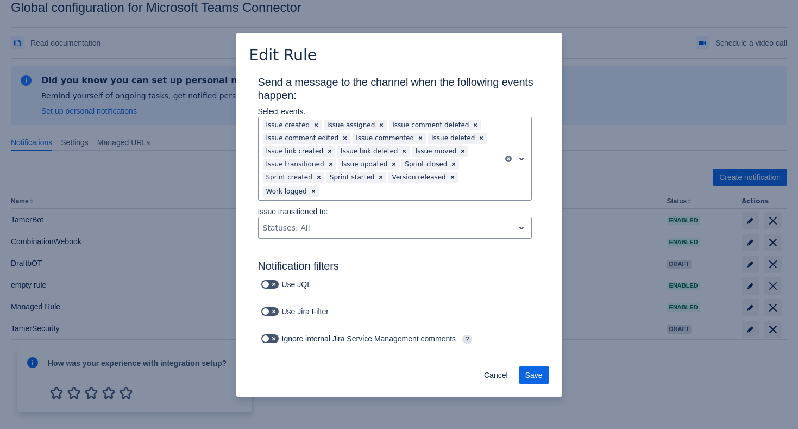
click at [487, 70] on div "Edit Rule" at bounding box center [399, 54] width 326 height 43
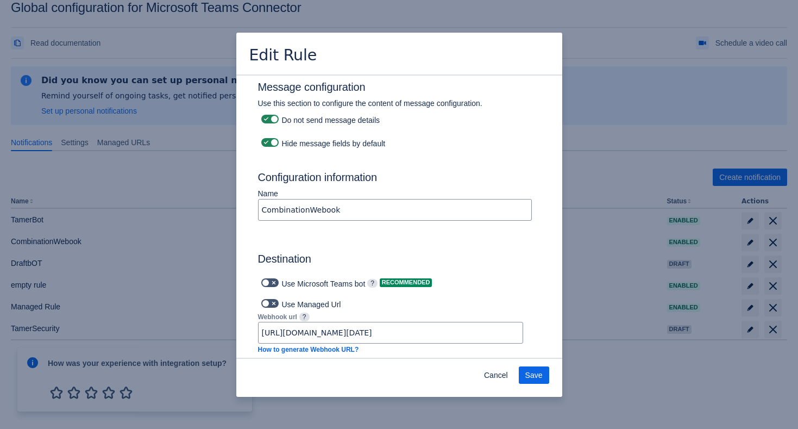
scroll to position [672, 0]
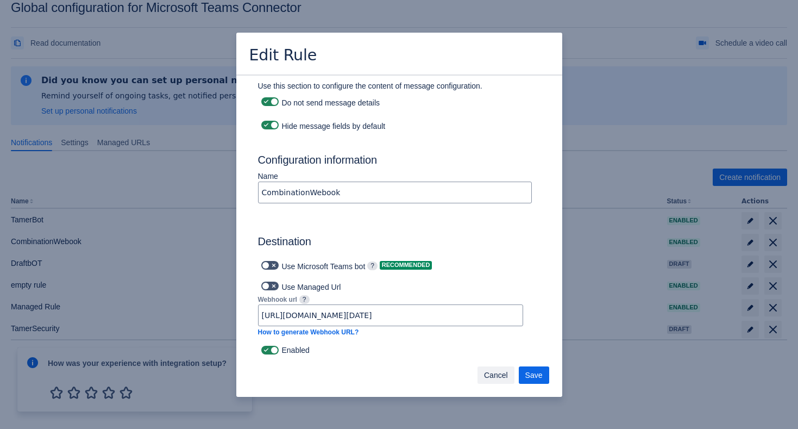
click at [496, 373] on span "Cancel" at bounding box center [496, 374] width 24 height 17
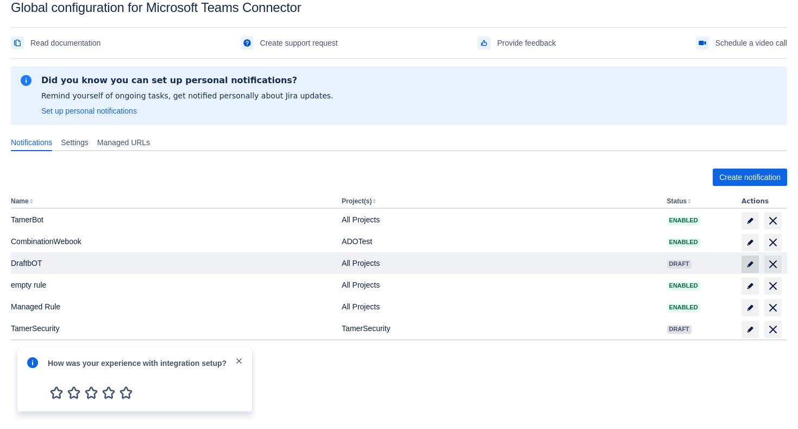
click at [746, 261] on span "edit" at bounding box center [750, 264] width 9 height 9
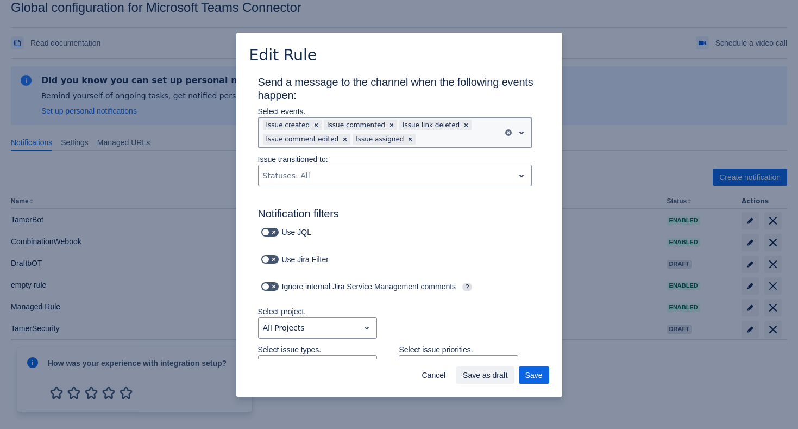
click at [454, 131] on div "Issue created Issue commented Issue link deleted Issue comment edited Issue ass…" at bounding box center [381, 132] width 245 height 30
click at [423, 71] on div "Edit Rule" at bounding box center [399, 54] width 326 height 43
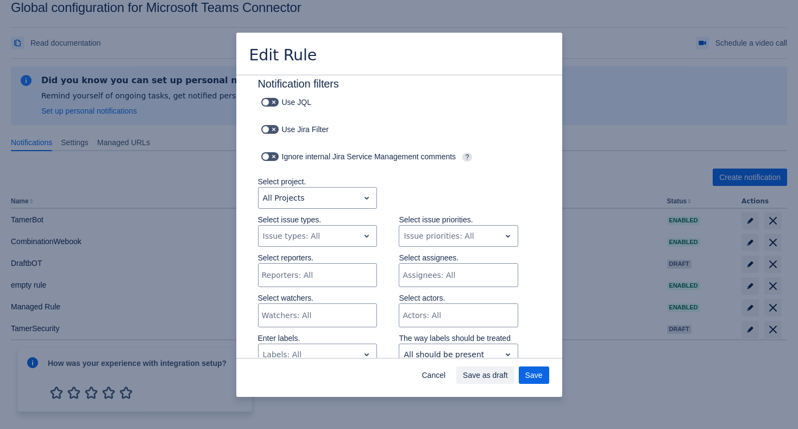
scroll to position [0, 0]
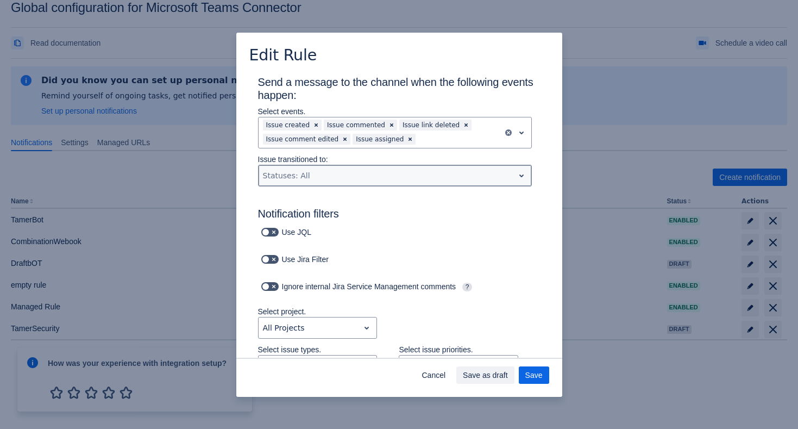
click at [408, 176] on div at bounding box center [386, 175] width 247 height 13
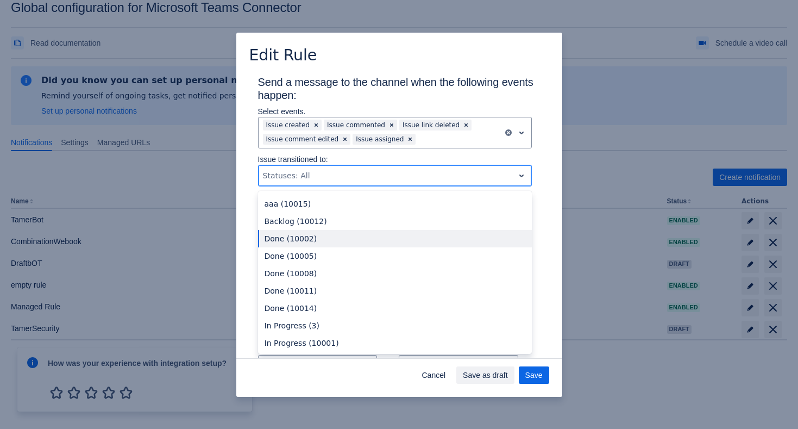
click at [372, 233] on div "Done (10002)" at bounding box center [395, 238] width 274 height 17
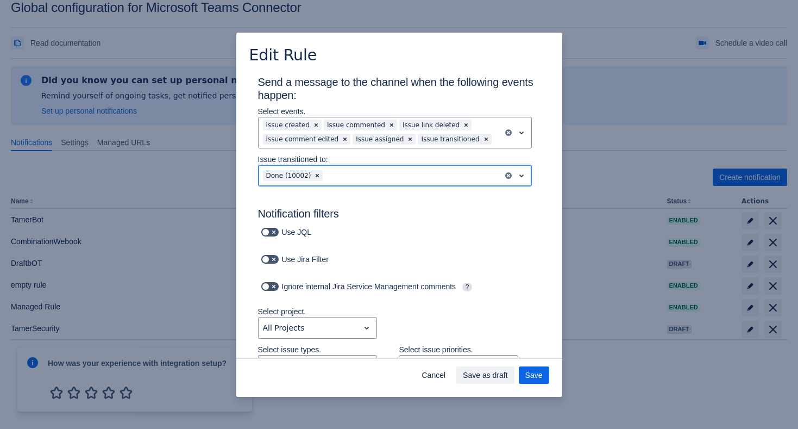
click at [390, 169] on div at bounding box center [411, 175] width 173 height 13
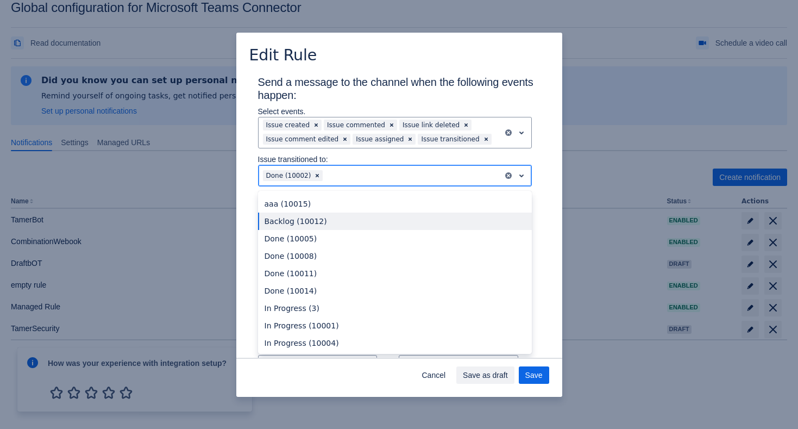
click at [371, 221] on div "Backlog (10012)" at bounding box center [395, 220] width 274 height 17
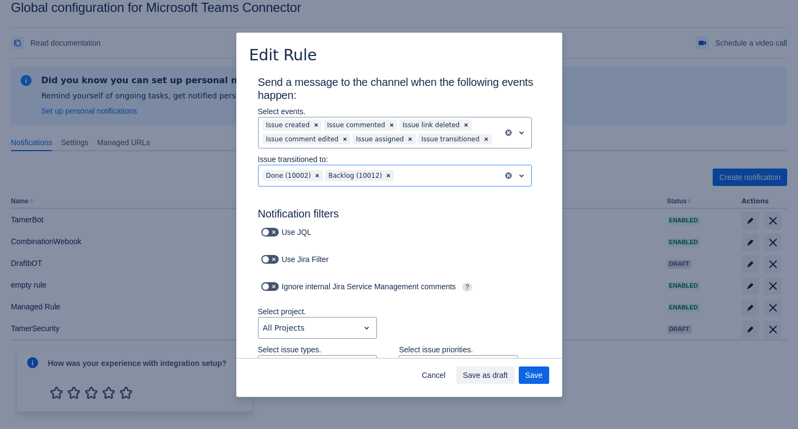
click at [419, 210] on h3 "Notification filters" at bounding box center [399, 215] width 283 height 17
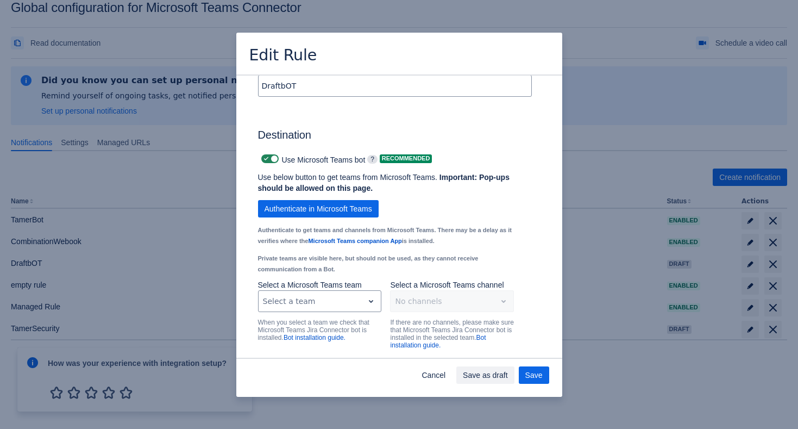
scroll to position [784, 0]
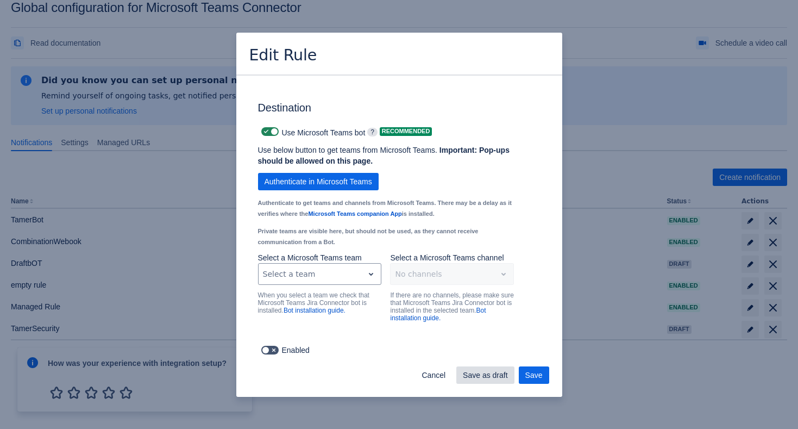
click at [497, 380] on span "Save as draft" at bounding box center [485, 374] width 45 height 17
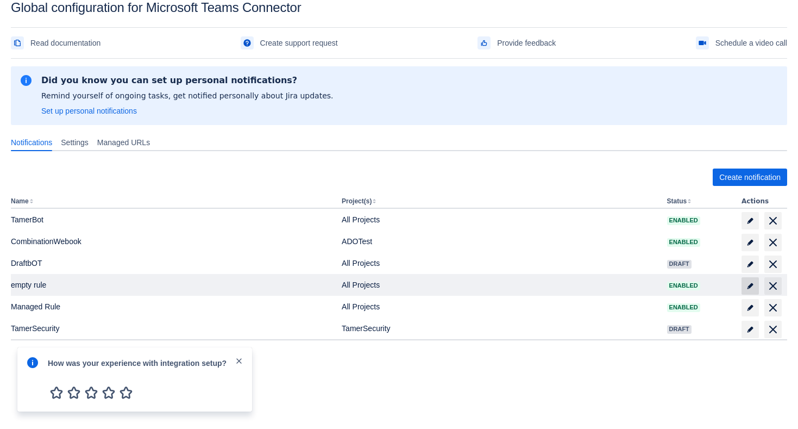
click at [750, 285] on span "edit" at bounding box center [750, 285] width 9 height 9
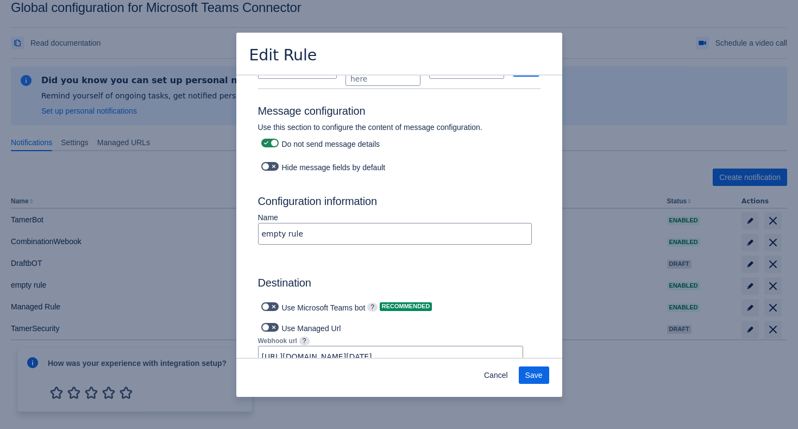
scroll to position [592, 0]
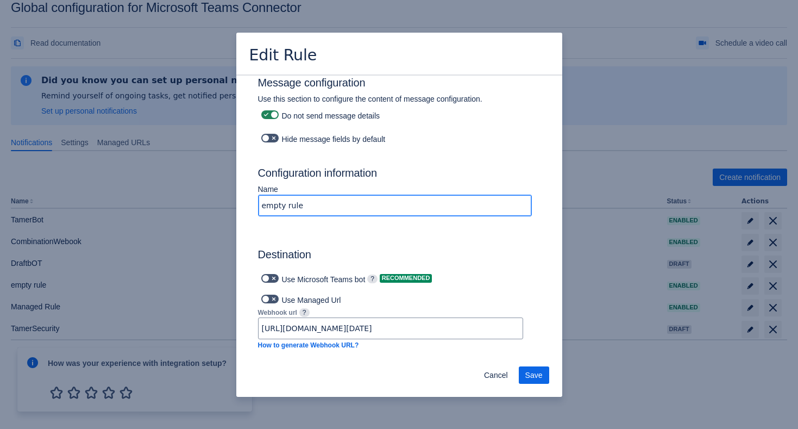
click at [405, 196] on input "empty rule" at bounding box center [395, 206] width 273 height 20
click at [530, 377] on span "Save" at bounding box center [533, 374] width 17 height 17
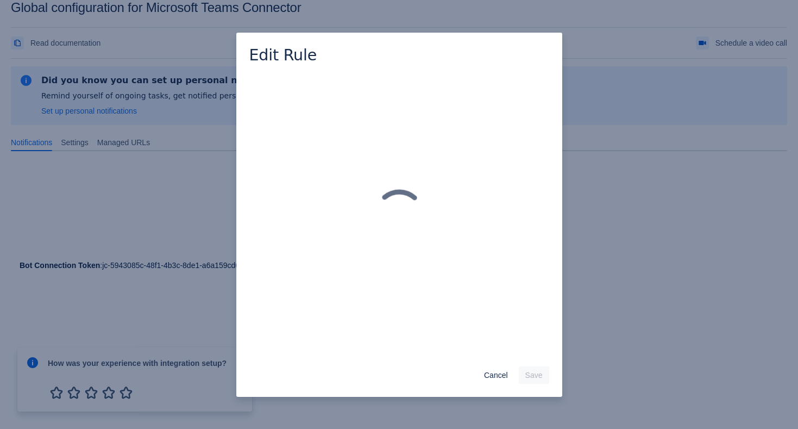
scroll to position [0, 0]
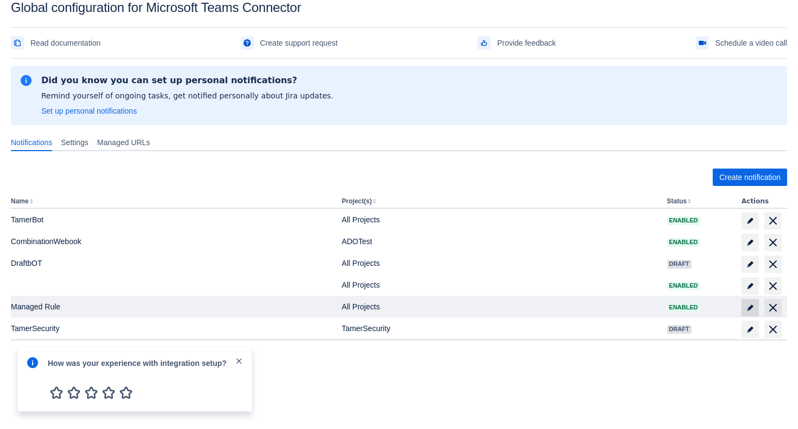
click at [748, 309] on span "edit" at bounding box center [750, 307] width 9 height 9
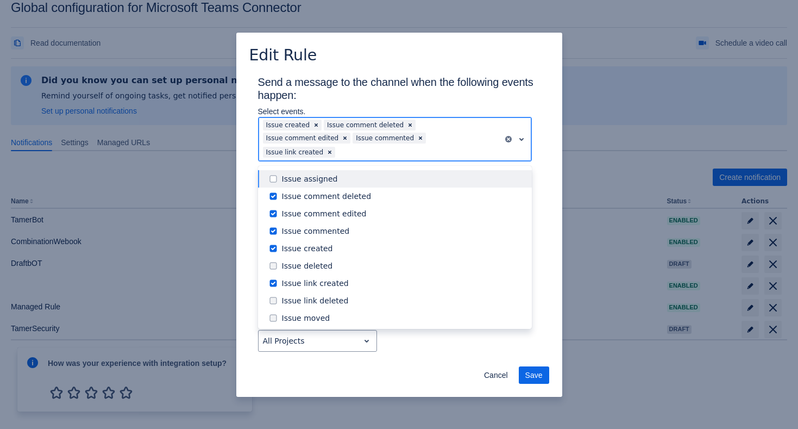
click at [455, 146] on div at bounding box center [417, 152] width 161 height 13
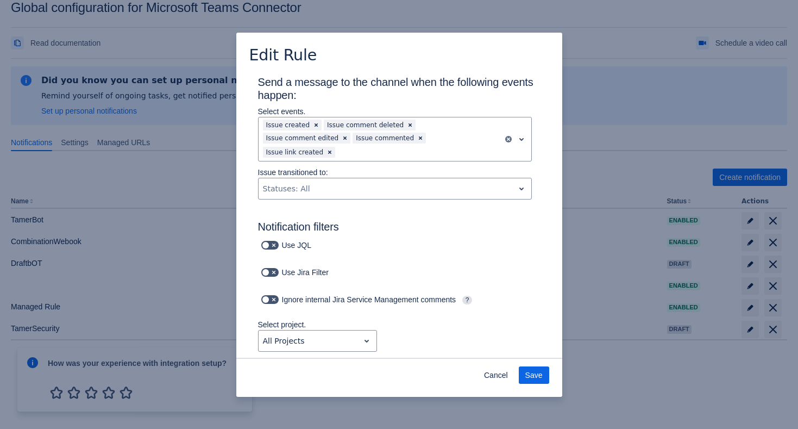
click at [405, 52] on div "Edit Rule" at bounding box center [399, 54] width 326 height 43
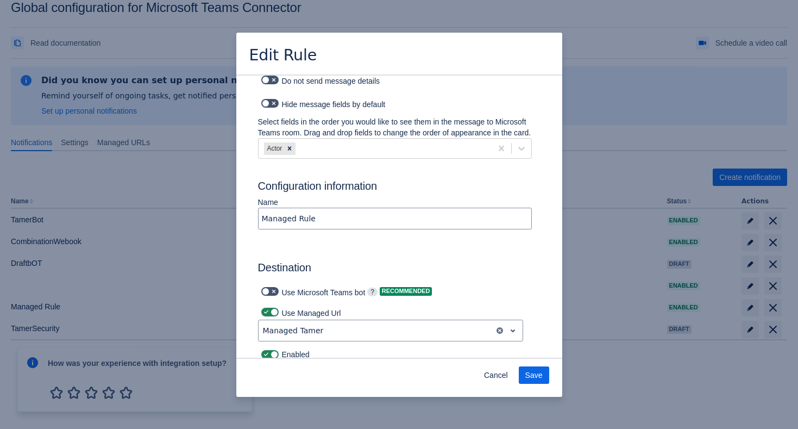
scroll to position [629, 0]
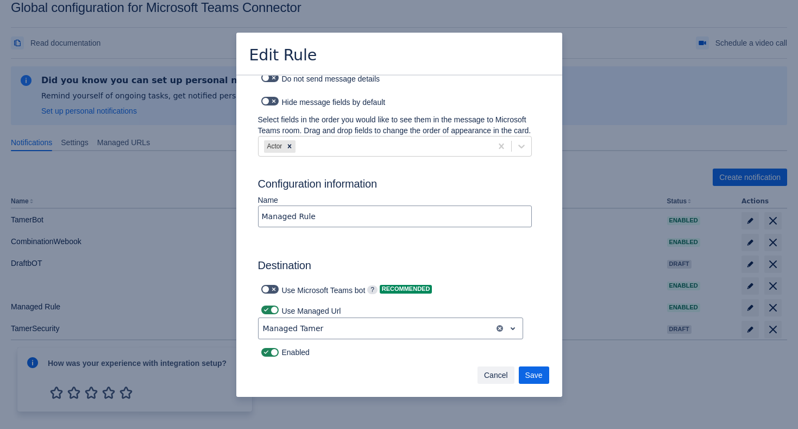
click at [491, 374] on span "Cancel" at bounding box center [496, 374] width 24 height 17
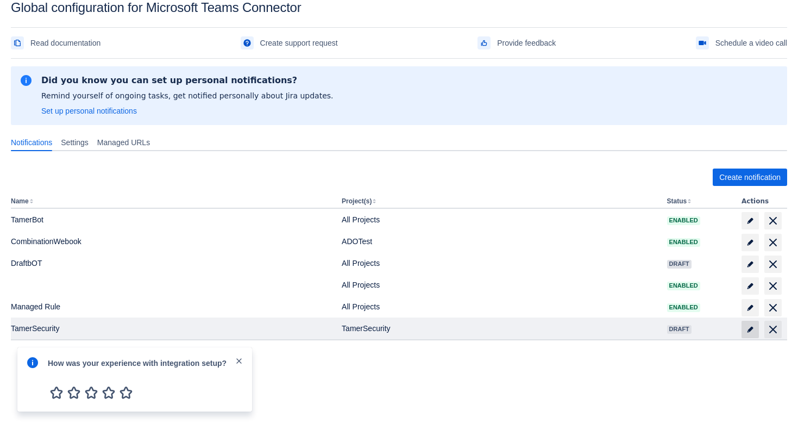
click at [751, 329] on span "edit" at bounding box center [750, 329] width 9 height 9
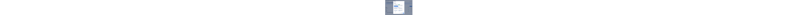
scroll to position [797, 0]
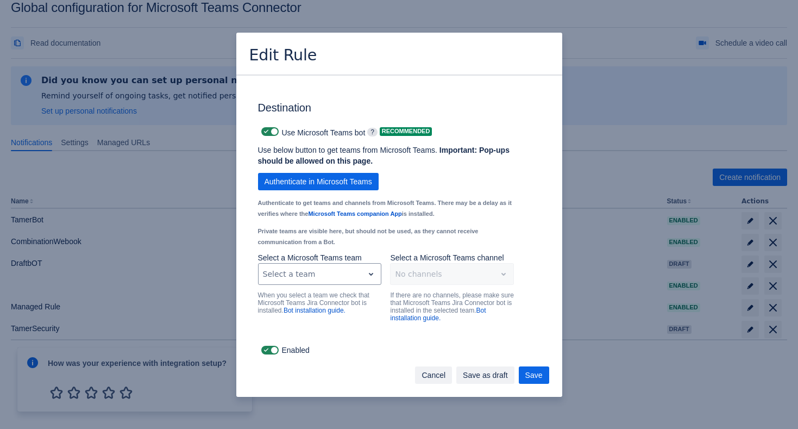
click at [429, 370] on span "Cancel" at bounding box center [434, 374] width 24 height 17
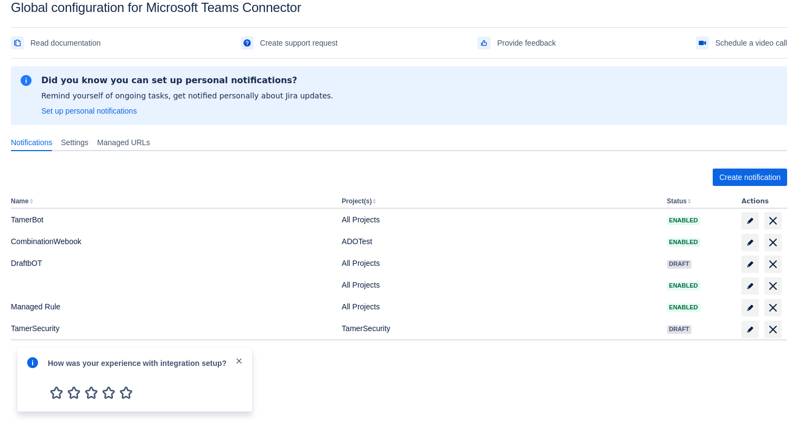
click at [455, 161] on div "Create notification Name Project(s) Status Actions TamerBot All Projects Enable…" at bounding box center [399, 265] width 776 height 211
click at [241, 358] on span "close" at bounding box center [239, 360] width 9 height 9
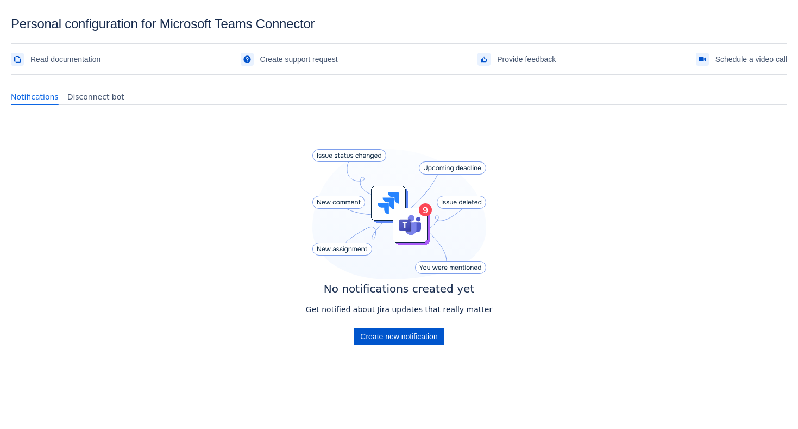
click at [364, 337] on span "Create new notification" at bounding box center [398, 336] width 77 height 17
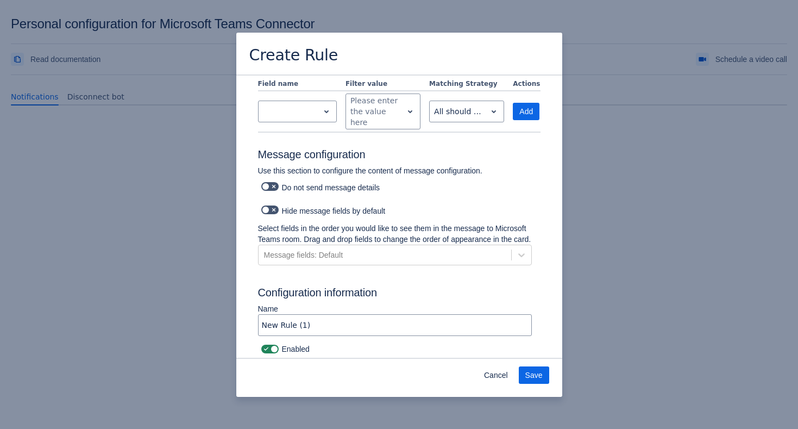
scroll to position [466, 0]
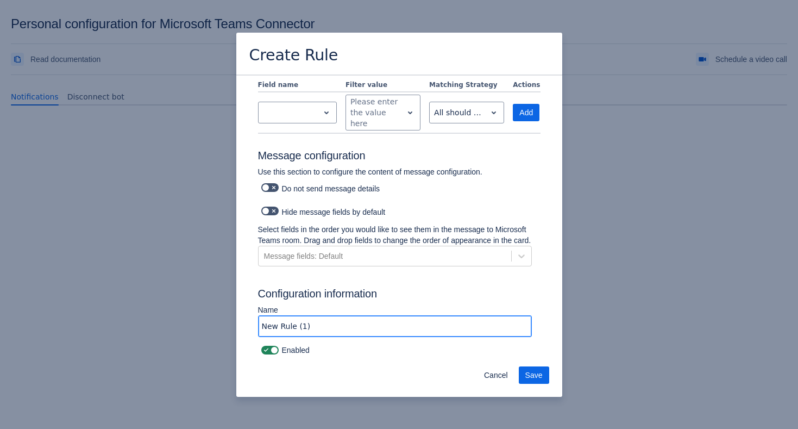
click at [318, 322] on input "New Rule (1)" at bounding box center [395, 326] width 273 height 20
type input "Personl"
click at [527, 378] on span "Save" at bounding box center [533, 374] width 17 height 17
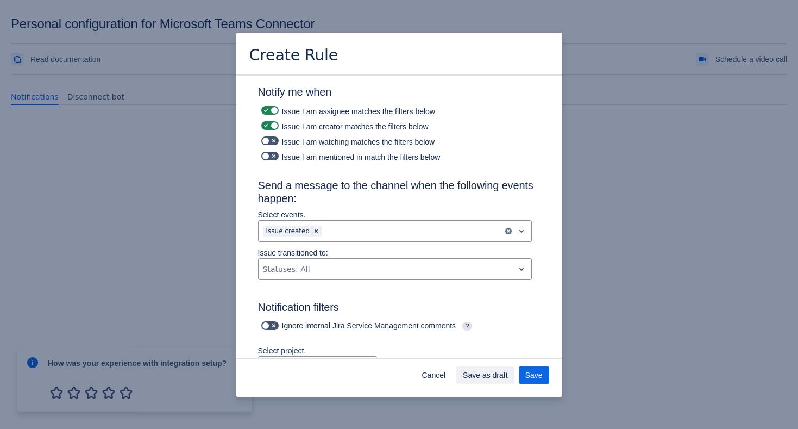
scroll to position [165, 0]
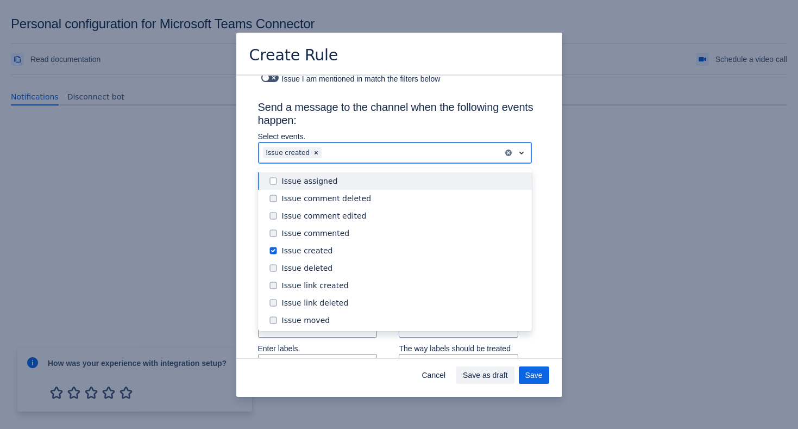
click at [404, 151] on div at bounding box center [411, 152] width 174 height 13
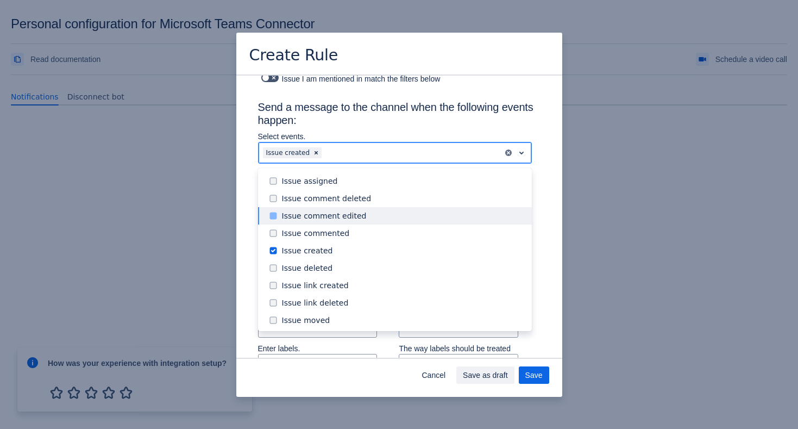
click at [374, 214] on div "Issue comment edited" at bounding box center [403, 215] width 243 height 11
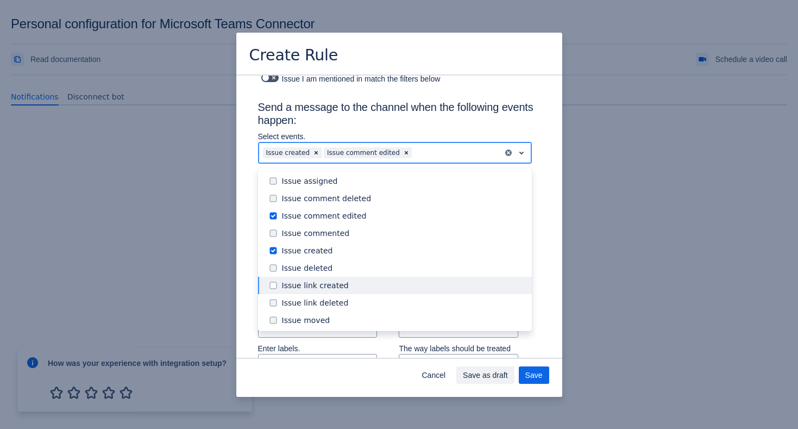
click at [361, 281] on div "Issue link created" at bounding box center [403, 285] width 243 height 11
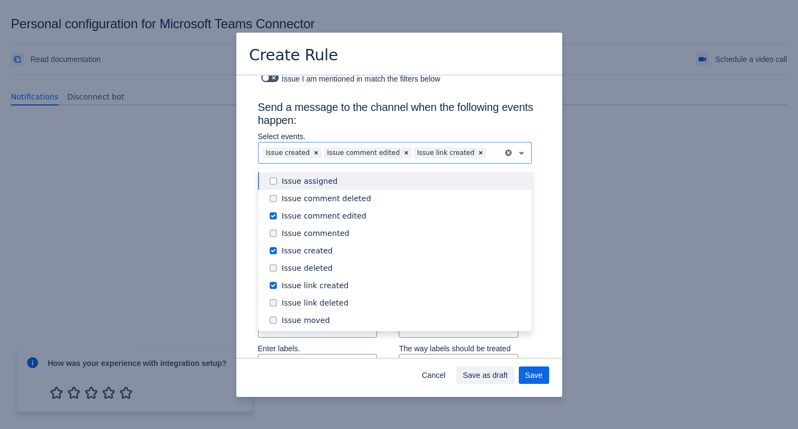
click at [405, 135] on p "Select events." at bounding box center [395, 136] width 274 height 11
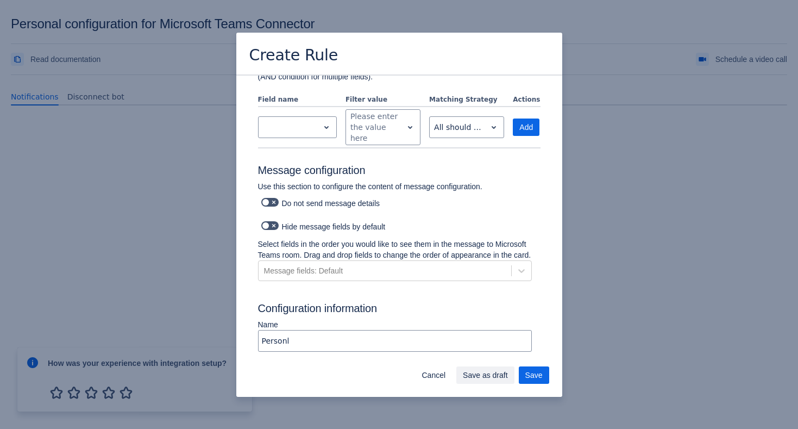
scroll to position [561, 0]
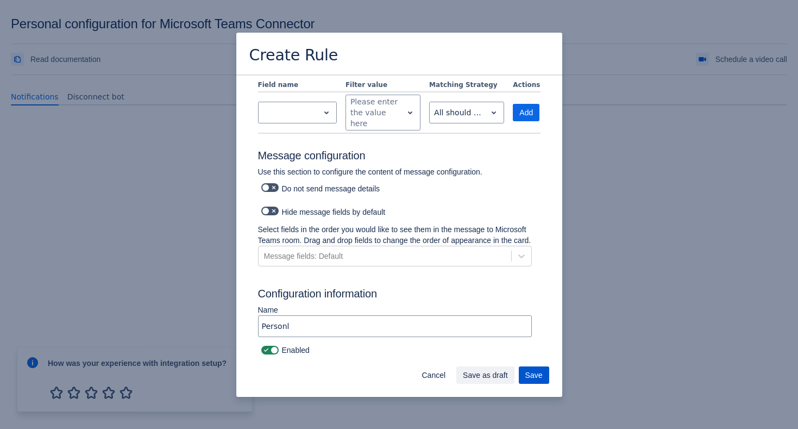
click at [531, 374] on span "Save" at bounding box center [533, 374] width 17 height 17
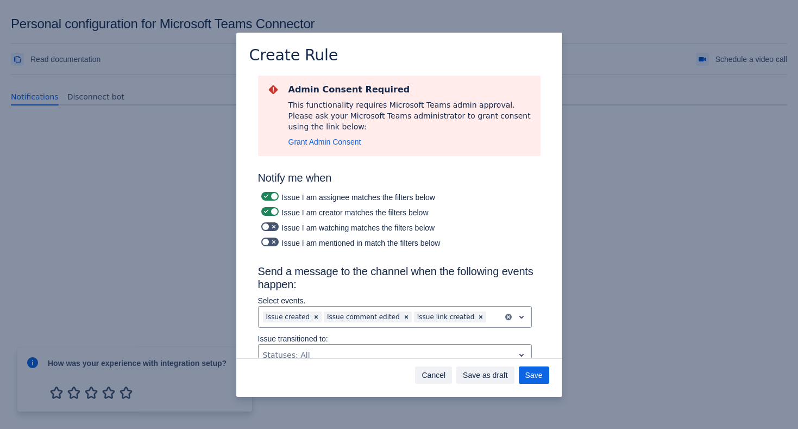
click at [418, 374] on button "Cancel" at bounding box center [433, 374] width 37 height 17
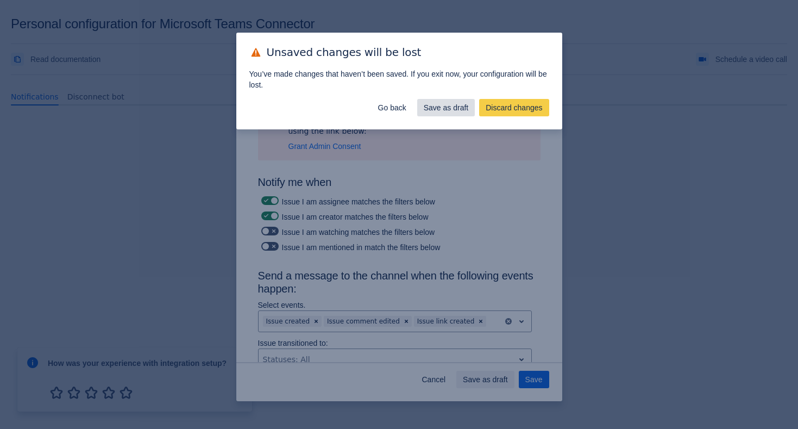
click at [451, 107] on span "Save as draft" at bounding box center [446, 107] width 45 height 17
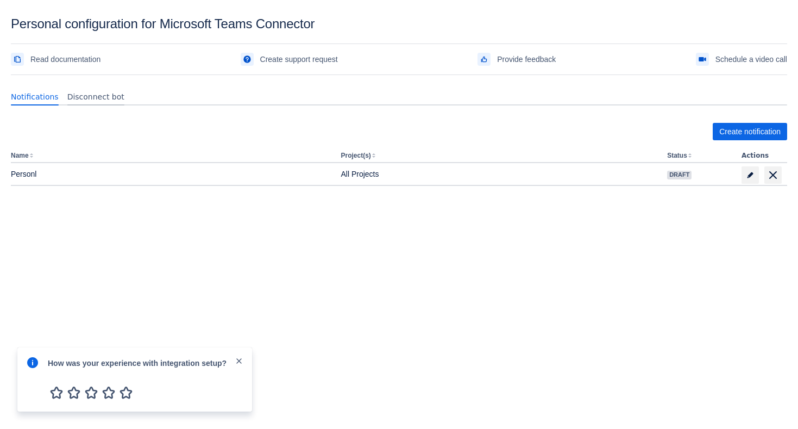
click at [98, 104] on div "Disconnect bot" at bounding box center [96, 96] width 66 height 17
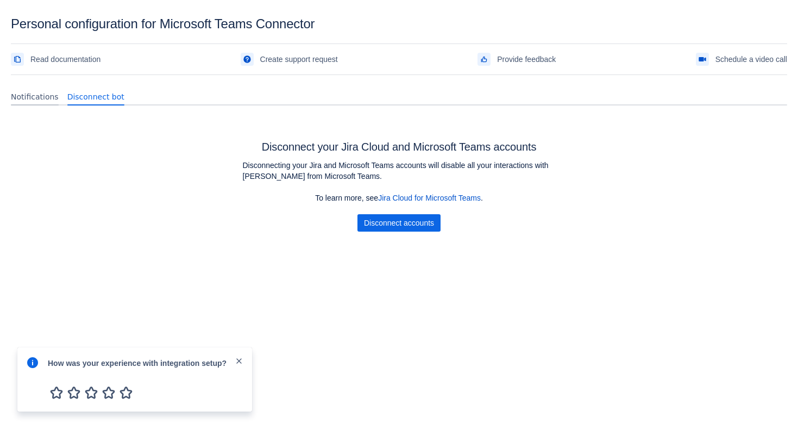
click at [52, 99] on span "Notifications" at bounding box center [35, 96] width 48 height 11
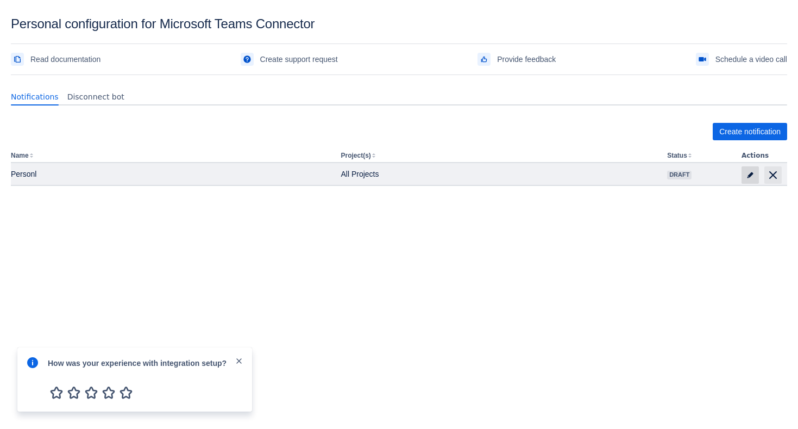
click at [750, 176] on span "edit" at bounding box center [750, 175] width 9 height 9
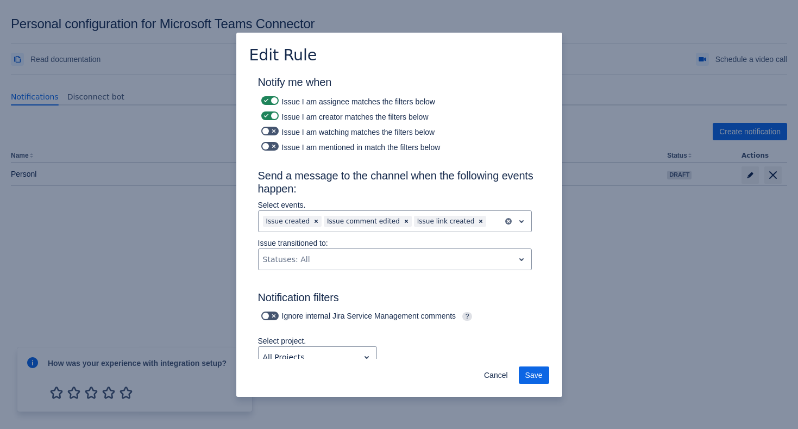
click at [684, 40] on div "Edit Rule Notify me when Issue I am assignee matches the filters below Issue I …" at bounding box center [399, 214] width 798 height 429
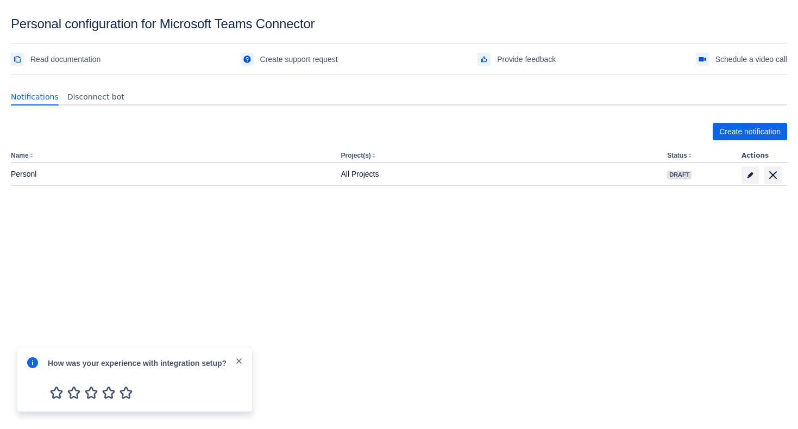
click at [350, 247] on div "Notifications Disconnect bot Create notification Name Project(s) Status Actions…" at bounding box center [399, 167] width 776 height 176
click at [740, 140] on div "Create notification Name Project(s) Status Actions Personl All Projects Draft" at bounding box center [399, 178] width 776 height 128
click at [734, 130] on span "Create notification" at bounding box center [749, 131] width 61 height 17
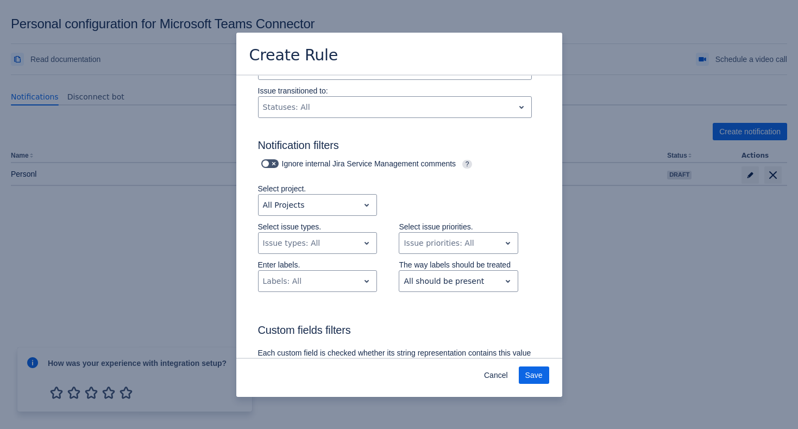
scroll to position [287, 0]
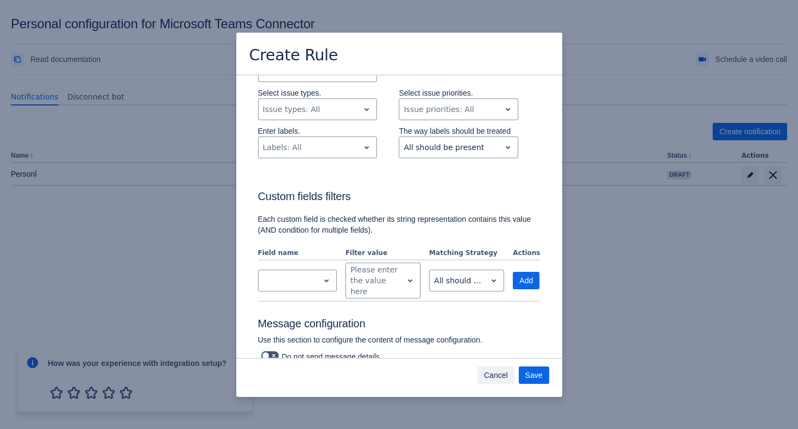
click at [485, 373] on span "Cancel" at bounding box center [496, 374] width 24 height 17
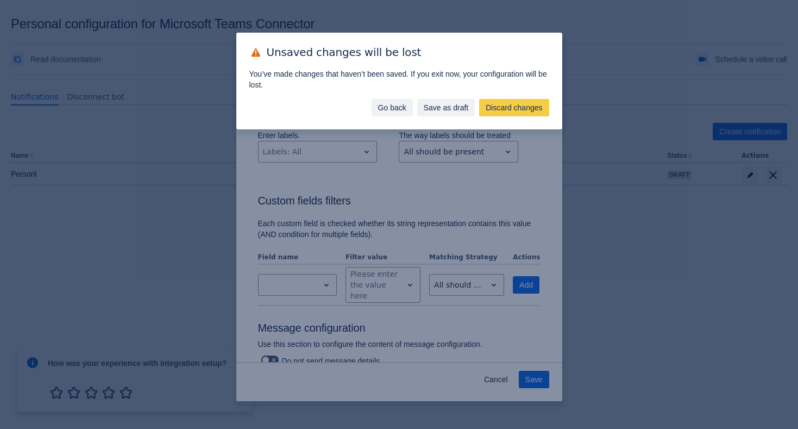
click at [386, 106] on span "Go back" at bounding box center [392, 107] width 28 height 17
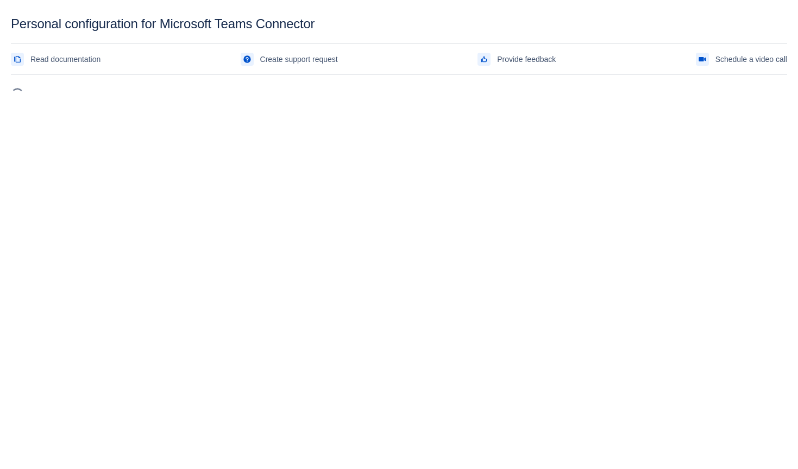
scroll to position [16, 0]
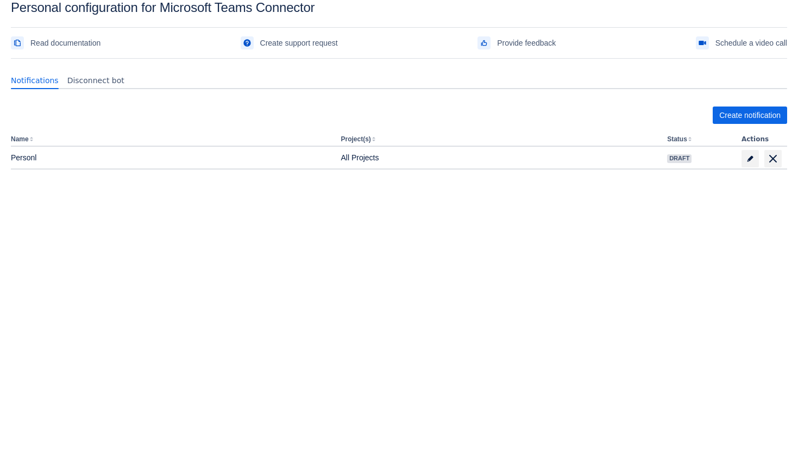
click at [787, 119] on section "Personal configuration for Microsoft Teams Connector Read documentation Create …" at bounding box center [399, 119] width 798 height 239
click at [779, 116] on span "Create notification" at bounding box center [749, 114] width 61 height 17
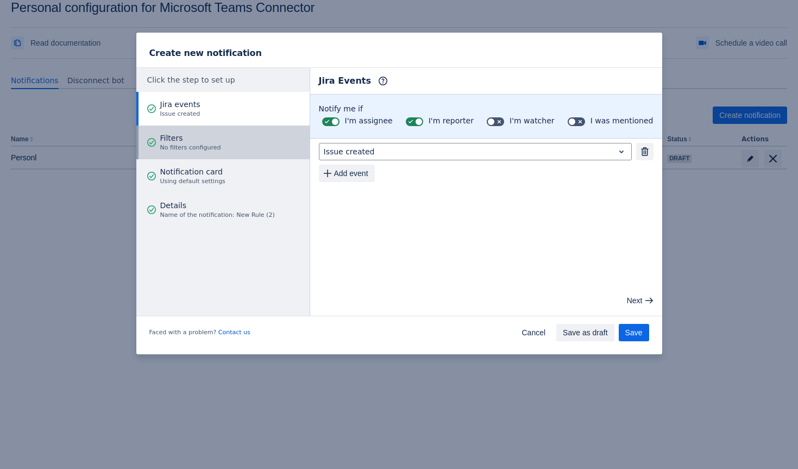
click at [242, 146] on button "Filters No filters configured" at bounding box center [222, 143] width 173 height 34
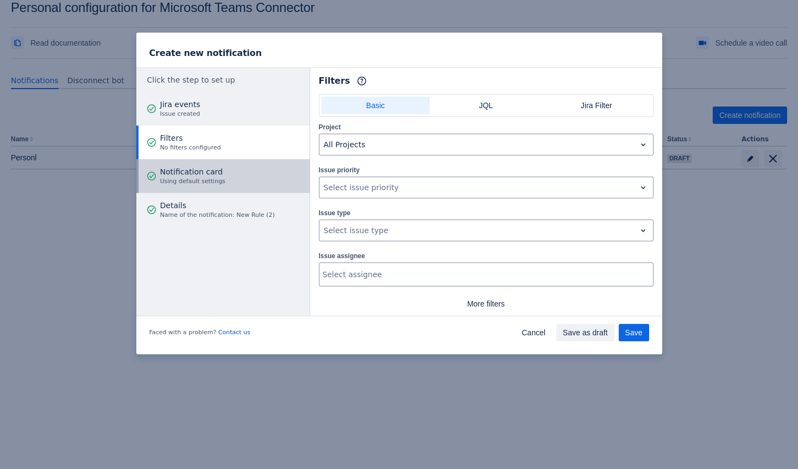
click at [233, 170] on button "Notification card Using default settings" at bounding box center [222, 176] width 173 height 34
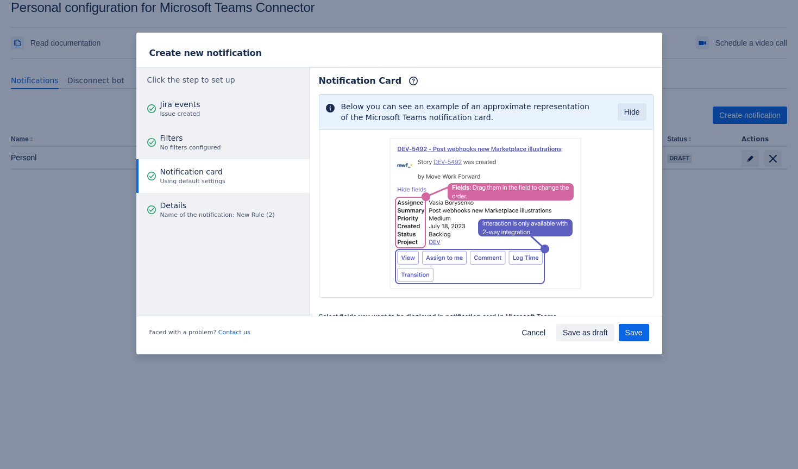
click at [229, 191] on button "Notification card Using default settings" at bounding box center [222, 176] width 173 height 34
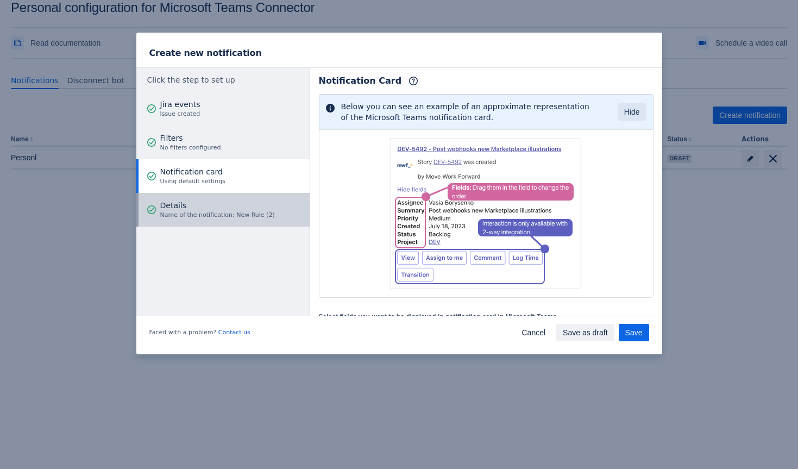
click at [227, 205] on span "Details" at bounding box center [217, 205] width 115 height 11
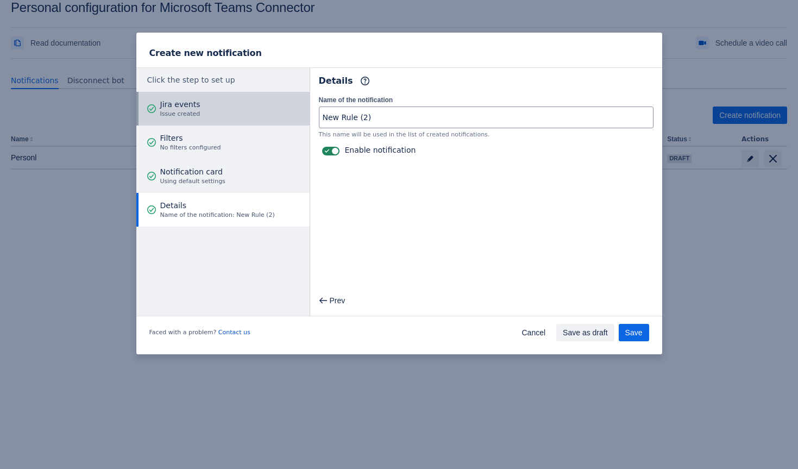
click at [249, 115] on button "Jira events Issue created" at bounding box center [222, 109] width 173 height 34
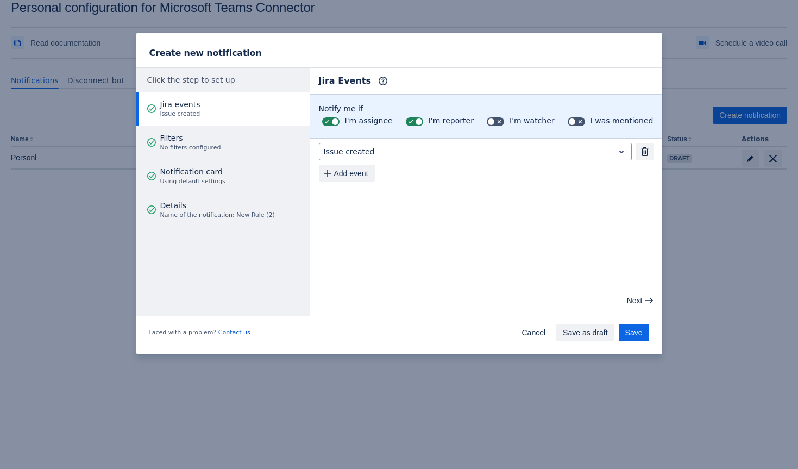
click at [340, 127] on div "I'm assignee" at bounding box center [356, 121] width 74 height 15
click at [337, 124] on span at bounding box center [334, 121] width 9 height 9
click at [329, 124] on input "checkbox" at bounding box center [325, 121] width 7 height 7
click at [337, 124] on span at bounding box center [334, 121] width 9 height 9
click at [329, 124] on input "checkbox" at bounding box center [325, 121] width 7 height 7
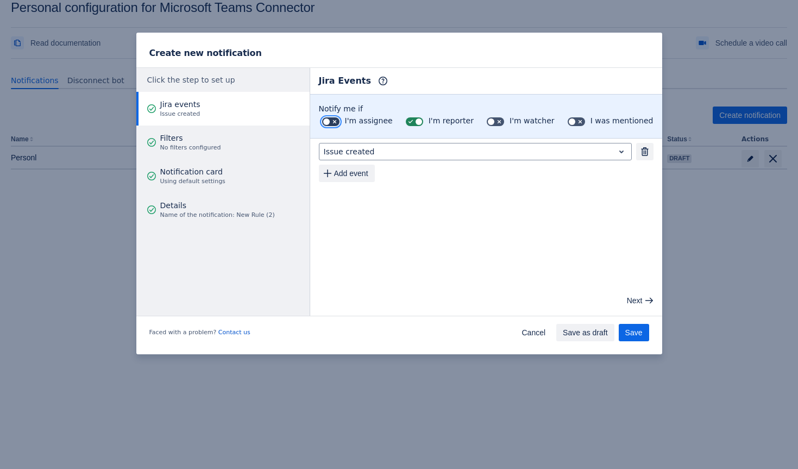
checkbox input "true"
click at [524, 333] on span "Cancel" at bounding box center [534, 332] width 24 height 17
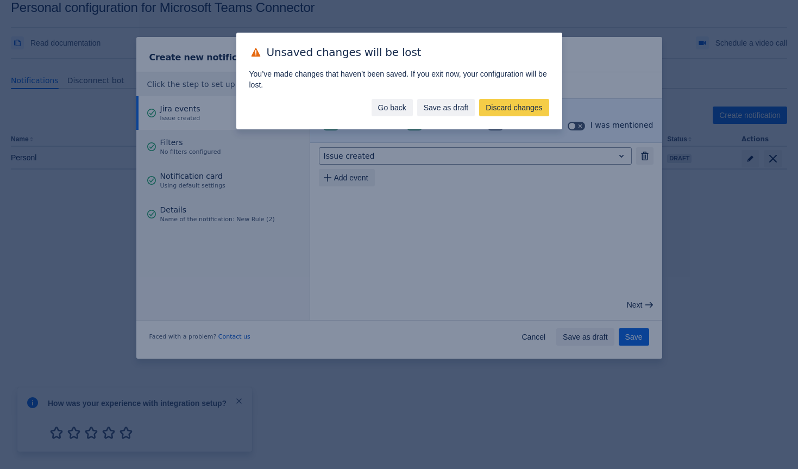
click at [379, 99] on span "Go back" at bounding box center [392, 107] width 28 height 17
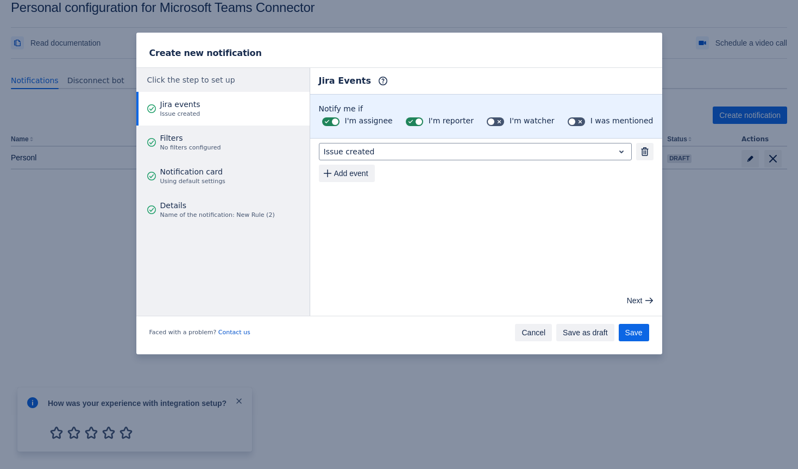
click at [531, 326] on span "Cancel" at bounding box center [534, 332] width 24 height 17
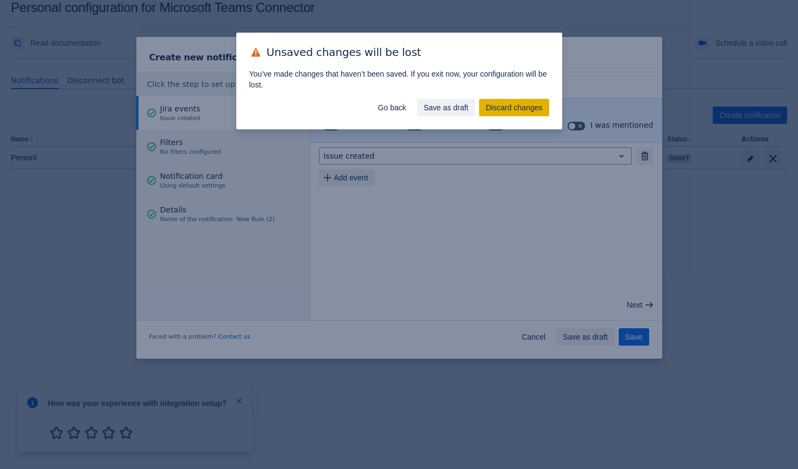
click at [534, 103] on span "Discard changes" at bounding box center [514, 107] width 57 height 17
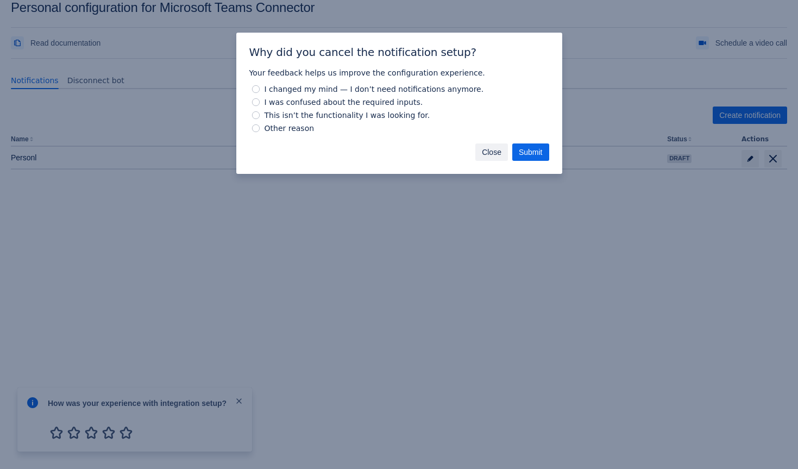
click at [494, 153] on span "Close" at bounding box center [492, 151] width 20 height 17
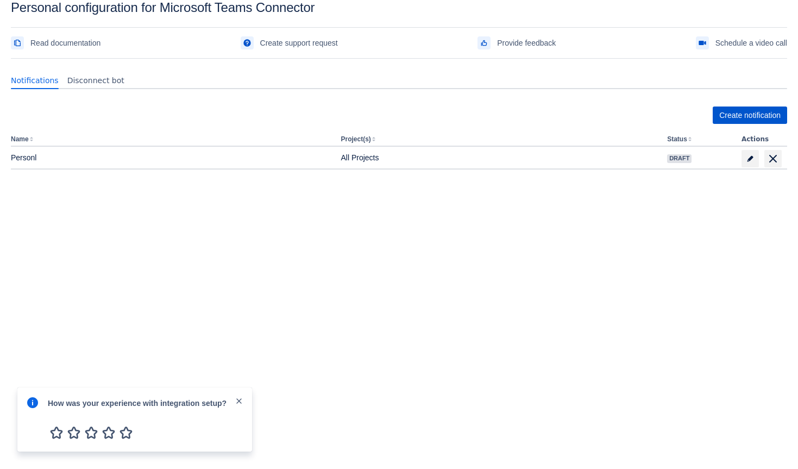
click at [726, 114] on span "Create notification" at bounding box center [749, 114] width 61 height 17
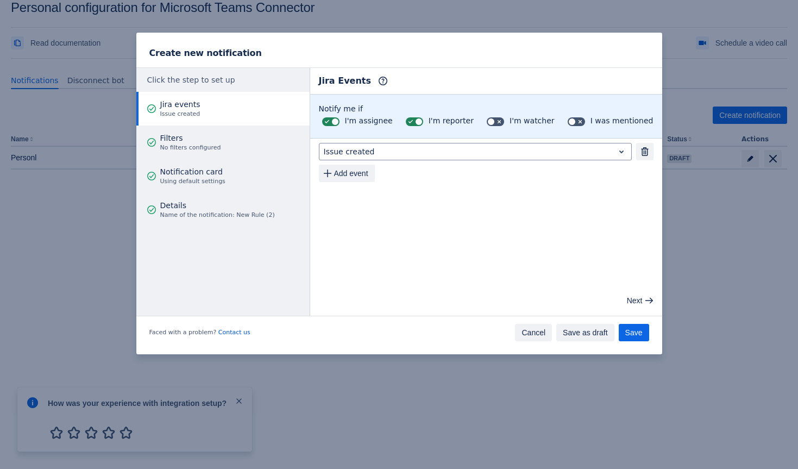
click at [528, 336] on span "Cancel" at bounding box center [534, 332] width 24 height 17
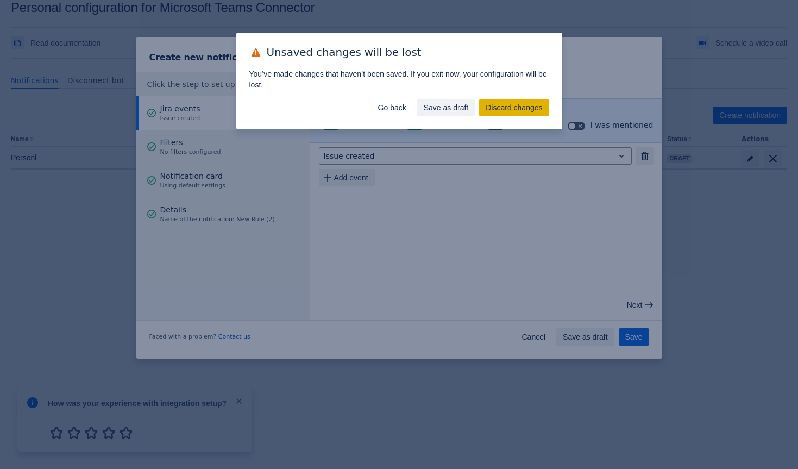
click at [496, 111] on span "Discard changes" at bounding box center [514, 107] width 57 height 17
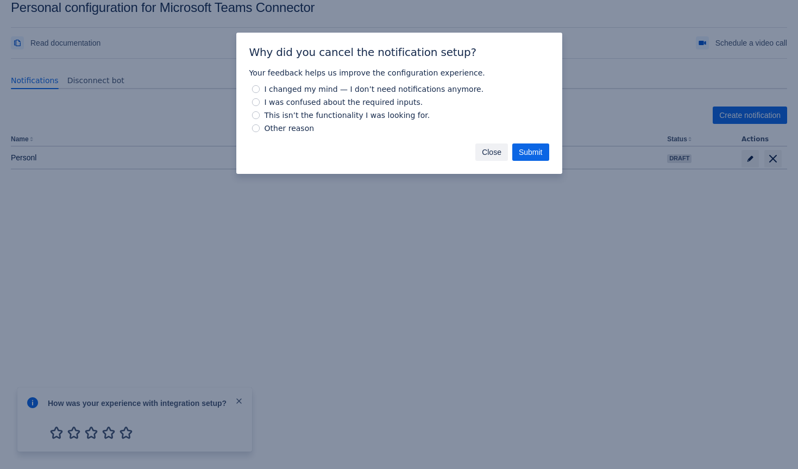
click at [498, 153] on span "Close" at bounding box center [492, 151] width 20 height 17
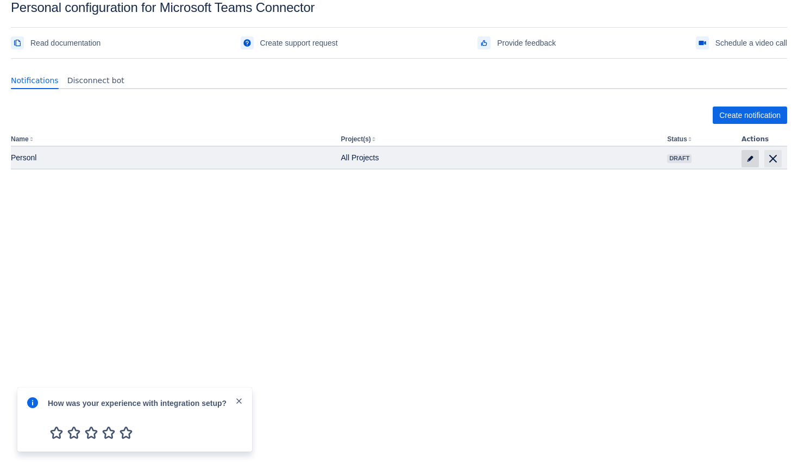
click at [749, 153] on span at bounding box center [750, 158] width 17 height 17
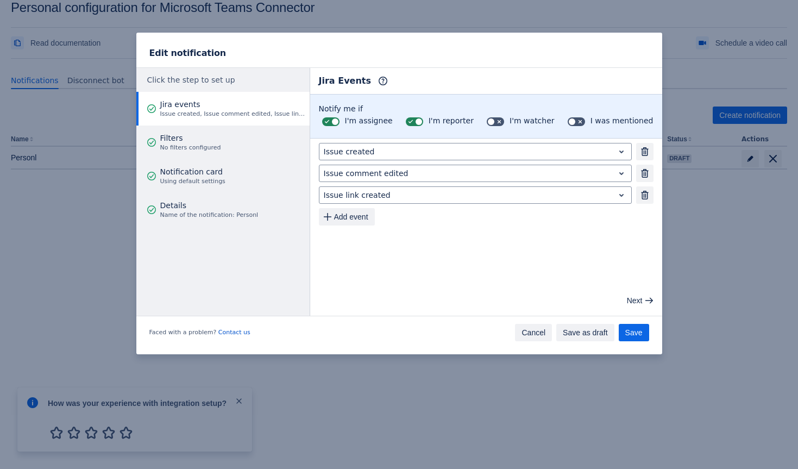
click at [532, 332] on span "Cancel" at bounding box center [534, 332] width 24 height 17
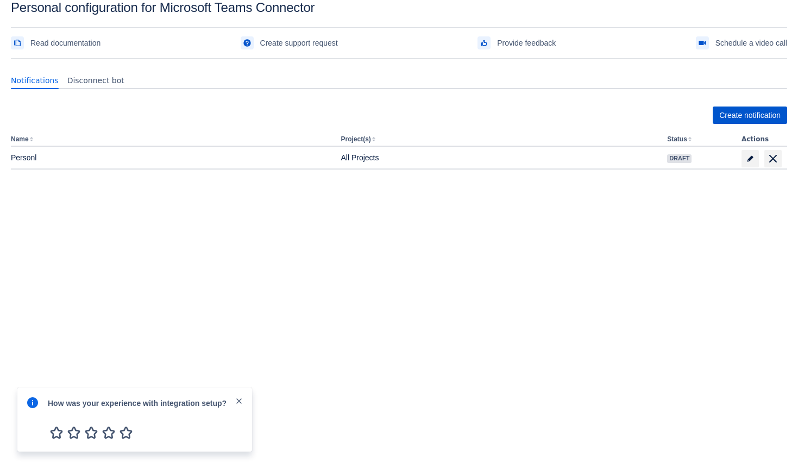
click at [756, 114] on span "Create notification" at bounding box center [749, 114] width 61 height 17
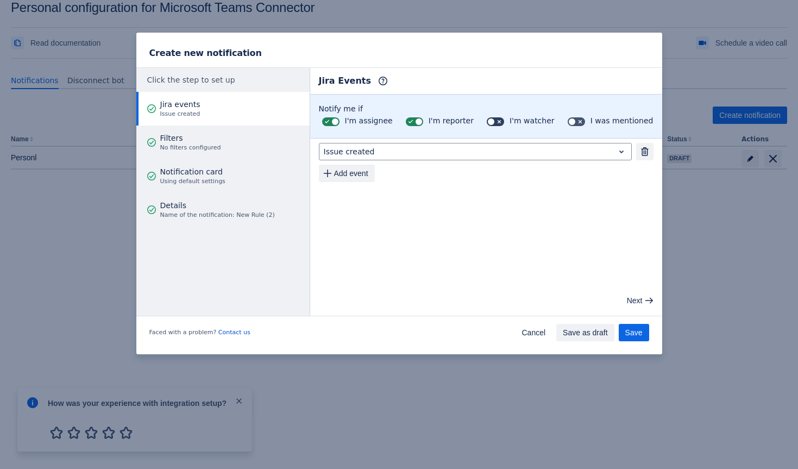
click at [504, 123] on span at bounding box center [499, 121] width 9 height 9
click at [494, 123] on input "checkbox" at bounding box center [490, 121] width 7 height 7
checkbox input "true"
click at [598, 123] on span "I was mentioned" at bounding box center [622, 120] width 63 height 9
click at [575, 123] on input "checkbox" at bounding box center [571, 121] width 7 height 7
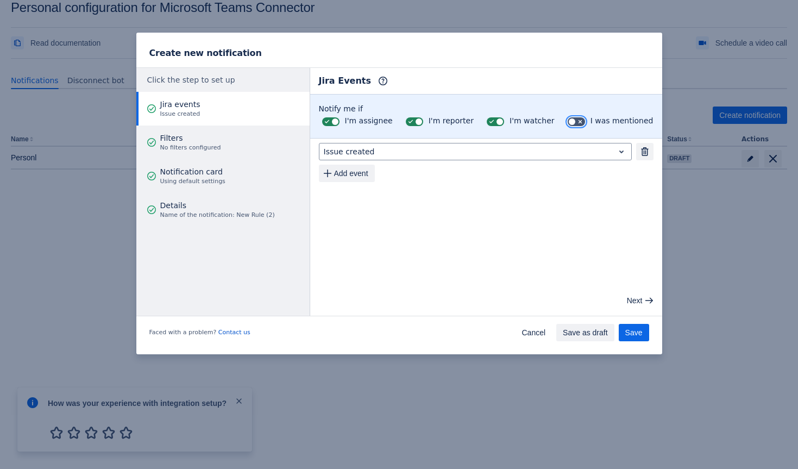
checkbox input "true"
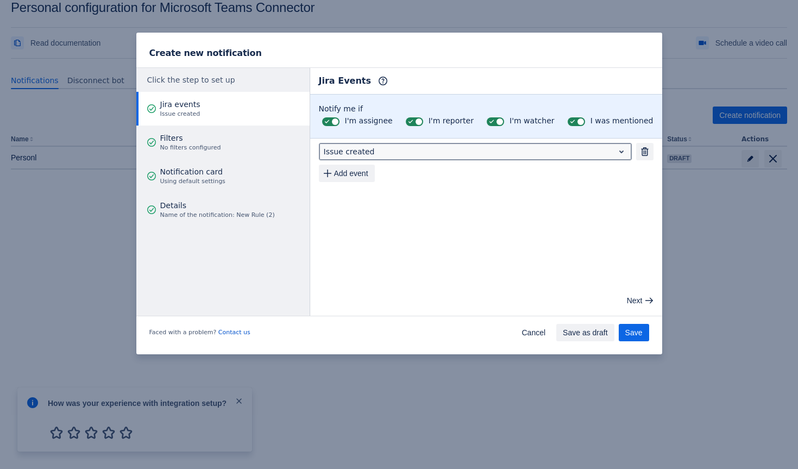
click at [567, 147] on div at bounding box center [467, 151] width 286 height 13
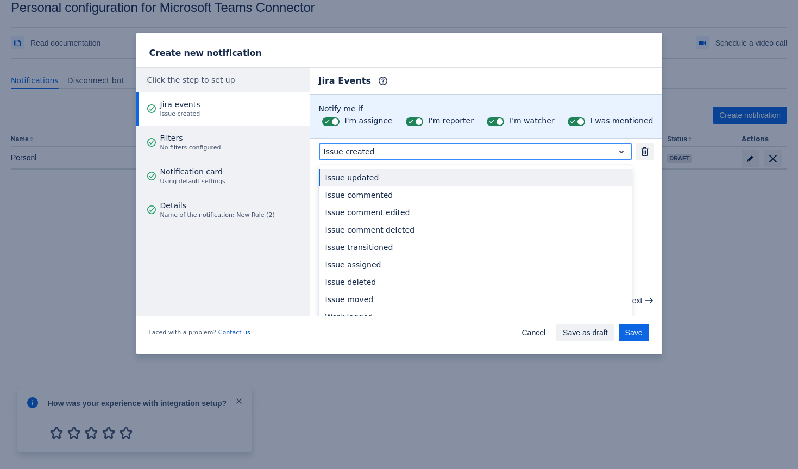
click at [512, 176] on div "Issue updated" at bounding box center [475, 177] width 313 height 17
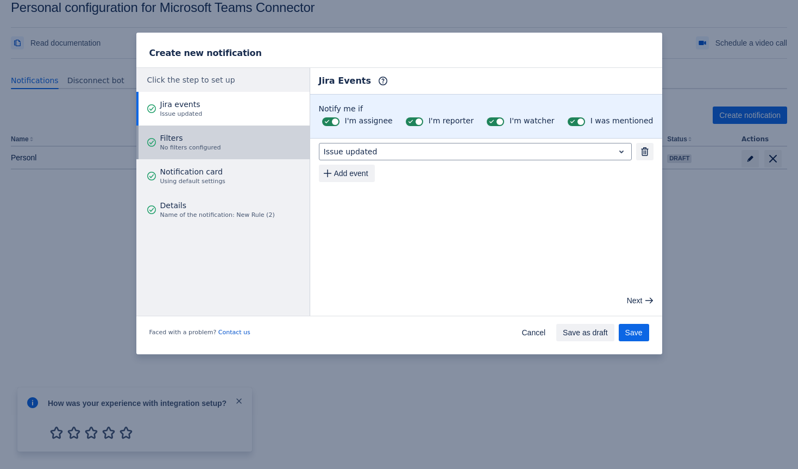
click at [229, 147] on button "Filters No filters configured" at bounding box center [222, 143] width 173 height 34
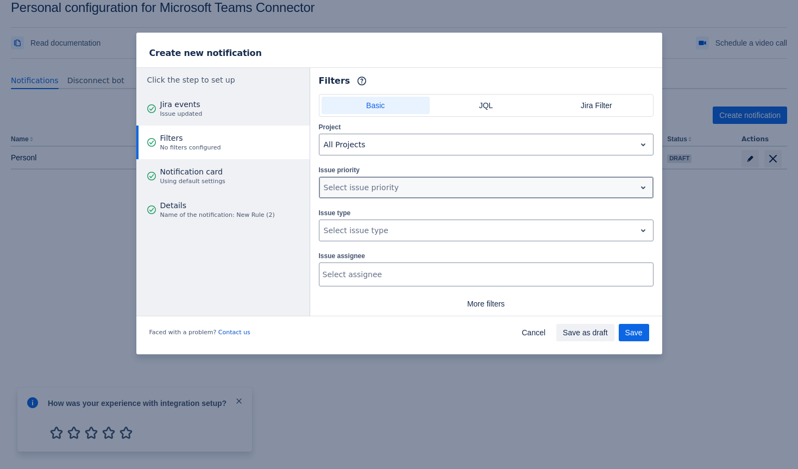
click at [380, 183] on div at bounding box center [478, 187] width 308 height 13
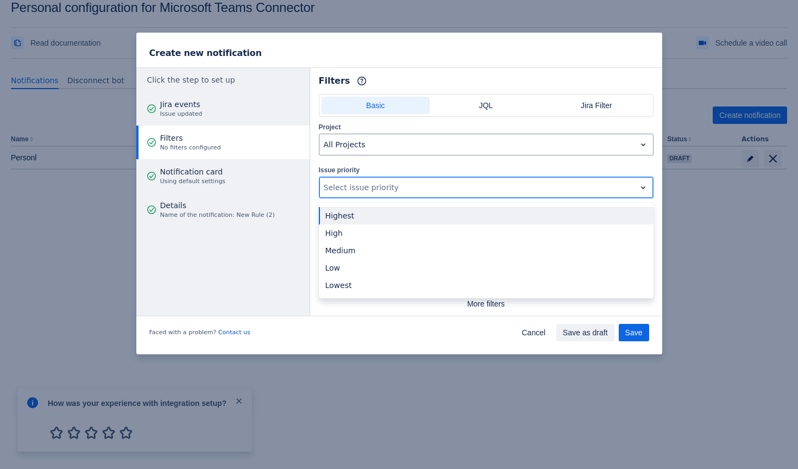
click at [380, 220] on div "Highest" at bounding box center [486, 215] width 335 height 17
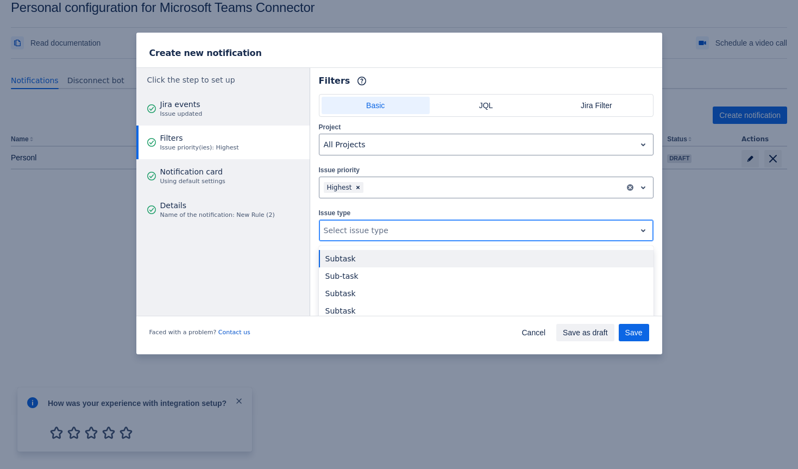
click at [380, 220] on div "Select issue type" at bounding box center [486, 231] width 335 height 22
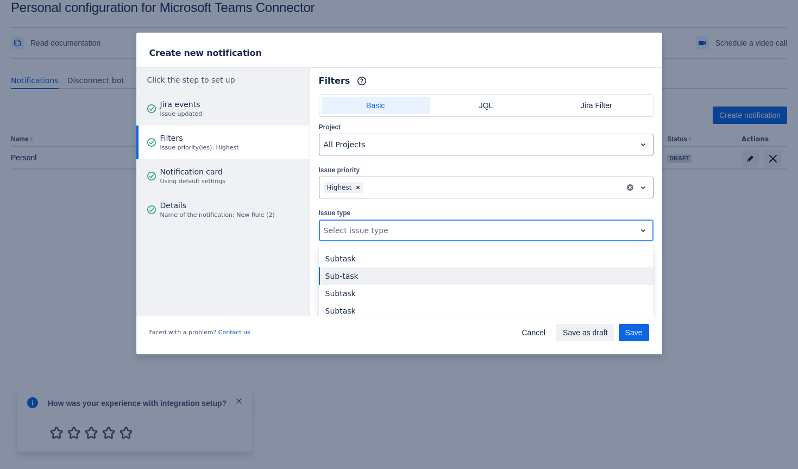
click at [378, 267] on div "Sub-task" at bounding box center [486, 275] width 335 height 17
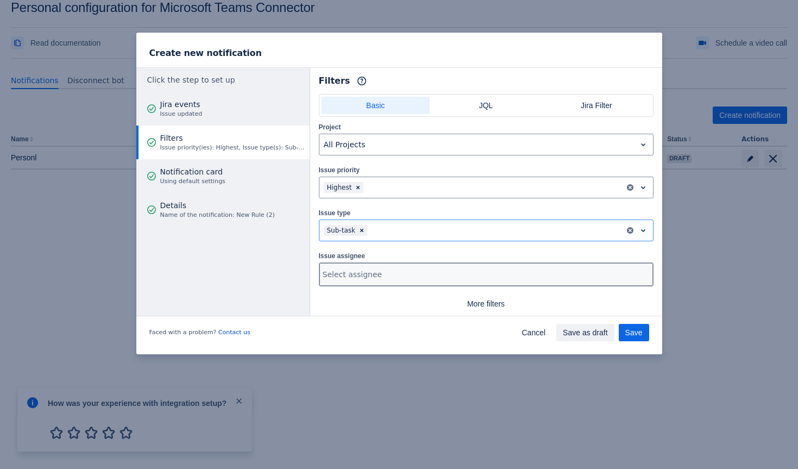
click at [378, 269] on div at bounding box center [485, 274] width 325 height 11
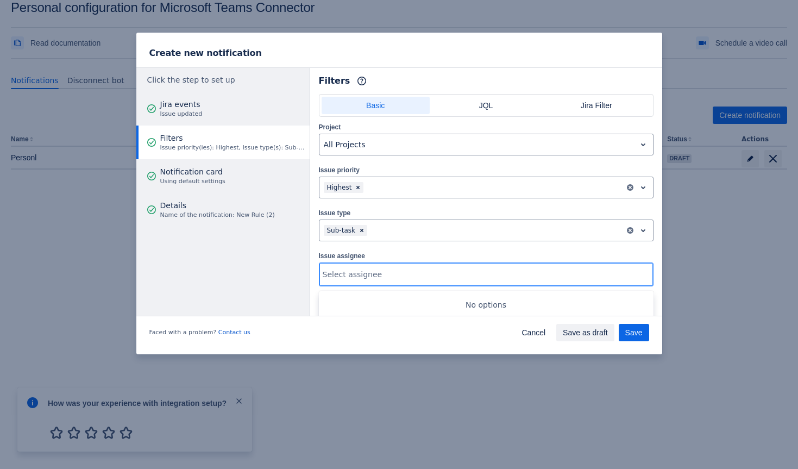
scroll to position [26, 0]
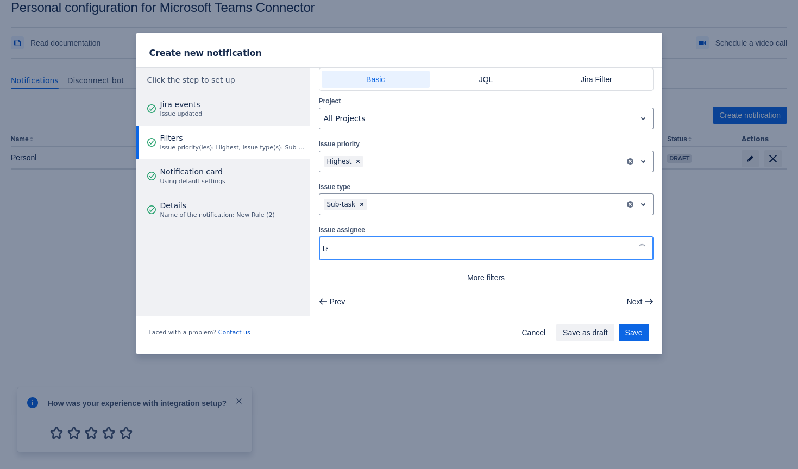
type input "tam"
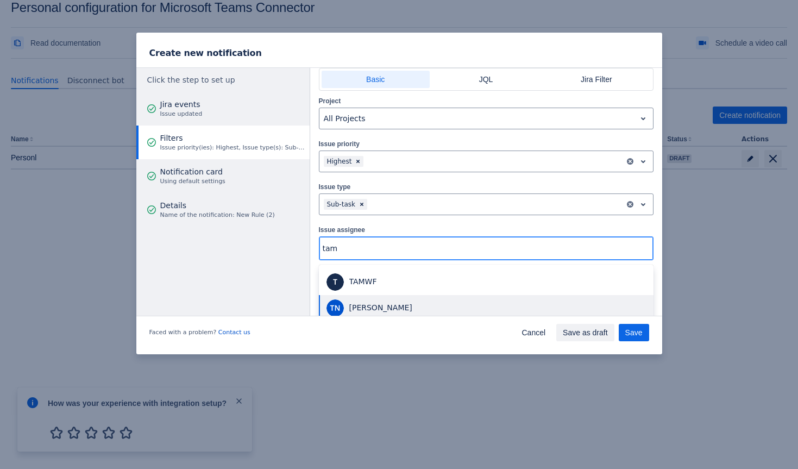
click at [405, 300] on span "Tamer Nabil" at bounding box center [486, 308] width 322 height 20
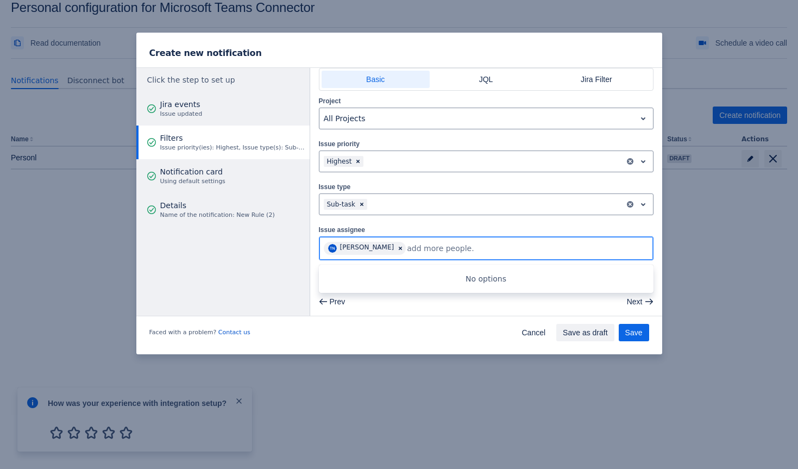
click at [413, 252] on input "text" at bounding box center [440, 248] width 67 height 11
type input "tam"
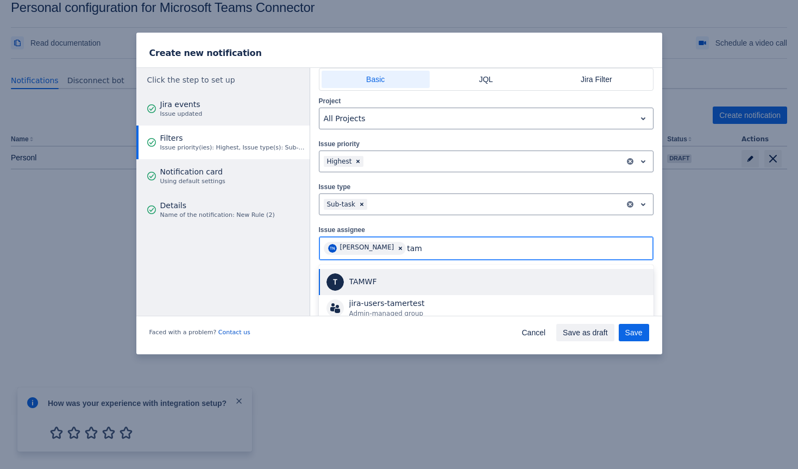
click at [409, 282] on div "TAMWF" at bounding box center [498, 282] width 298 height 11
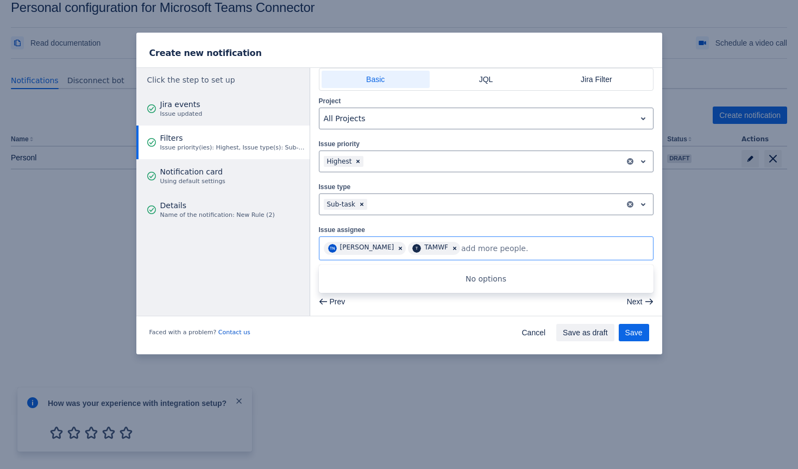
click at [450, 221] on div "Project All Projects Issue priority , multiple selections available, Highest Is…" at bounding box center [486, 190] width 335 height 191
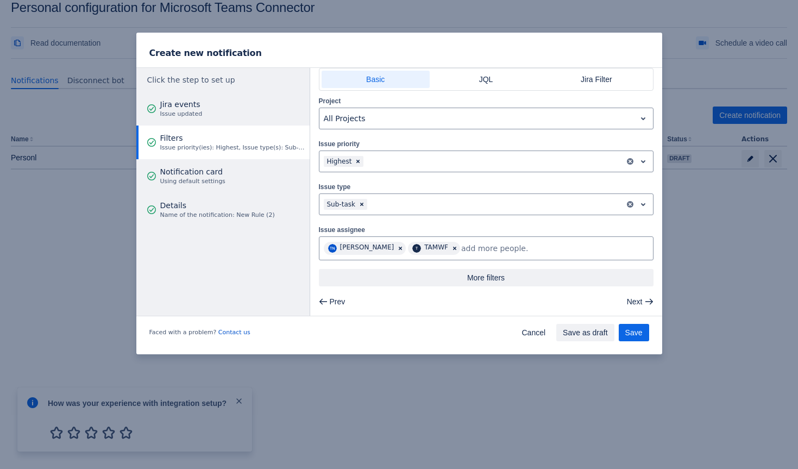
click at [476, 279] on span "More filters" at bounding box center [486, 277] width 322 height 17
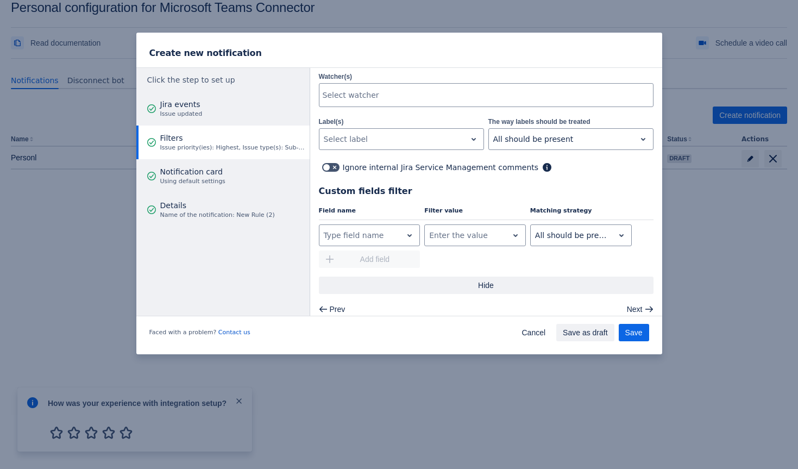
scroll to position [321, 0]
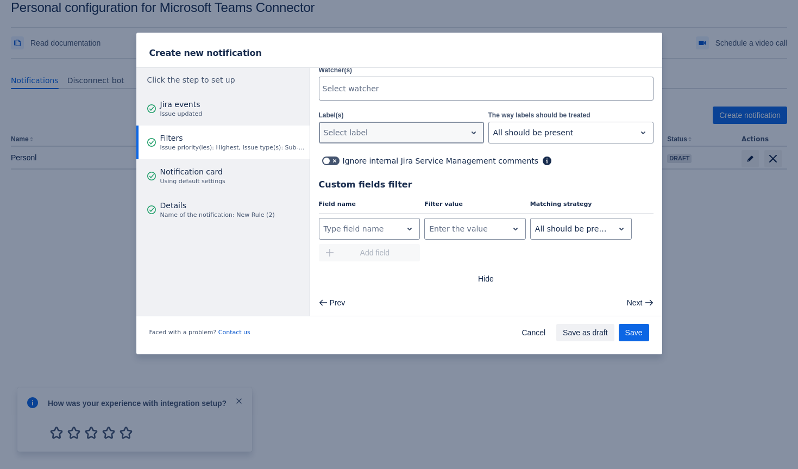
click at [412, 131] on div at bounding box center [393, 132] width 138 height 13
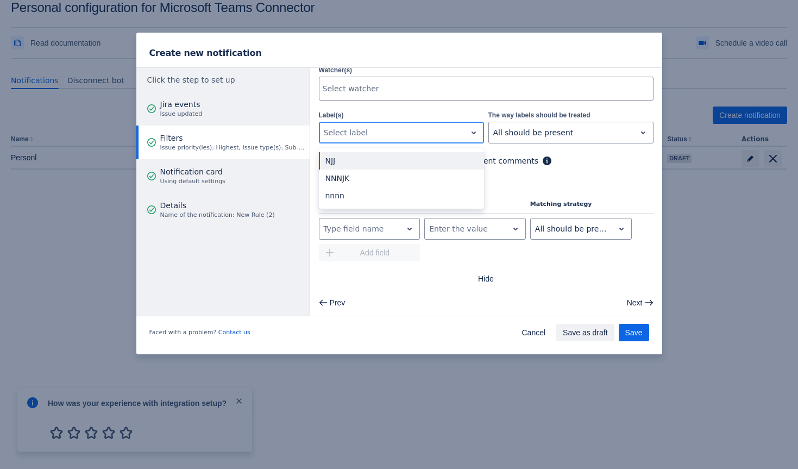
click at [405, 165] on div "NJJ" at bounding box center [401, 160] width 165 height 17
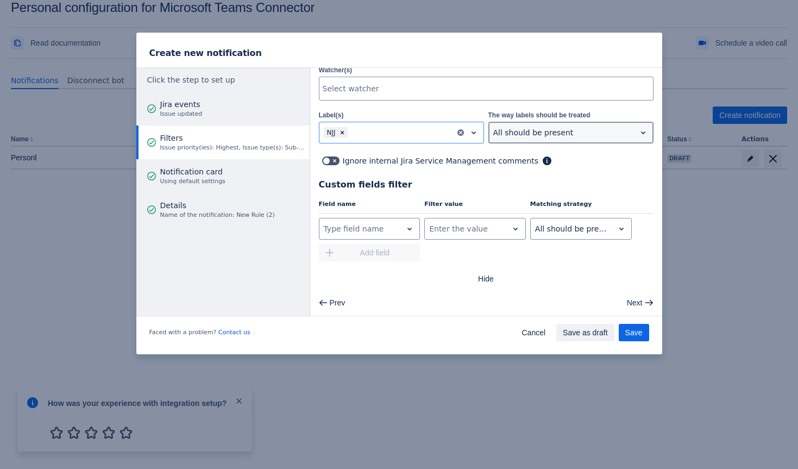
click at [555, 124] on div "All should be present" at bounding box center [562, 132] width 147 height 17
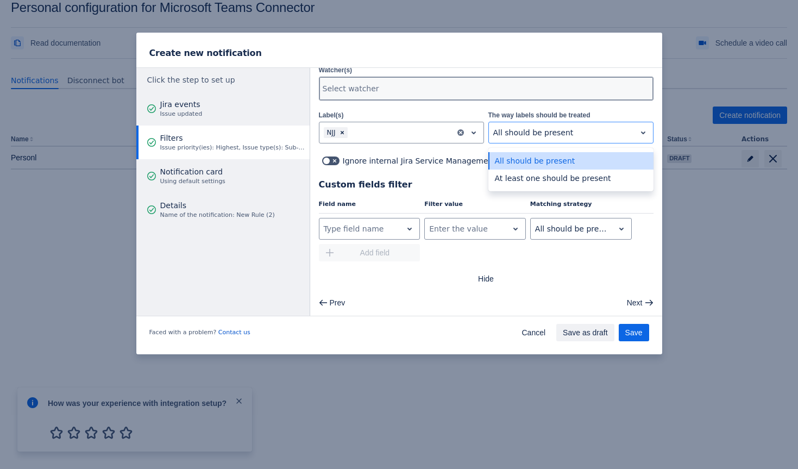
click at [488, 77] on div "Select watcher" at bounding box center [486, 89] width 335 height 24
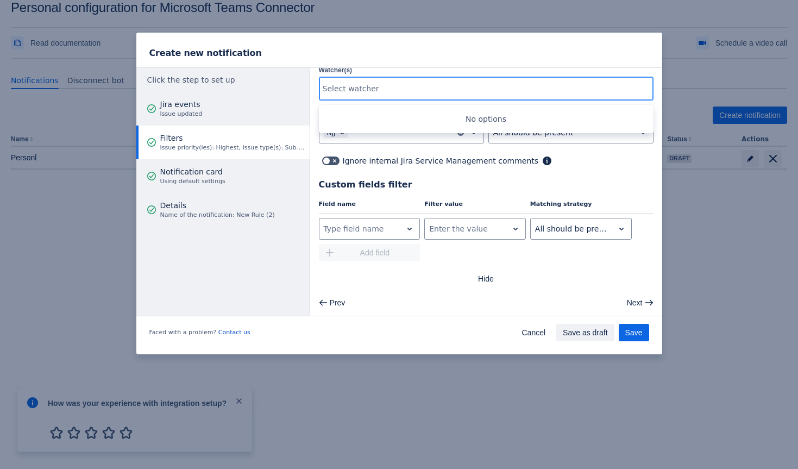
scroll to position [239, 0]
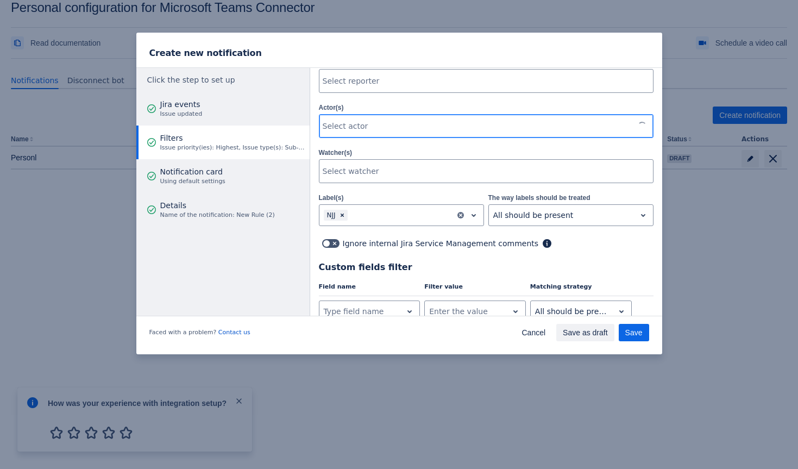
click at [463, 115] on div "Select actor" at bounding box center [476, 126] width 314 height 22
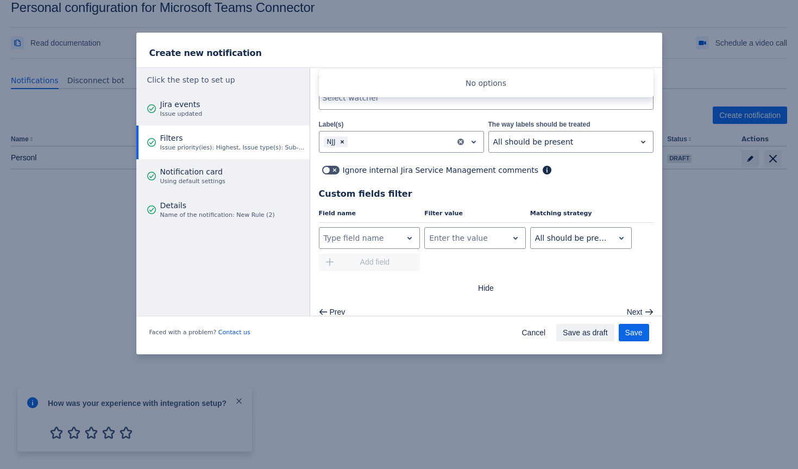
scroll to position [321, 0]
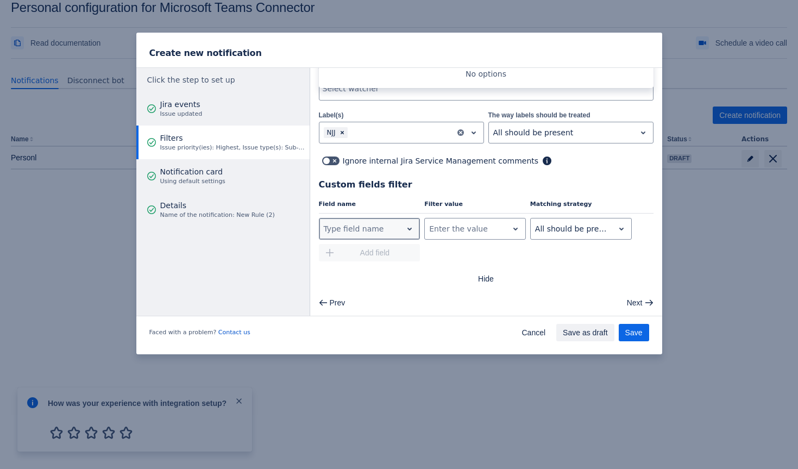
click at [403, 231] on span "open" at bounding box center [409, 228] width 13 height 13
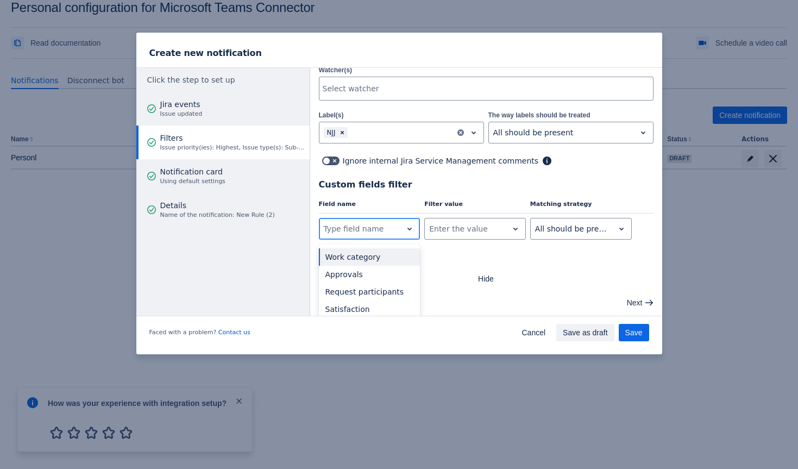
click at [378, 278] on div "Approvals" at bounding box center [370, 274] width 102 height 17
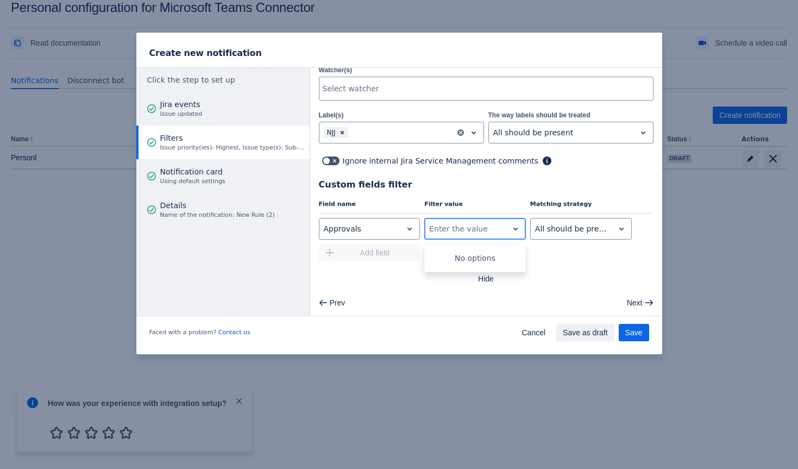
click at [464, 220] on div "Enter the value" at bounding box center [466, 228] width 83 height 17
click at [573, 233] on div at bounding box center [572, 228] width 74 height 13
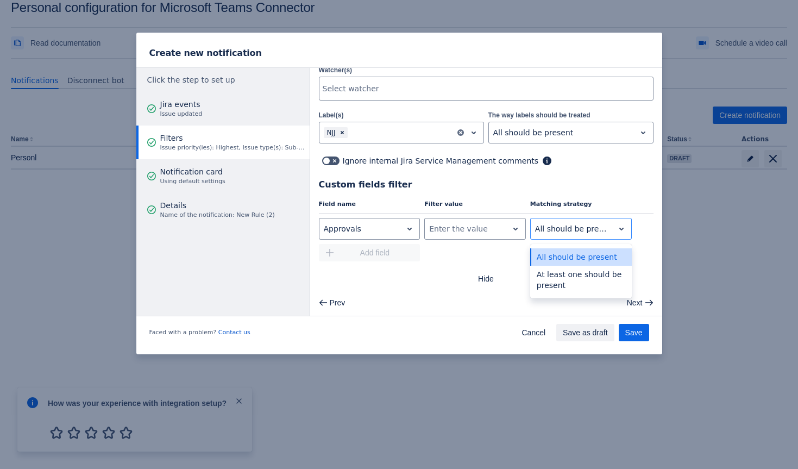
click at [506, 245] on div "Field name Filter value Matching strategy Approvals , multiple selections avail…" at bounding box center [486, 230] width 335 height 61
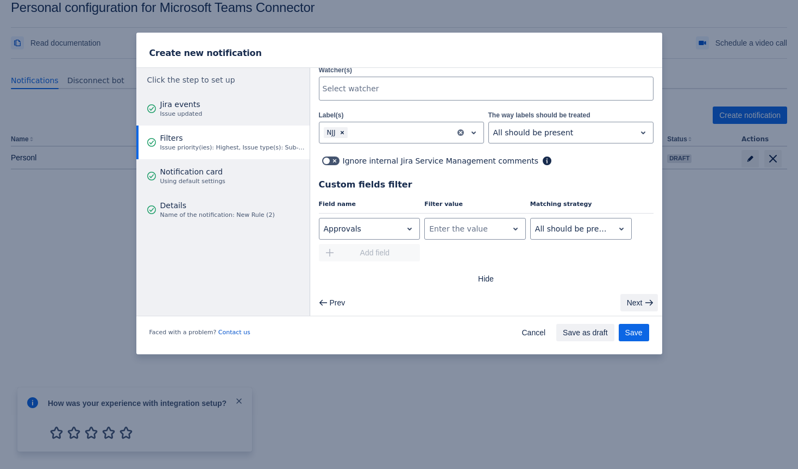
click at [633, 304] on span "Next" at bounding box center [635, 302] width 16 height 17
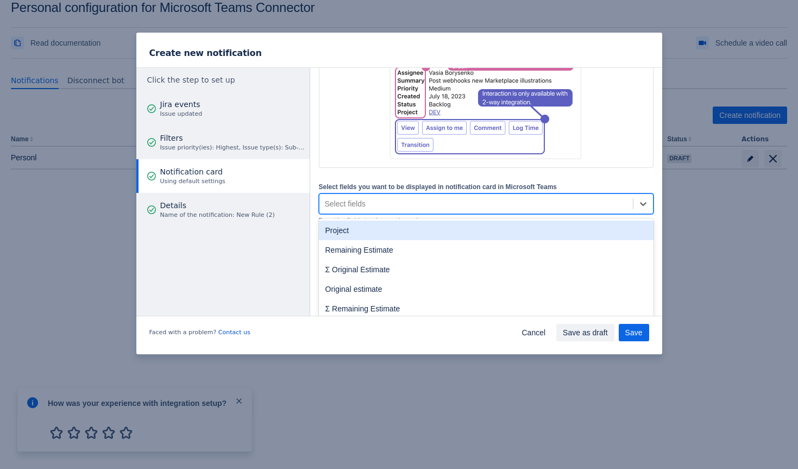
click at [441, 205] on div "Select fields" at bounding box center [476, 203] width 314 height 17
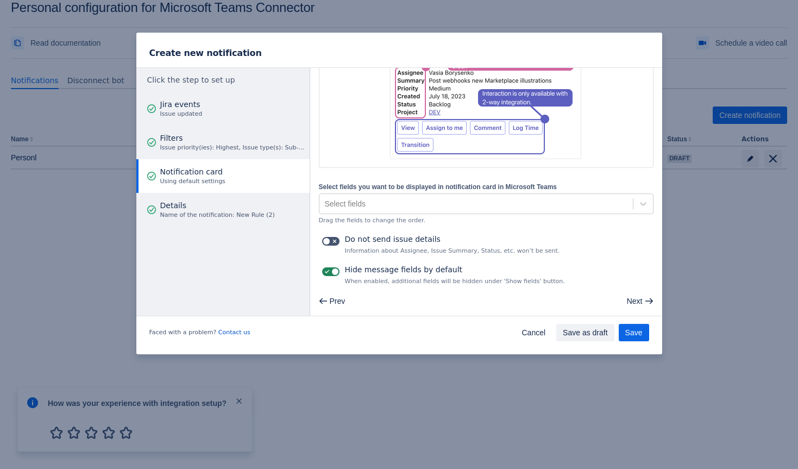
click at [439, 192] on div "Select fields you want to be displayed in notification card in Microsoft Teams …" at bounding box center [486, 203] width 335 height 44
click at [436, 199] on div "Select fields" at bounding box center [476, 203] width 314 height 17
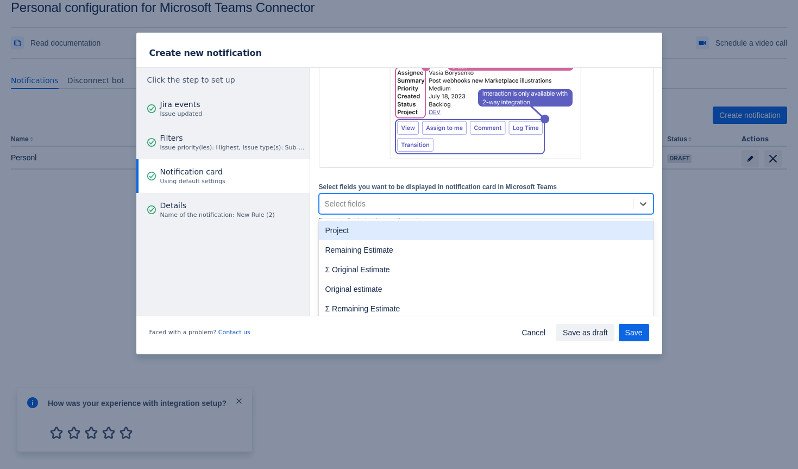
click at [437, 179] on div "Below you can see an example of an approximate representation of the Microsoft …" at bounding box center [486, 125] width 335 height 322
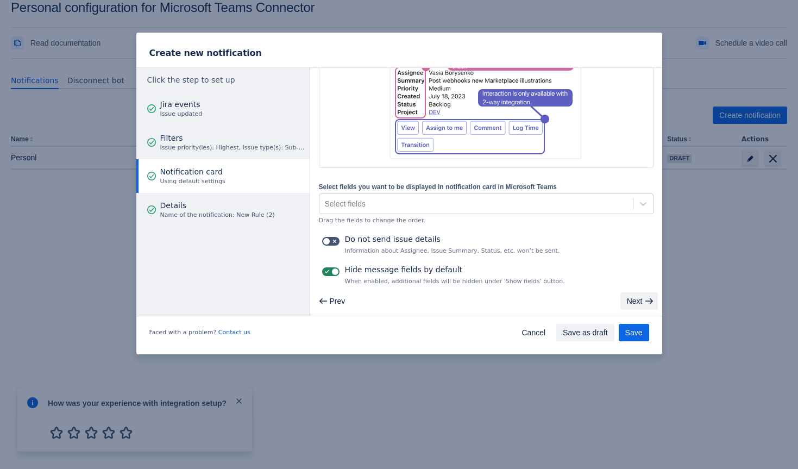
click at [638, 305] on span "Next" at bounding box center [635, 300] width 16 height 17
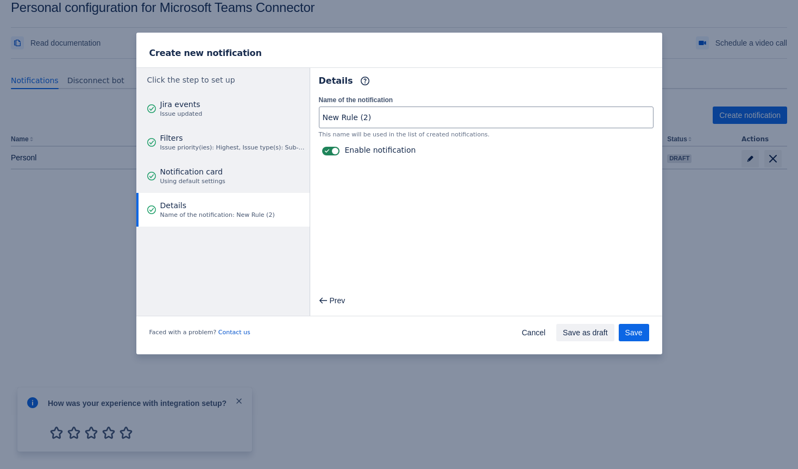
click at [221, 193] on div "Details Name of the notification: New Rule (2)" at bounding box center [217, 209] width 115 height 33
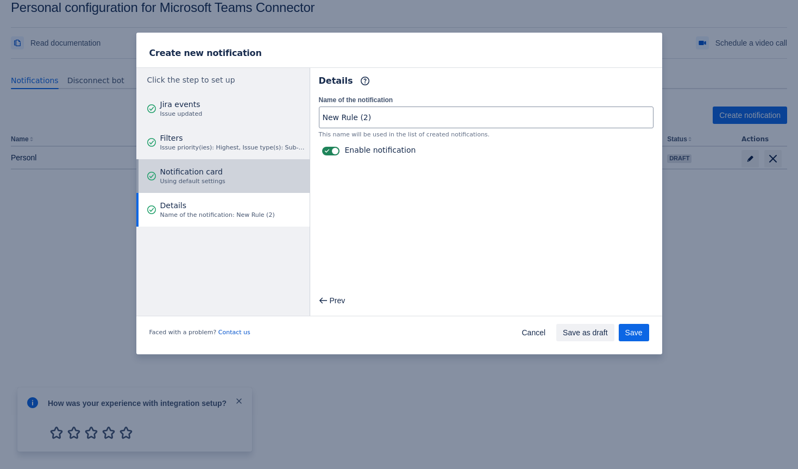
click at [227, 186] on button "Notification card Using default settings" at bounding box center [222, 176] width 173 height 34
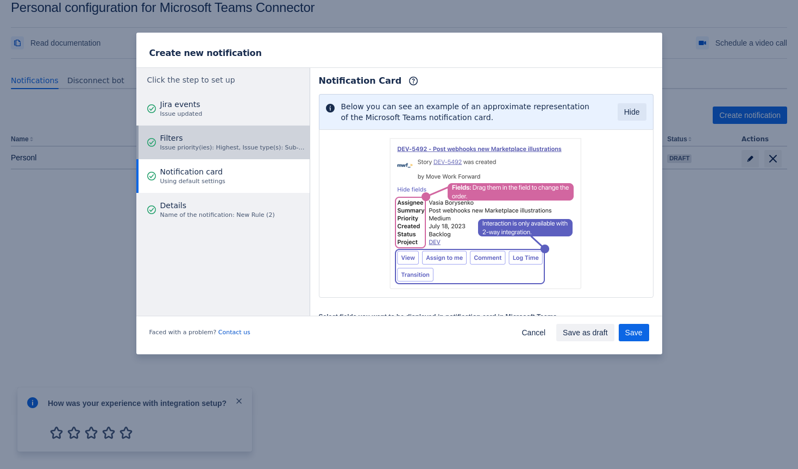
click at [246, 151] on span "Issue priority(ies): Highest, Issue type(s): Sub-task, Assignee(s): Tamer Nabil…" at bounding box center [233, 147] width 146 height 9
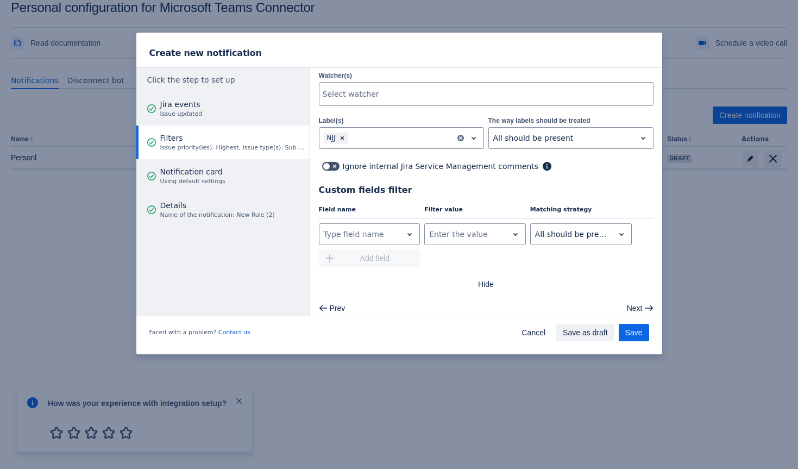
scroll to position [321, 0]
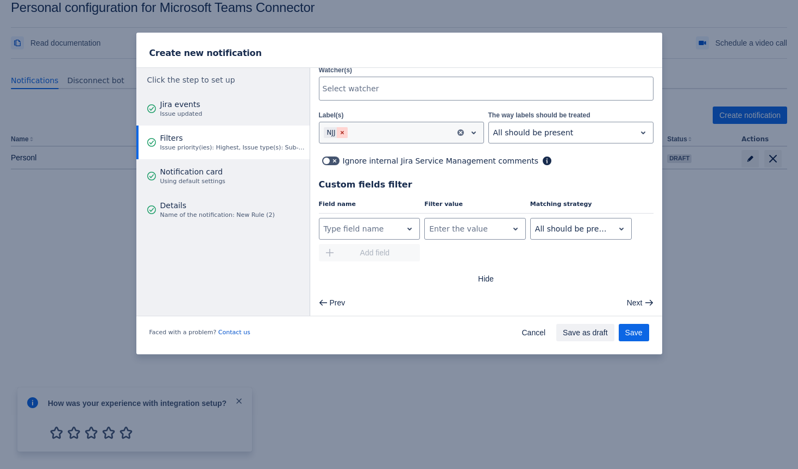
click at [347, 130] on span "Clear" at bounding box center [342, 132] width 9 height 9
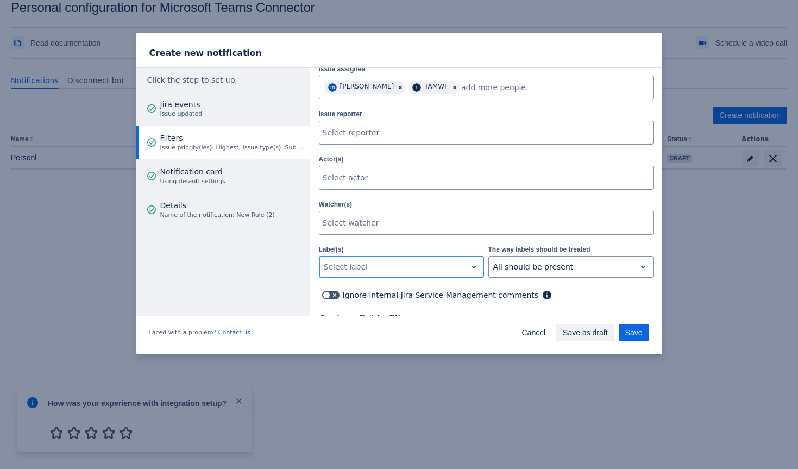
scroll to position [98, 0]
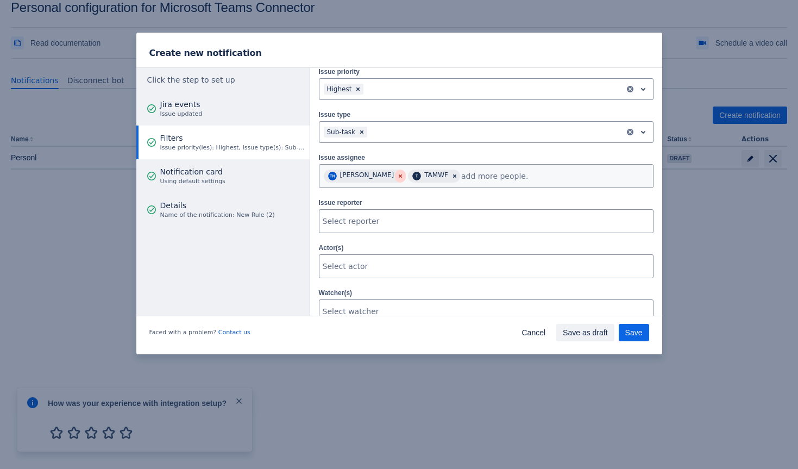
click at [396, 176] on span "Clear" at bounding box center [400, 176] width 9 height 9
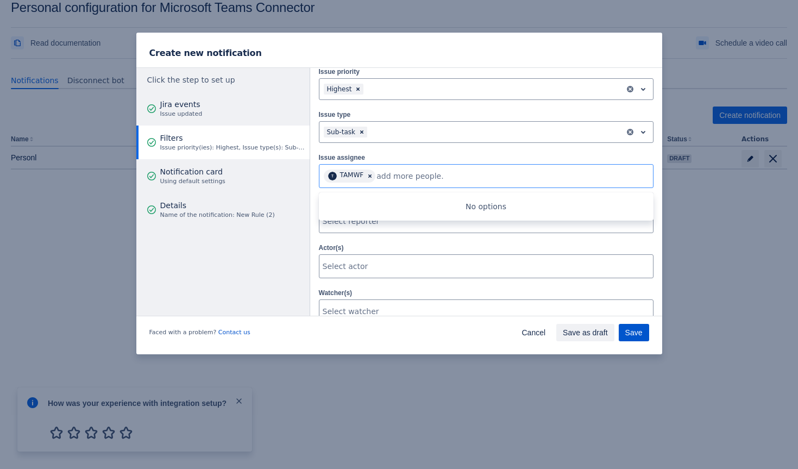
click at [637, 330] on span "Save" at bounding box center [633, 332] width 17 height 17
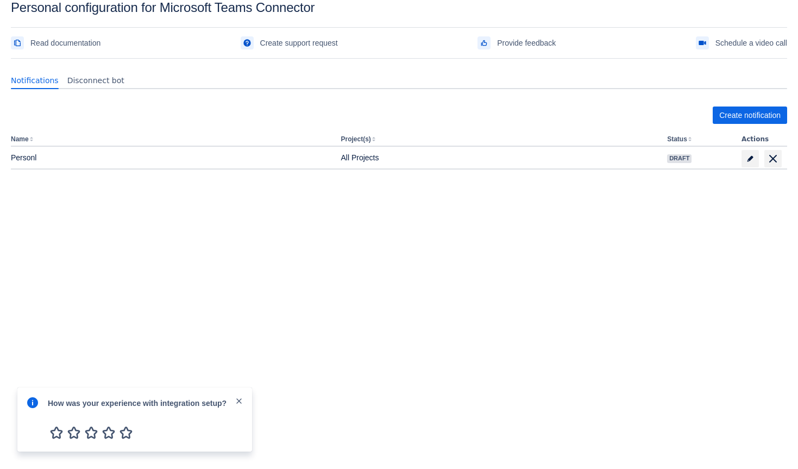
scroll to position [0, 0]
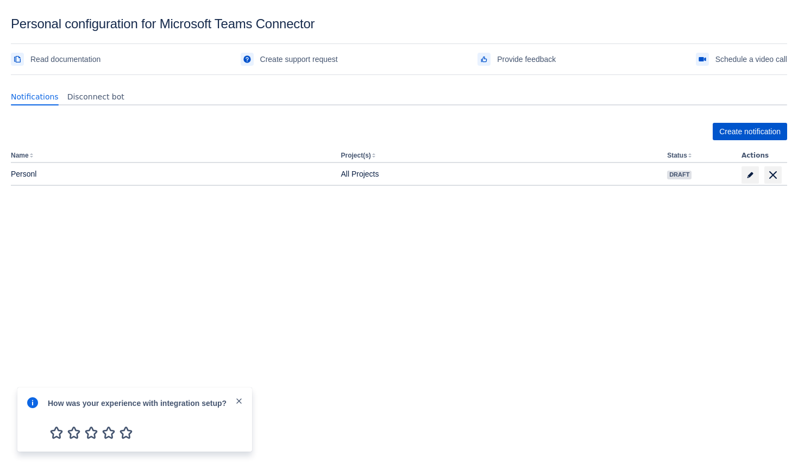
click at [765, 133] on span "Create notification" at bounding box center [749, 131] width 61 height 17
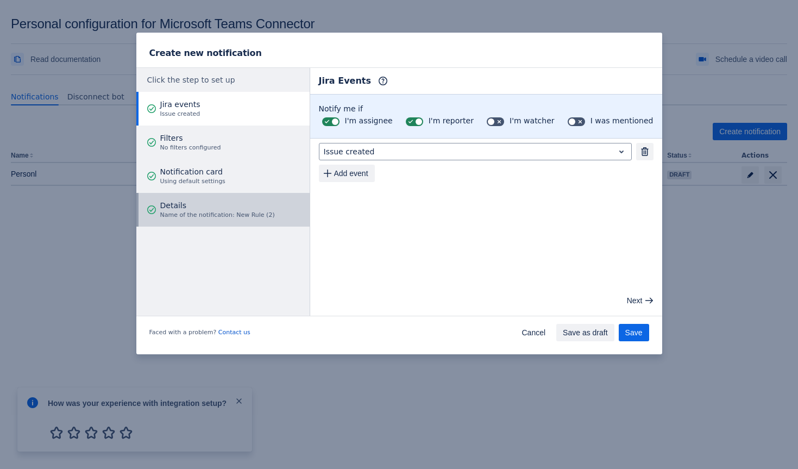
click at [231, 205] on span "Details" at bounding box center [217, 205] width 115 height 11
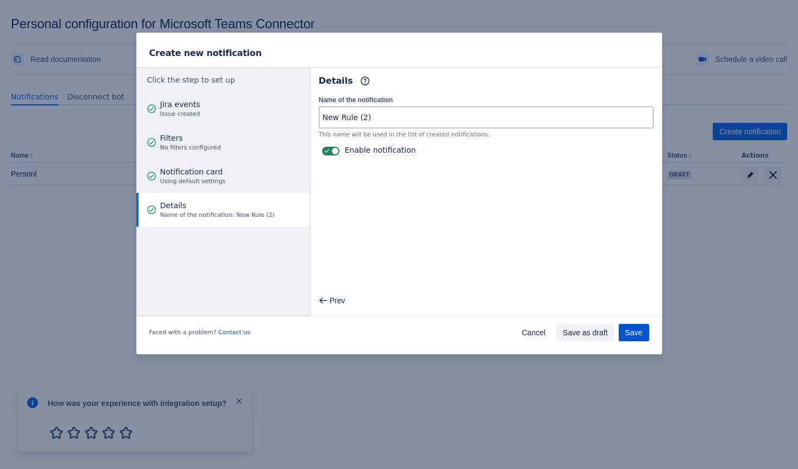
click at [629, 325] on span "Save" at bounding box center [633, 332] width 17 height 17
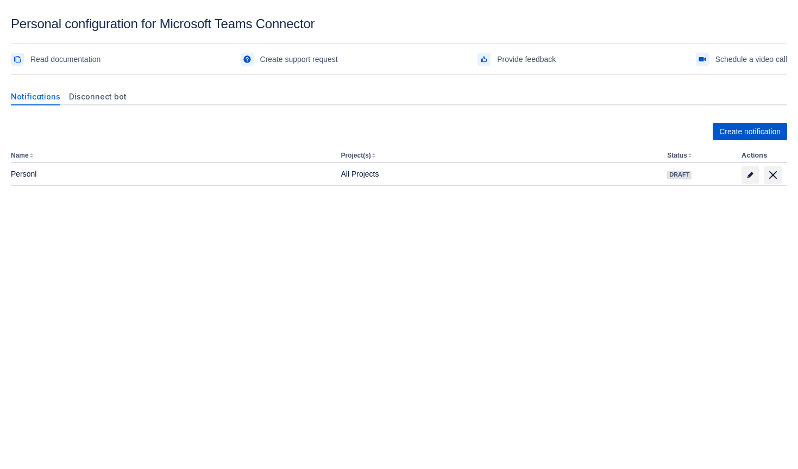
click at [741, 133] on span "Create notification" at bounding box center [749, 131] width 61 height 17
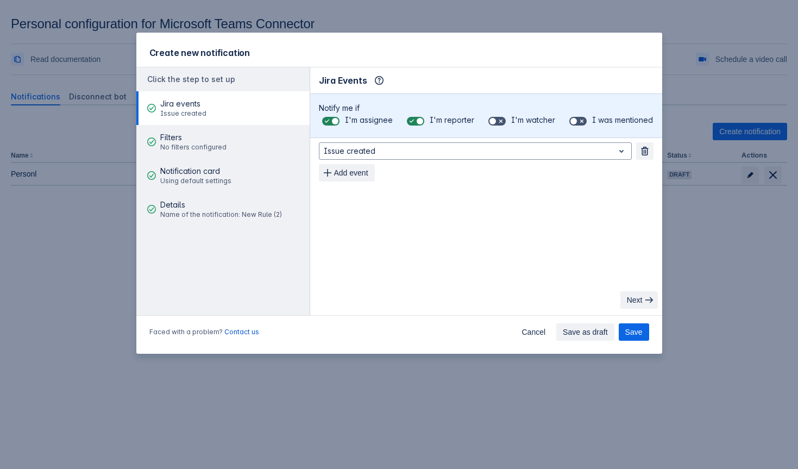
click at [631, 298] on span "Next" at bounding box center [635, 299] width 16 height 17
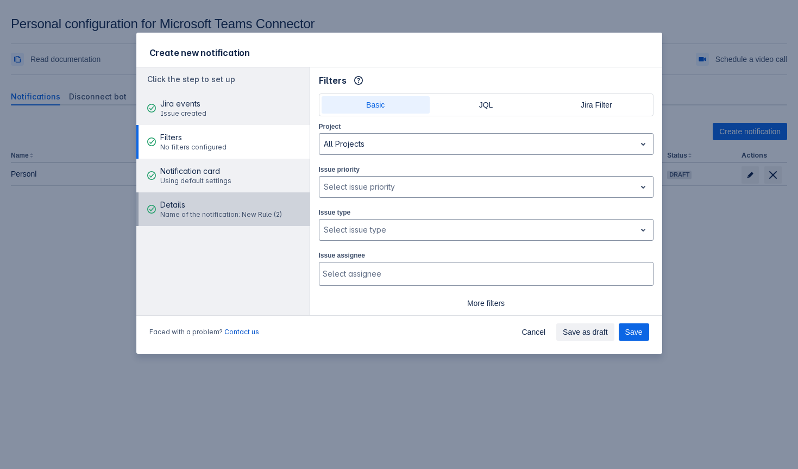
click at [262, 195] on div "Details Name of the notification: New Rule (2)" at bounding box center [221, 209] width 122 height 33
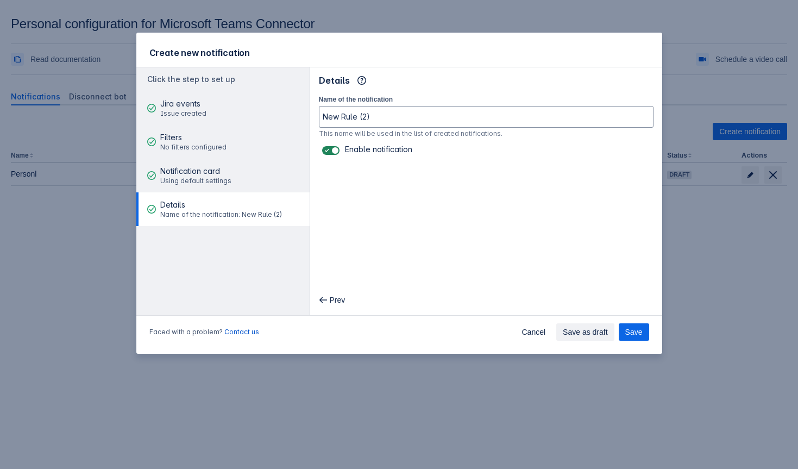
click at [268, 212] on span "Name of the notification: New Rule (2)" at bounding box center [221, 214] width 122 height 9
click at [634, 337] on span "Save" at bounding box center [633, 331] width 17 height 17
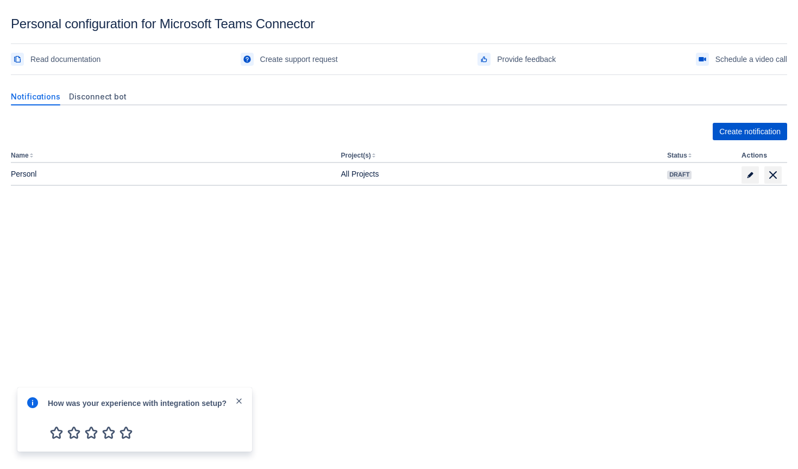
click at [725, 133] on span "Create notification" at bounding box center [749, 131] width 61 height 17
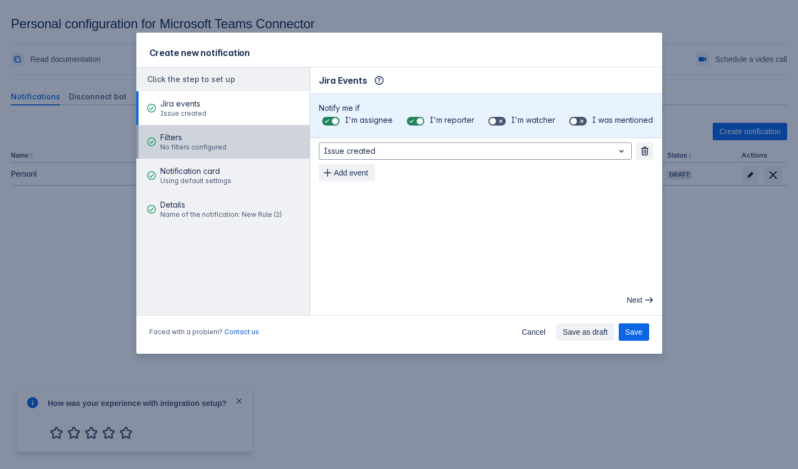
click at [249, 156] on button "Filters No filters configured" at bounding box center [222, 142] width 173 height 34
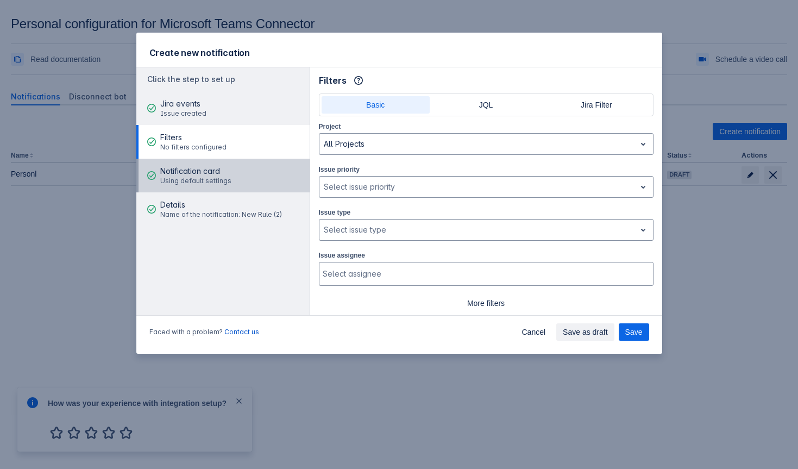
click at [249, 178] on button "Notification card Using default settings" at bounding box center [222, 176] width 173 height 34
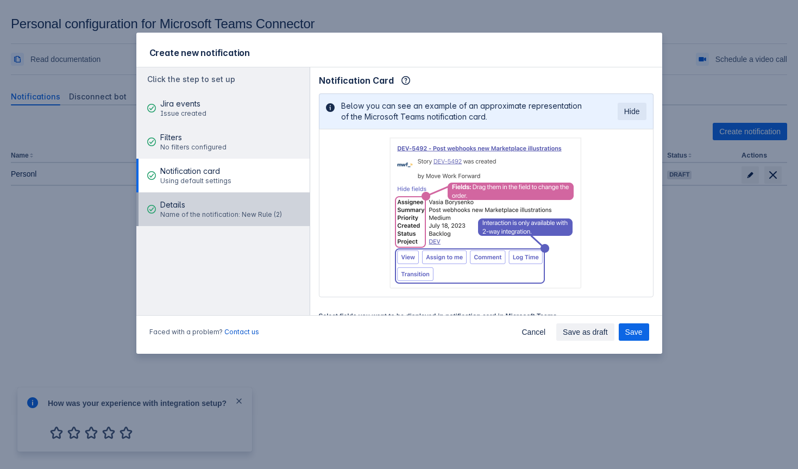
click at [251, 203] on span "Details" at bounding box center [221, 204] width 122 height 11
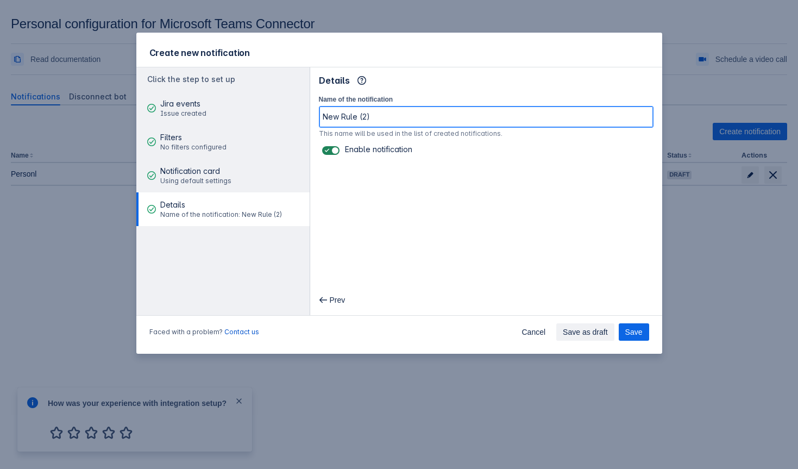
click at [423, 122] on input "New Rule (2)" at bounding box center [486, 117] width 334 height 20
click at [422, 117] on input "New Rule (2)" at bounding box center [486, 117] width 334 height 20
type input "ffff"
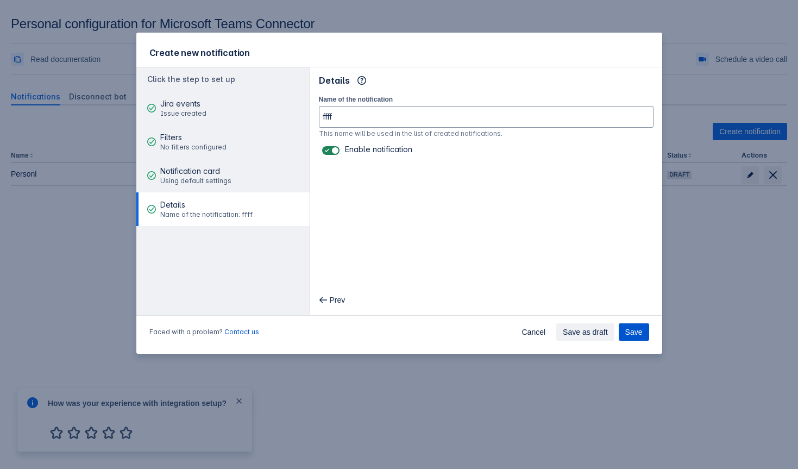
click at [628, 331] on span "Save" at bounding box center [633, 331] width 17 height 17
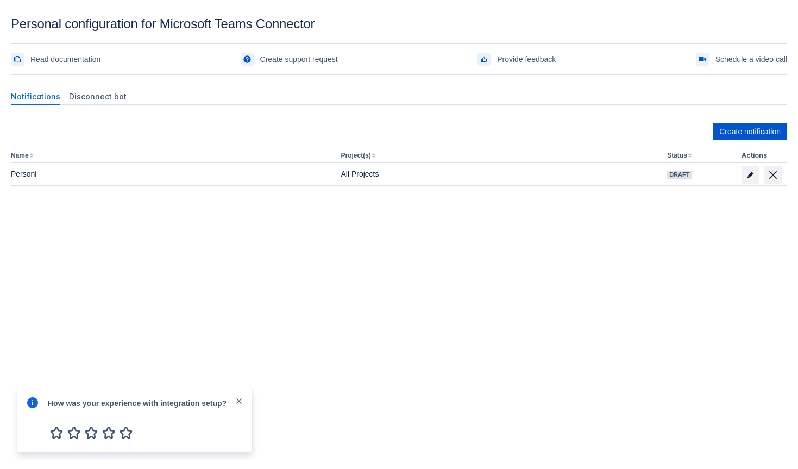
click at [742, 132] on span "Create notification" at bounding box center [749, 131] width 61 height 17
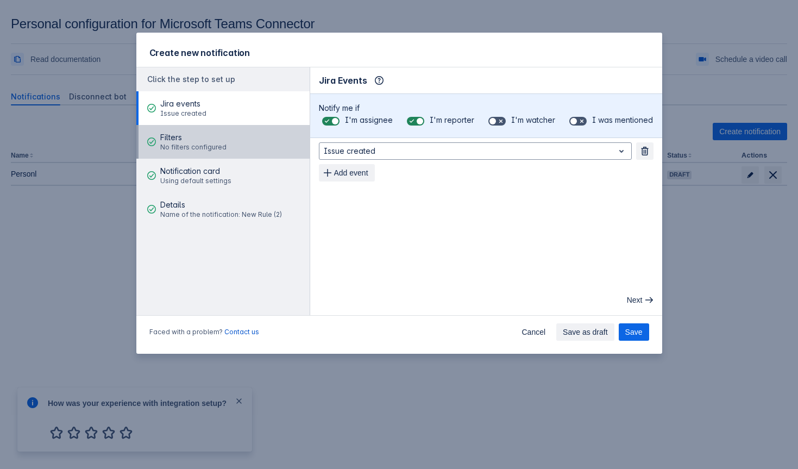
click at [256, 137] on button "Filters No filters configured" at bounding box center [222, 142] width 173 height 34
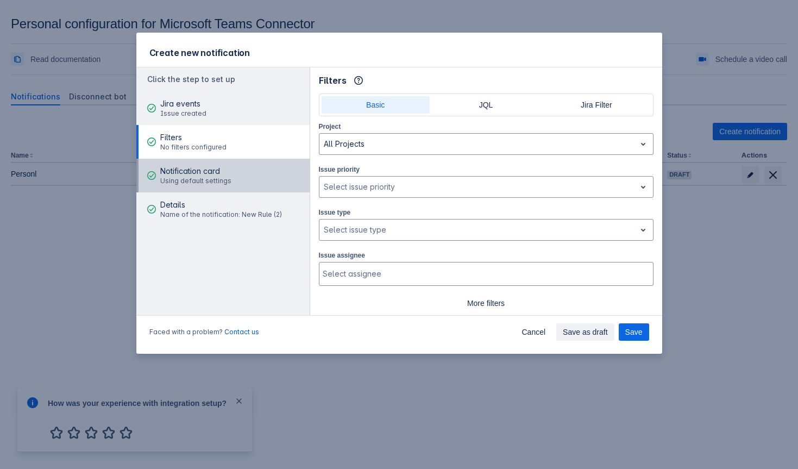
click at [249, 174] on button "Notification card Using default settings" at bounding box center [222, 176] width 173 height 34
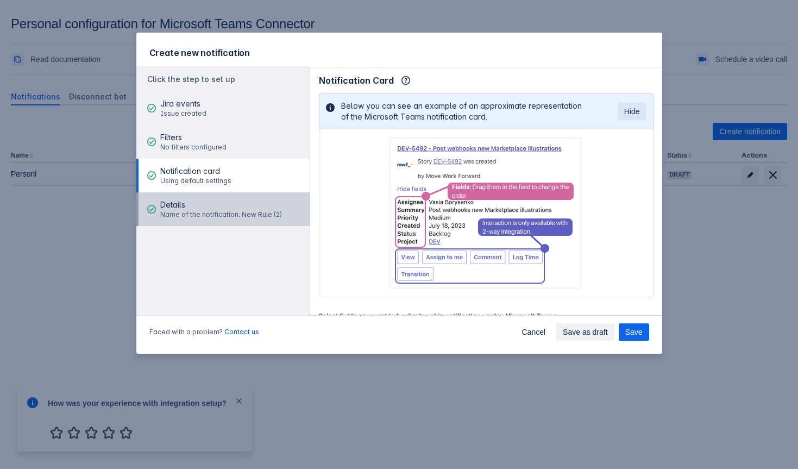
click at [246, 198] on div "Details Name of the notification: New Rule (2)" at bounding box center [221, 209] width 122 height 33
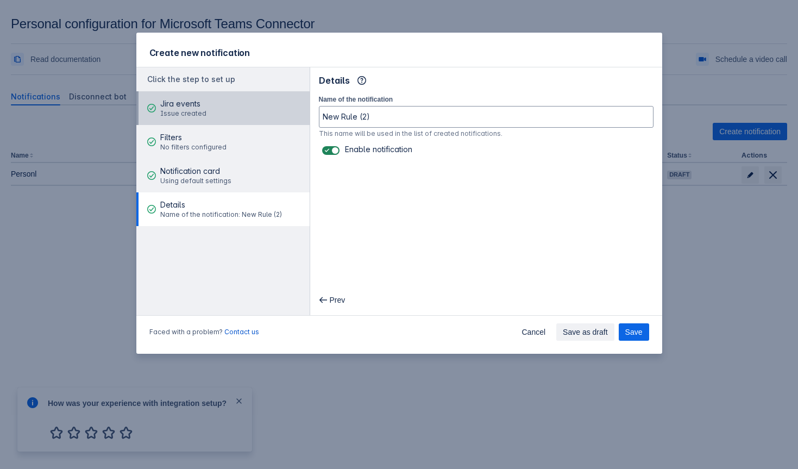
click at [265, 113] on button "Jira events Issue created" at bounding box center [222, 108] width 173 height 34
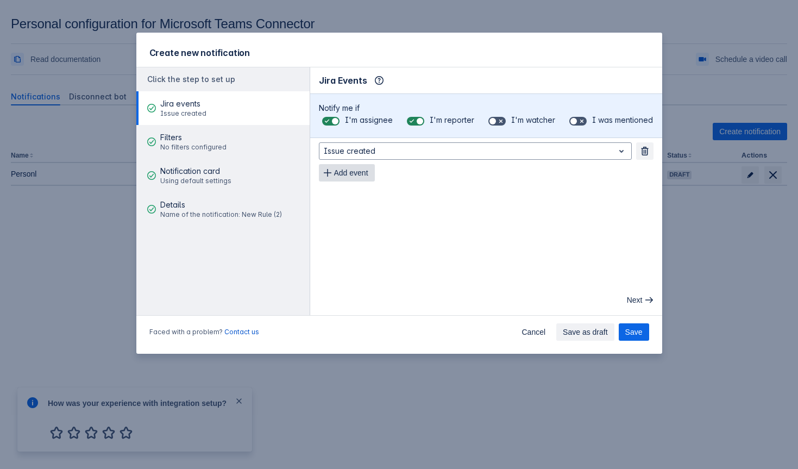
click at [367, 172] on span "Add event" at bounding box center [351, 172] width 34 height 17
click at [557, 333] on button "Save as draft" at bounding box center [585, 331] width 58 height 17
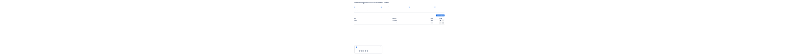
scroll to position [16, 0]
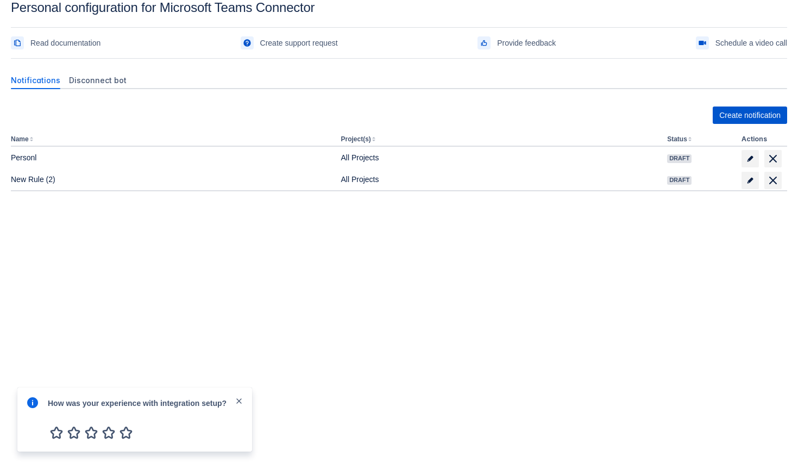
click at [731, 117] on span "Create notification" at bounding box center [749, 114] width 61 height 17
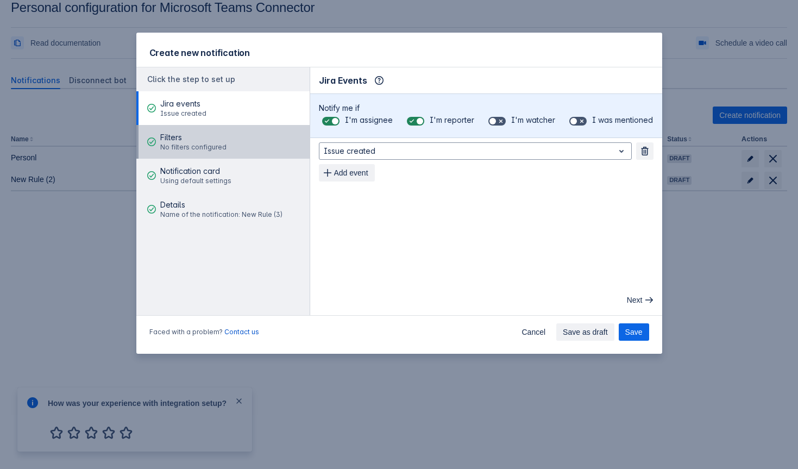
click at [214, 138] on span "Filters" at bounding box center [193, 137] width 66 height 11
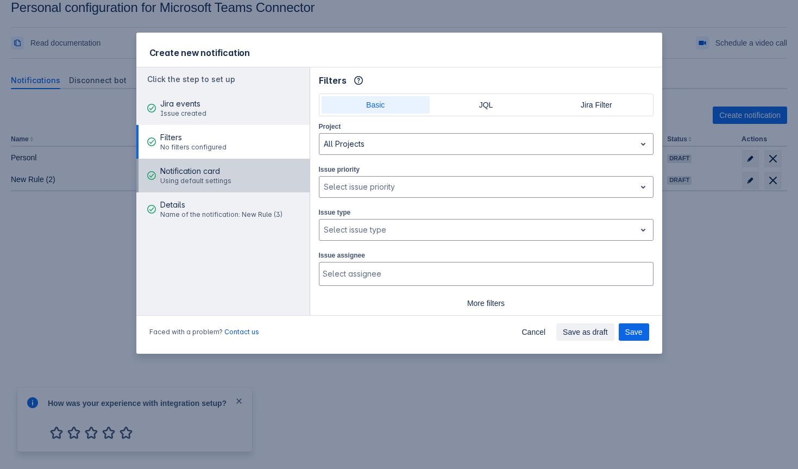
click at [228, 182] on button "Notification card Using default settings" at bounding box center [222, 176] width 173 height 34
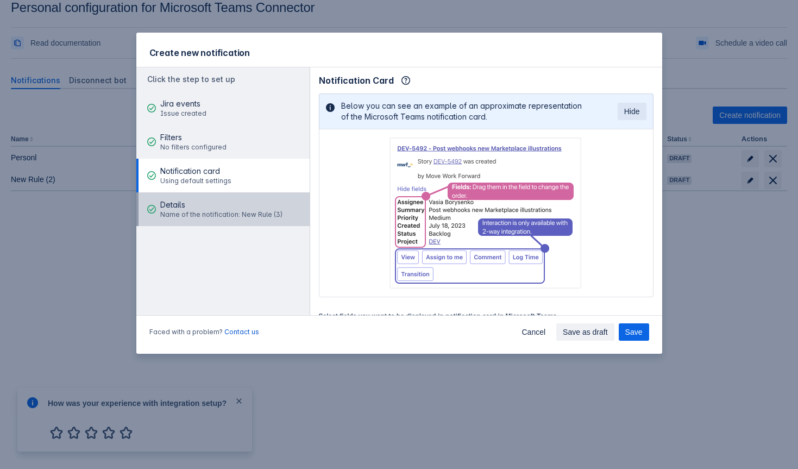
click at [228, 212] on span "Name of the notification: New Rule (3)" at bounding box center [221, 214] width 122 height 9
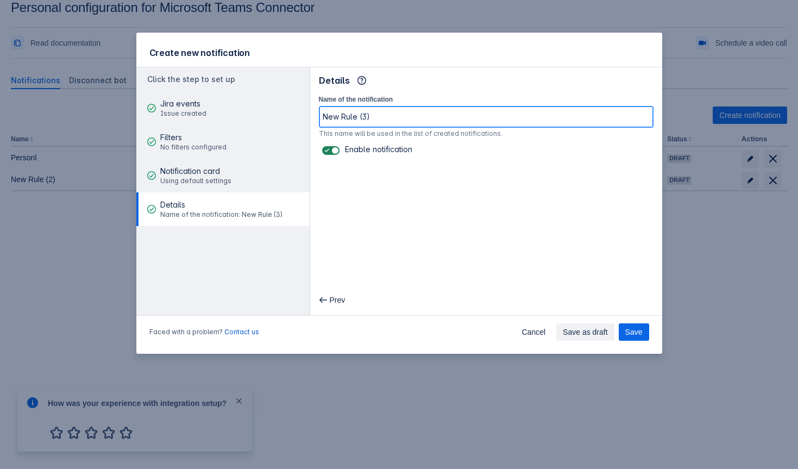
click at [400, 115] on input "New Rule (3)" at bounding box center [486, 117] width 334 height 20
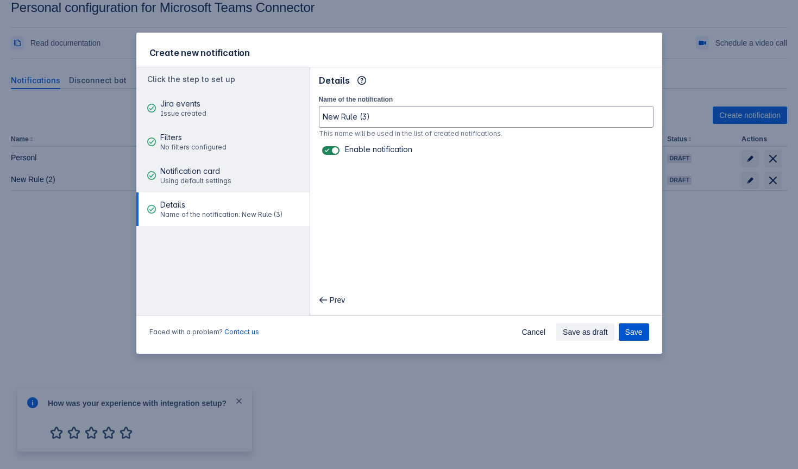
click at [629, 335] on span "Save" at bounding box center [633, 331] width 17 height 17
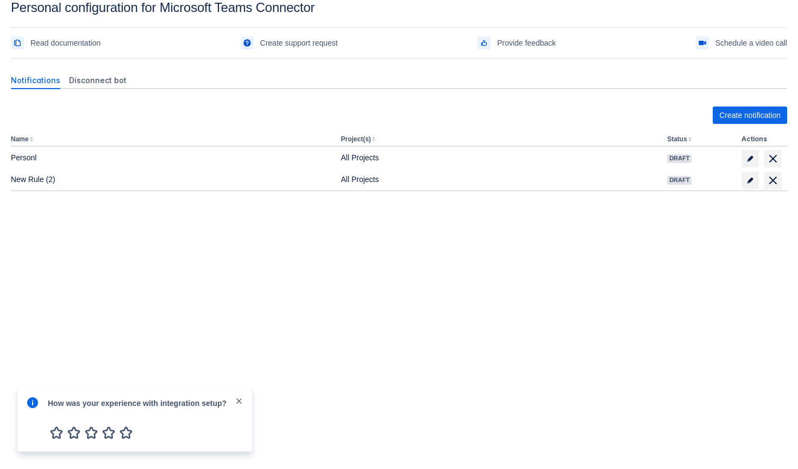
click at [587, 281] on body "Personal configuration for Microsoft Teams Connector Read documentation Create …" at bounding box center [399, 234] width 798 height 469
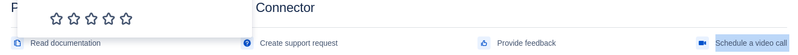
scroll to position [222, 0]
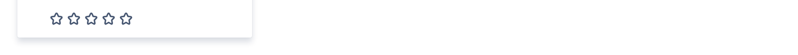
drag, startPoint x: 517, startPoint y: 54, endPoint x: 530, endPoint y: 82, distance: 31.4
drag, startPoint x: 466, startPoint y: 54, endPoint x: 466, endPoint y: 61, distance: 7.1
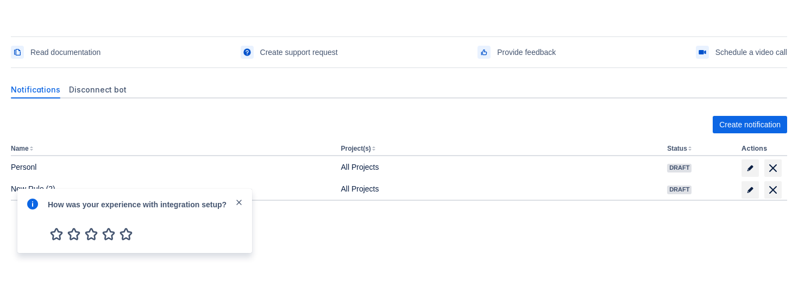
scroll to position [16, 0]
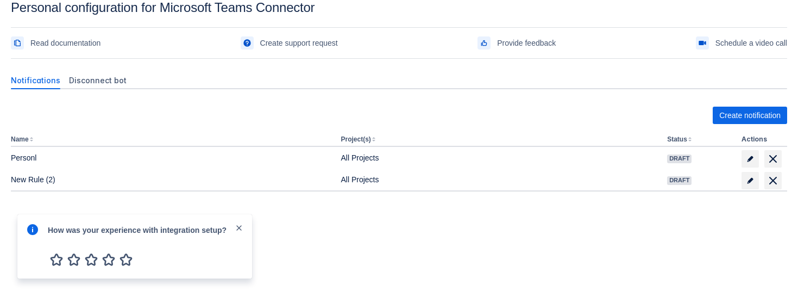
click at [242, 223] on span "close" at bounding box center [239, 227] width 9 height 9
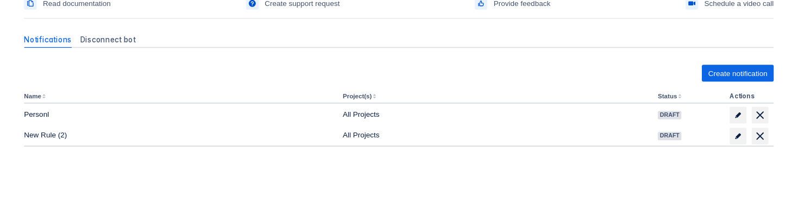
scroll to position [63, 0]
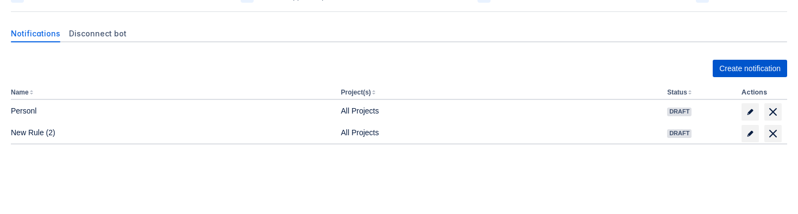
click at [723, 65] on span "Create notification" at bounding box center [749, 68] width 61 height 17
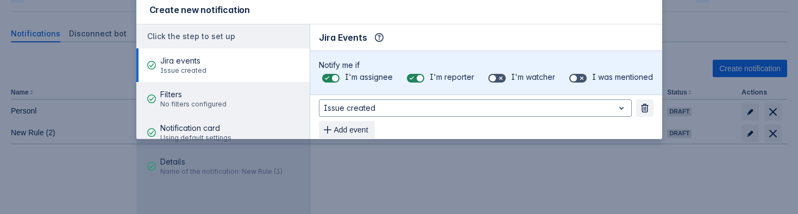
scroll to position [140, 0]
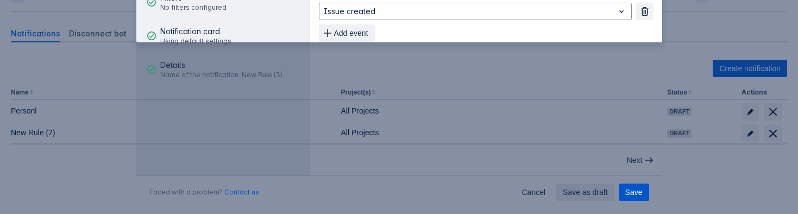
click at [631, 190] on span "Save" at bounding box center [633, 192] width 17 height 17
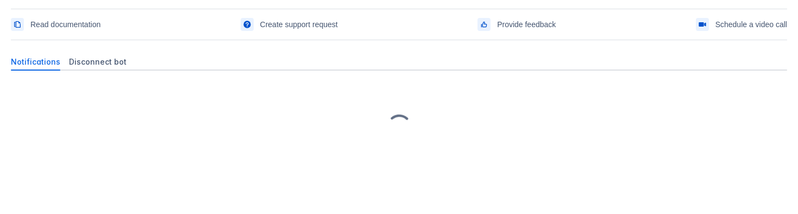
scroll to position [130, 0]
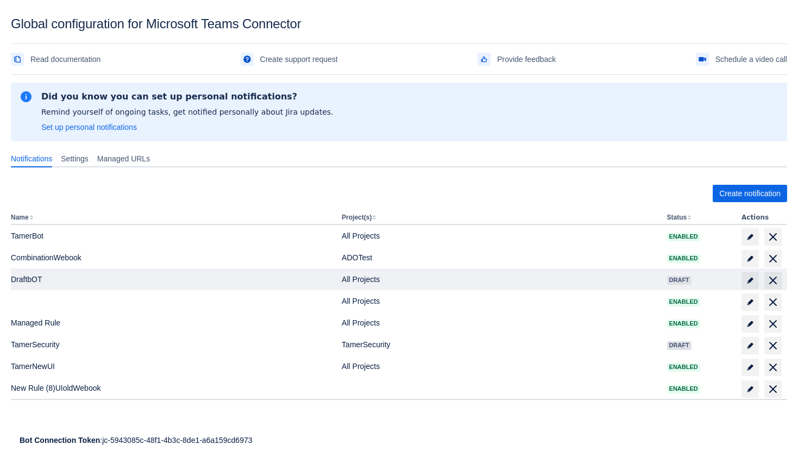
scroll to position [16, 0]
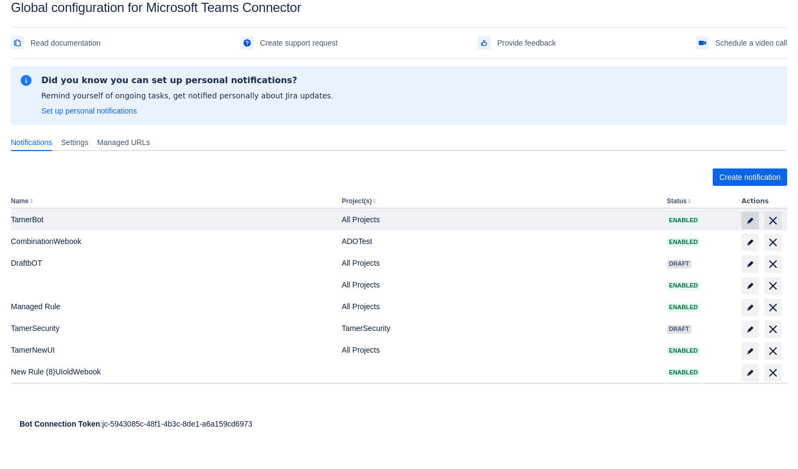
click at [745, 220] on span at bounding box center [750, 220] width 17 height 17
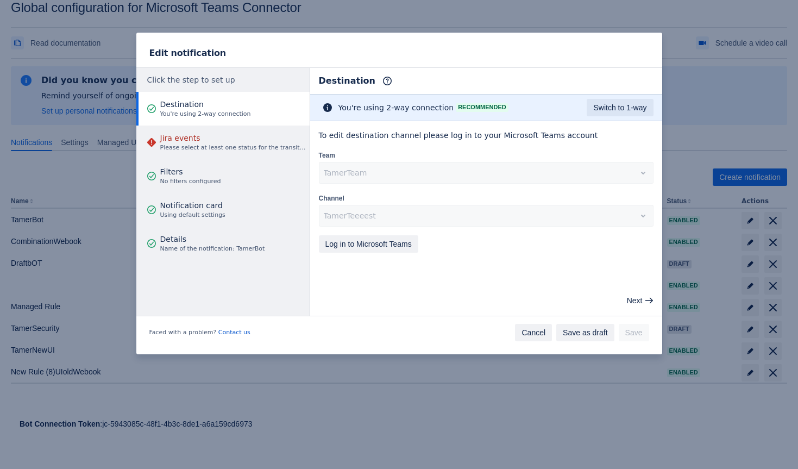
click at [540, 327] on span "Cancel" at bounding box center [534, 332] width 24 height 17
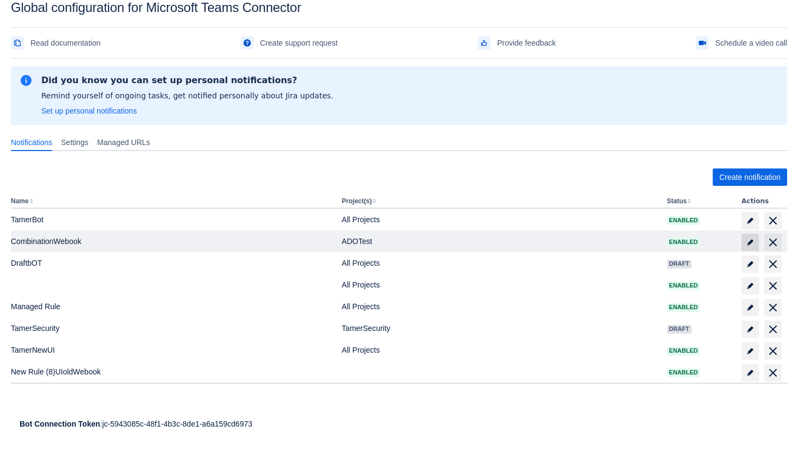
click at [745, 240] on span at bounding box center [750, 242] width 17 height 17
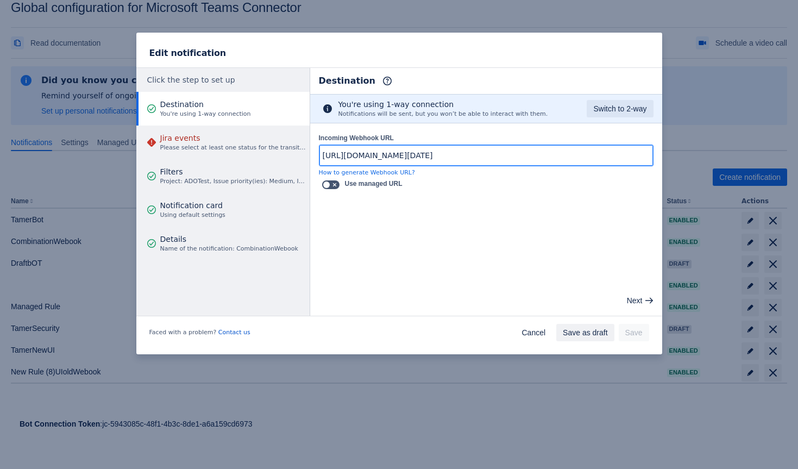
click at [450, 149] on input "[URL][DOMAIN_NAME][DATE]" at bounding box center [486, 156] width 334 height 20
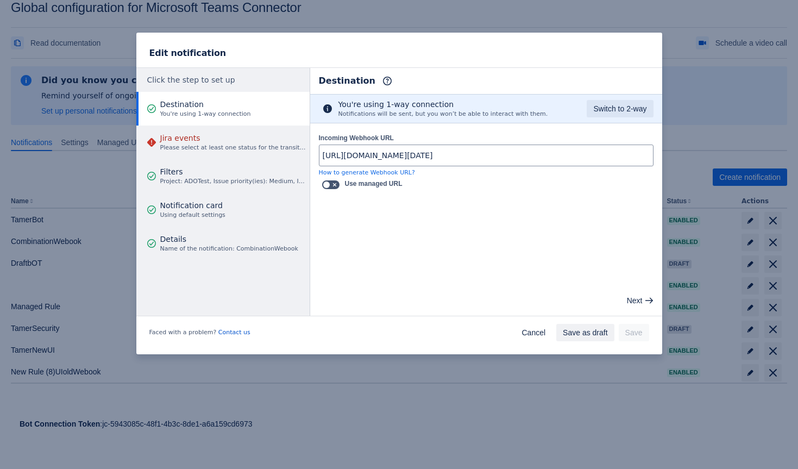
scroll to position [0, 0]
click at [505, 319] on div "Faced with a problem? Contact us Cancel Save as draft Save" at bounding box center [399, 334] width 526 height 39
click at [522, 327] on span "Cancel" at bounding box center [534, 332] width 24 height 17
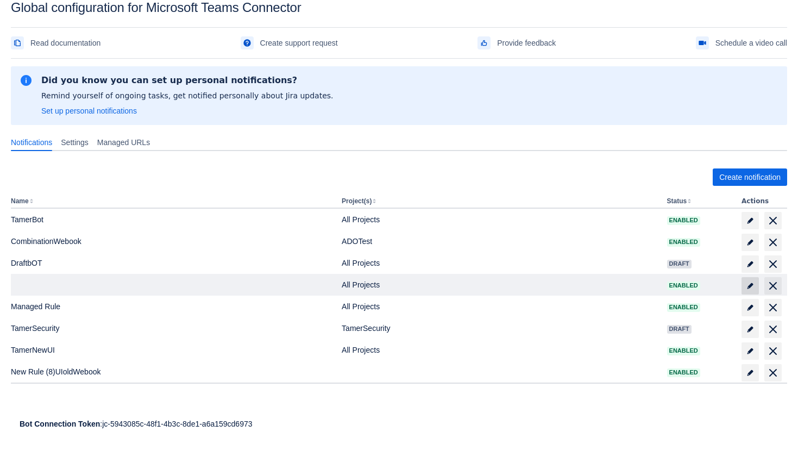
click at [745, 281] on span at bounding box center [750, 285] width 17 height 17
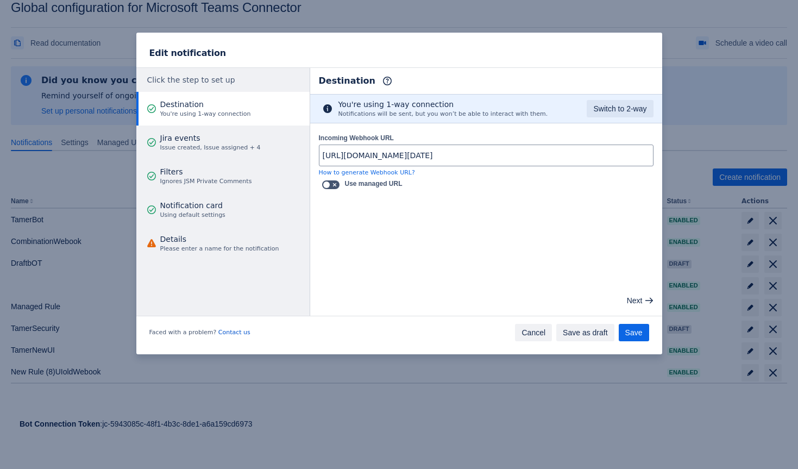
click at [528, 333] on span "Cancel" at bounding box center [534, 332] width 24 height 17
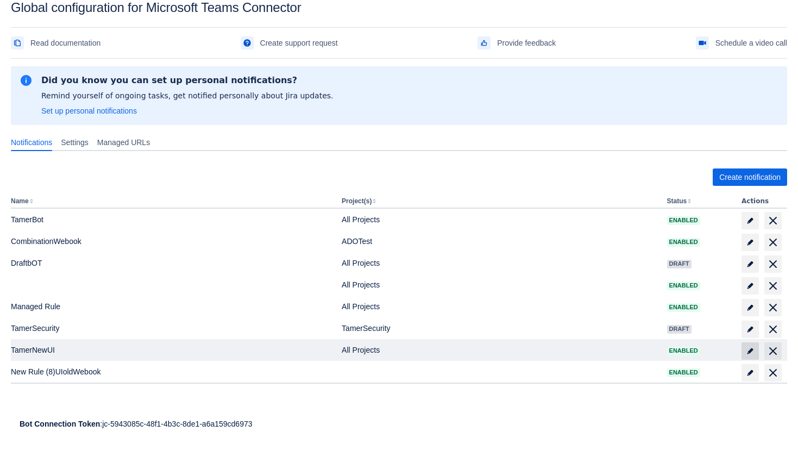
click at [746, 347] on span "edit" at bounding box center [750, 351] width 9 height 9
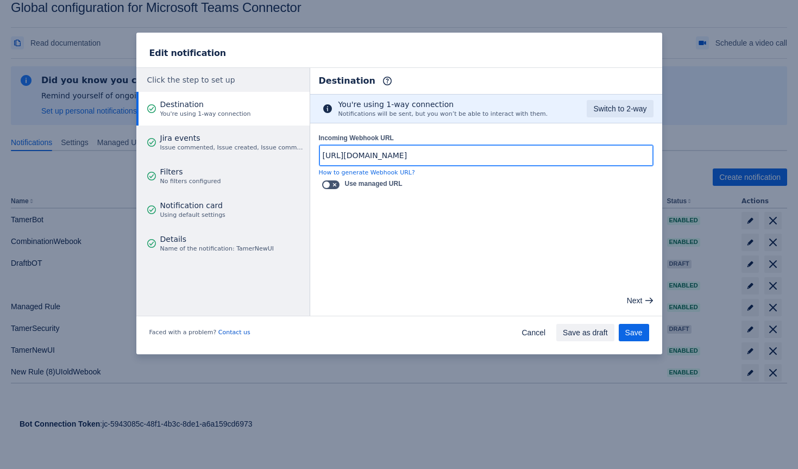
click at [458, 154] on input "[URL][DOMAIN_NAME]" at bounding box center [486, 156] width 334 height 20
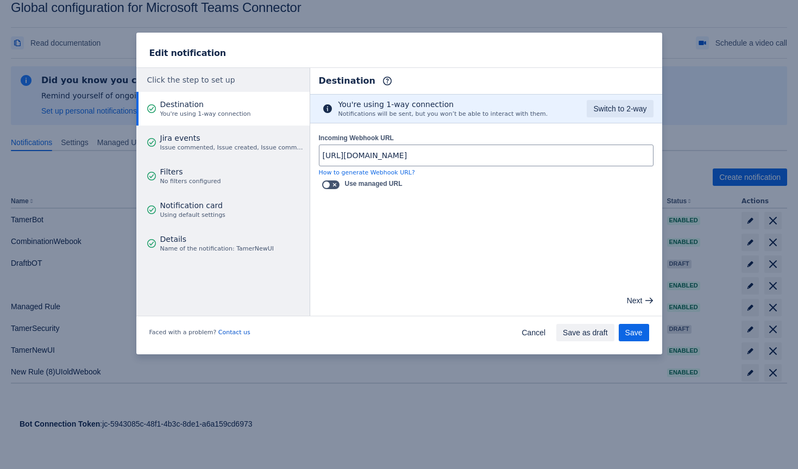
scroll to position [0, 0]
click at [428, 405] on div "Edit notification Click the step to set up Destination You're using 1-way conne…" at bounding box center [399, 234] width 798 height 469
